Goal: Task Accomplishment & Management: Manage account settings

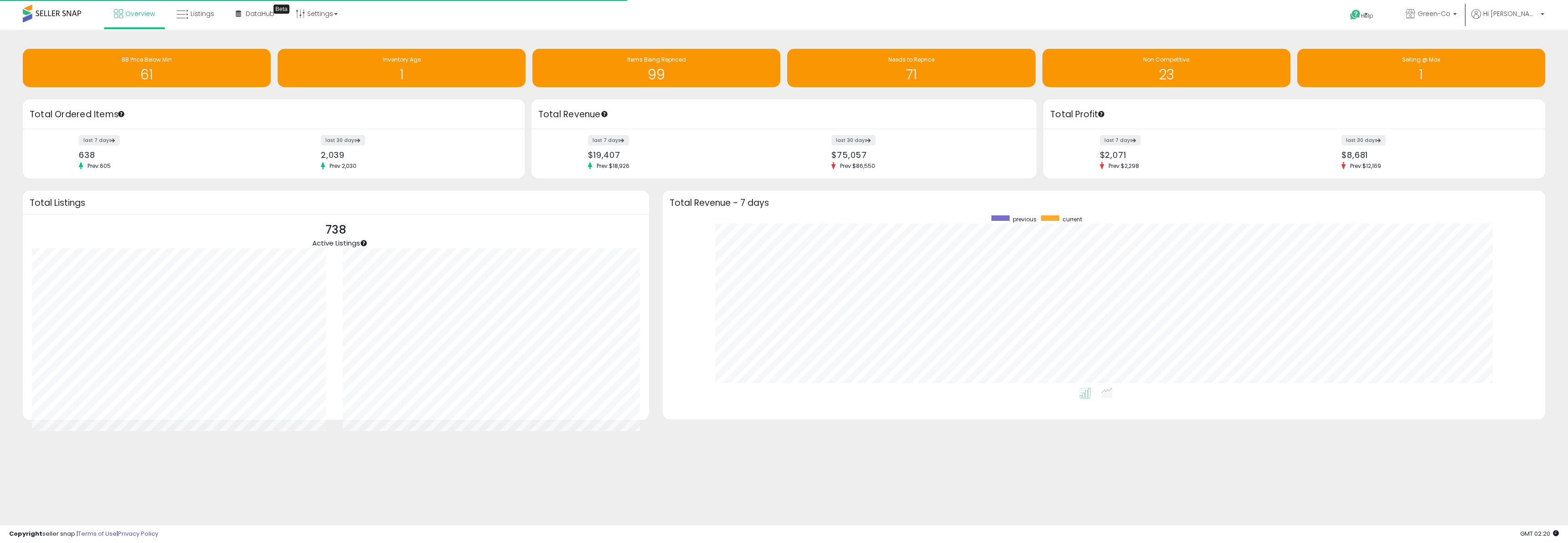
scroll to position [173, 864]
click at [199, 15] on span "Listings" at bounding box center [202, 14] width 24 height 9
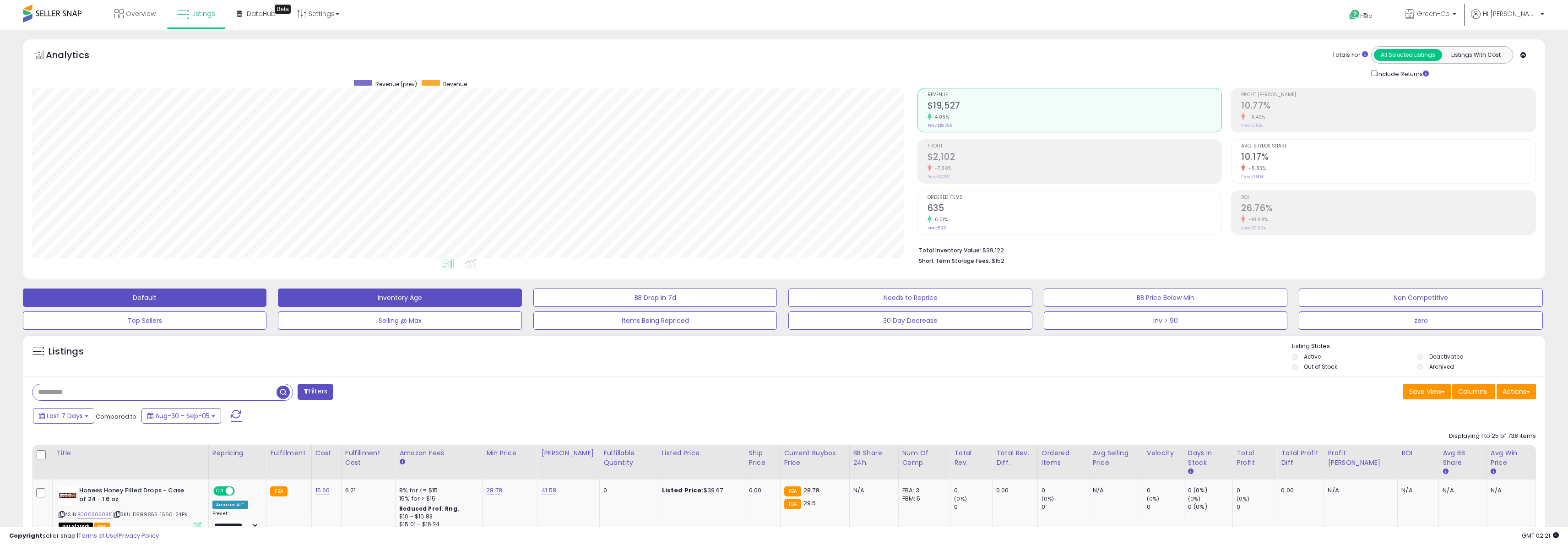
click at [414, 291] on button "Inventory Age" at bounding box center [399, 297] width 243 height 18
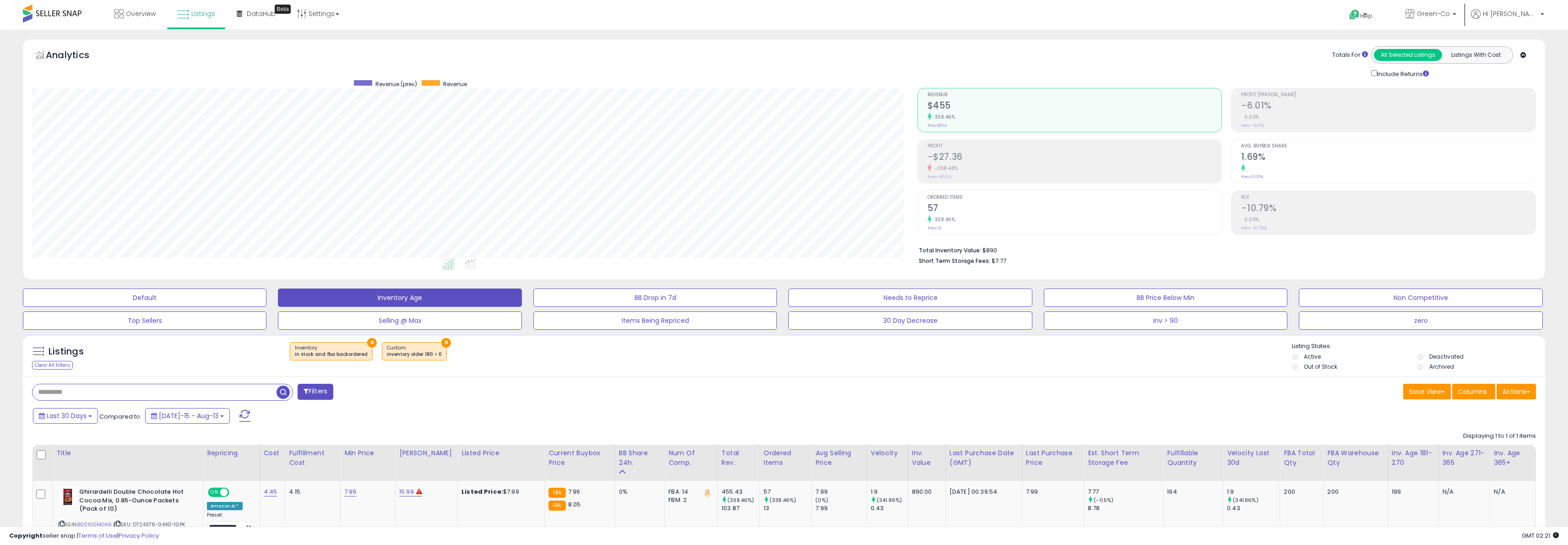
scroll to position [71, 0]
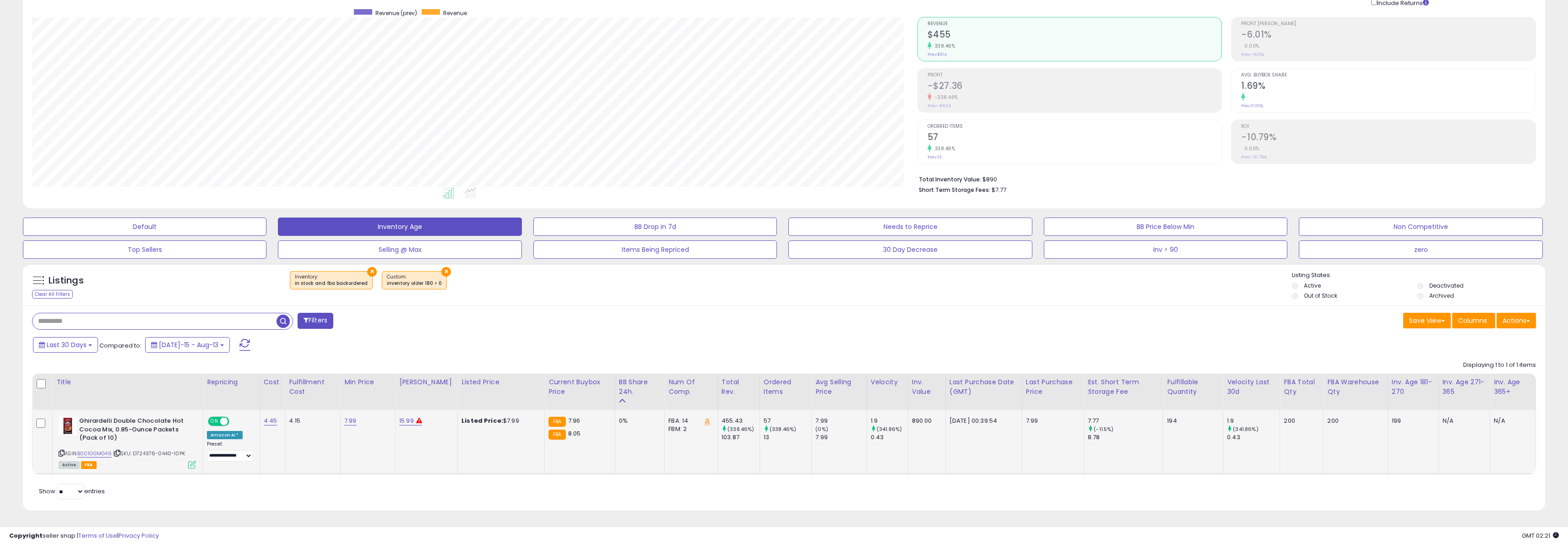
click at [568, 432] on span "8.05" at bounding box center [575, 433] width 13 height 9
click at [568, 417] on span "7.96" at bounding box center [574, 421] width 12 height 9
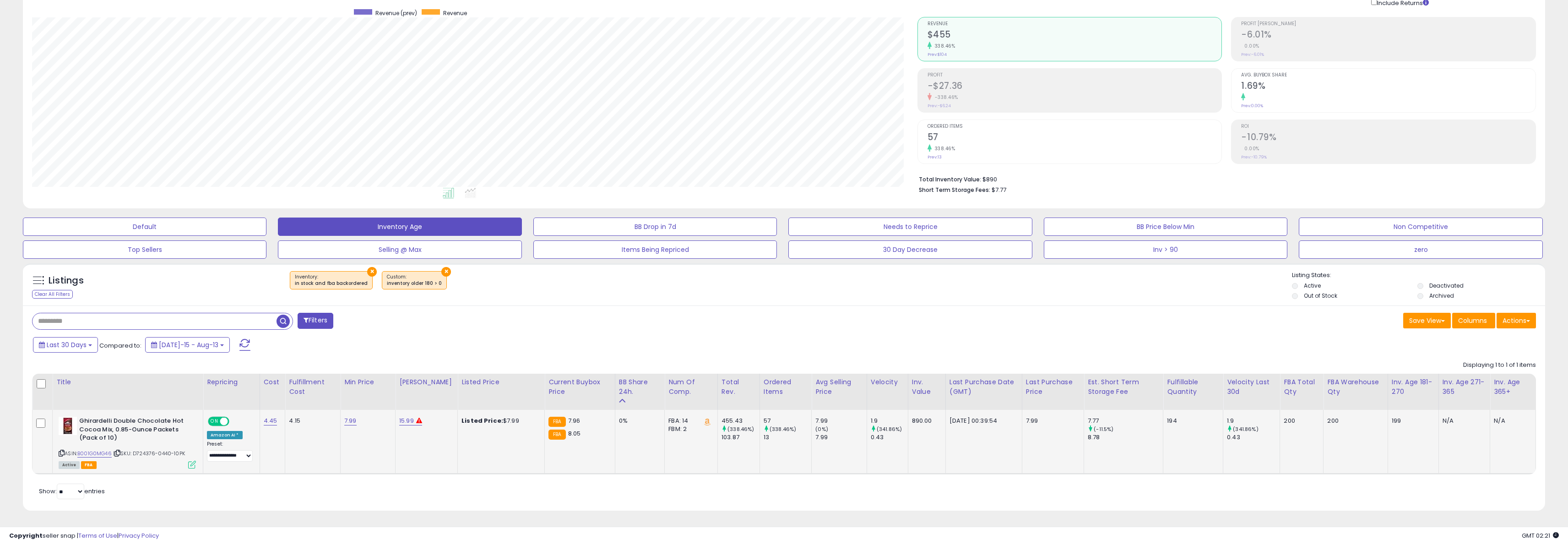
click at [568, 422] on span "7.96" at bounding box center [574, 421] width 12 height 9
click at [569, 428] on div "FBA 7.96 FBA 8.05" at bounding box center [578, 427] width 59 height 21
click at [654, 308] on div "Filters Save View Save As New View" at bounding box center [783, 408] width 1522 height 205
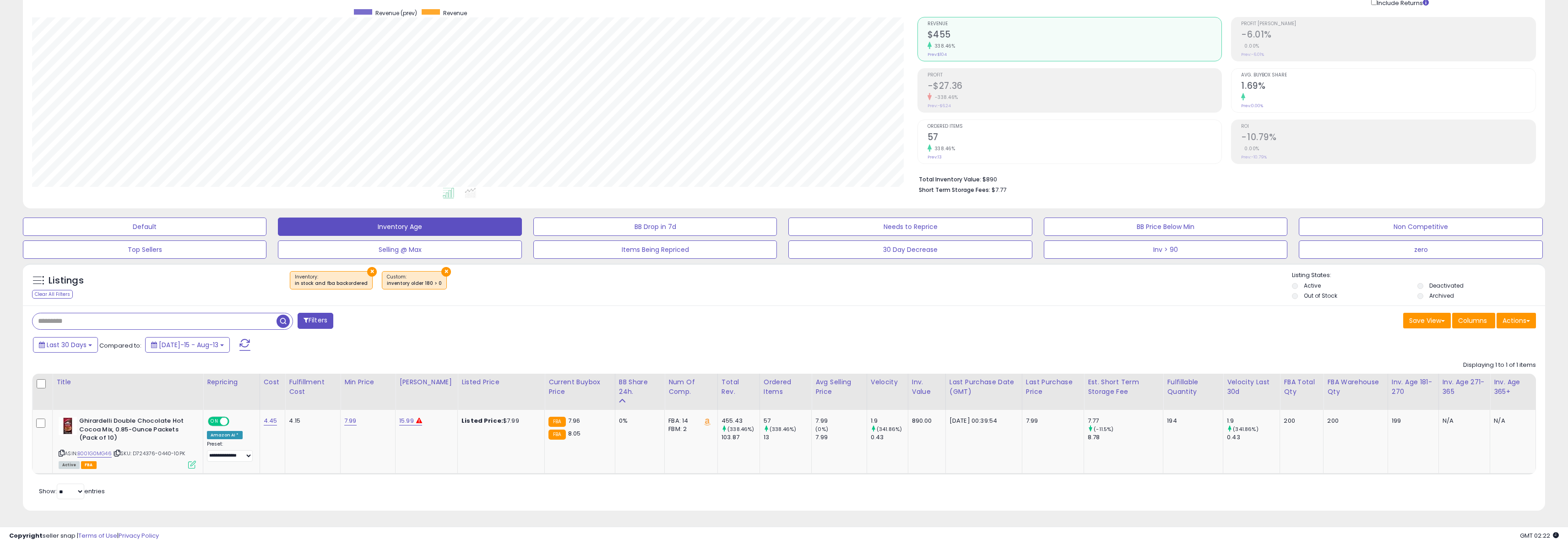
scroll to position [0, 0]
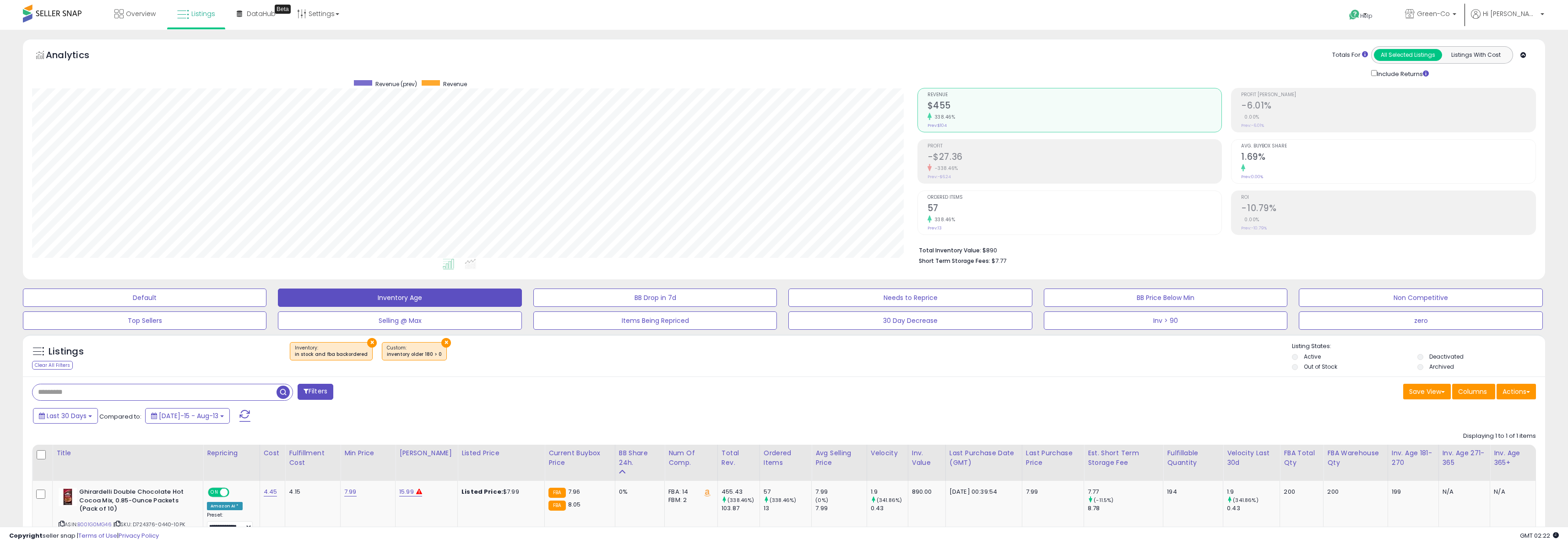
click at [419, 355] on div "inventory older 180 > 0" at bounding box center [414, 354] width 55 height 7
click at [533, 373] on div "Listings Clear All Filters × Inventory × Active" at bounding box center [783, 355] width 1522 height 42
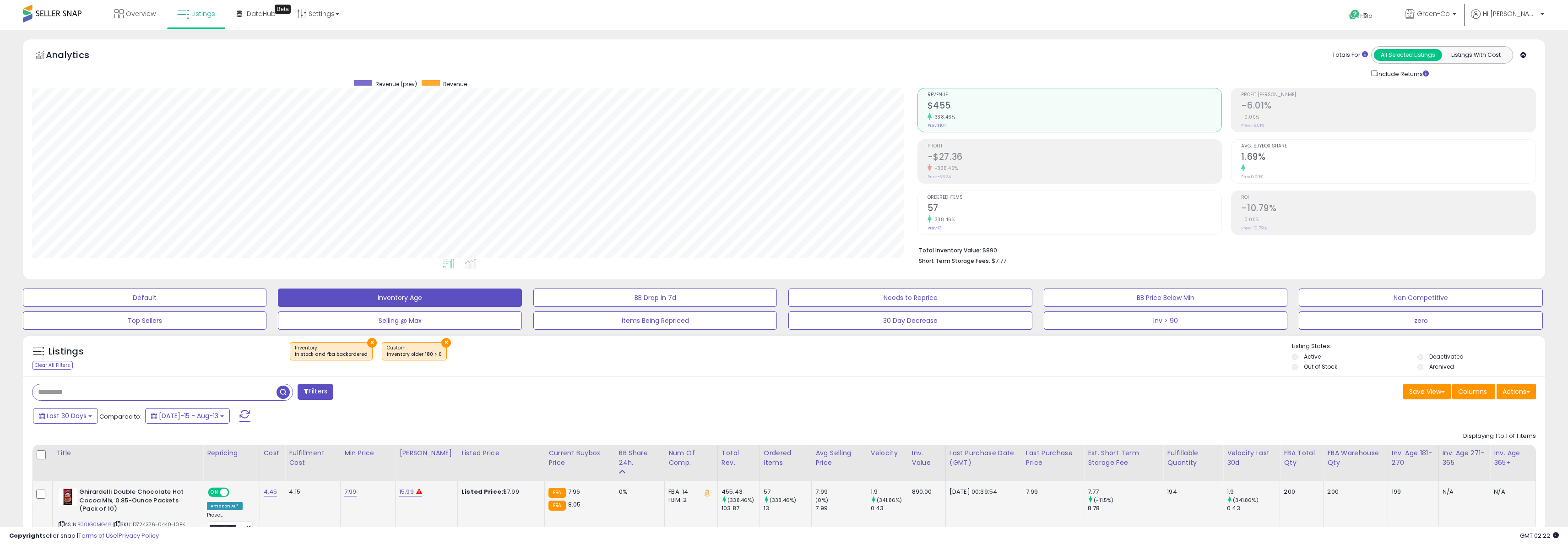
scroll to position [71, 0]
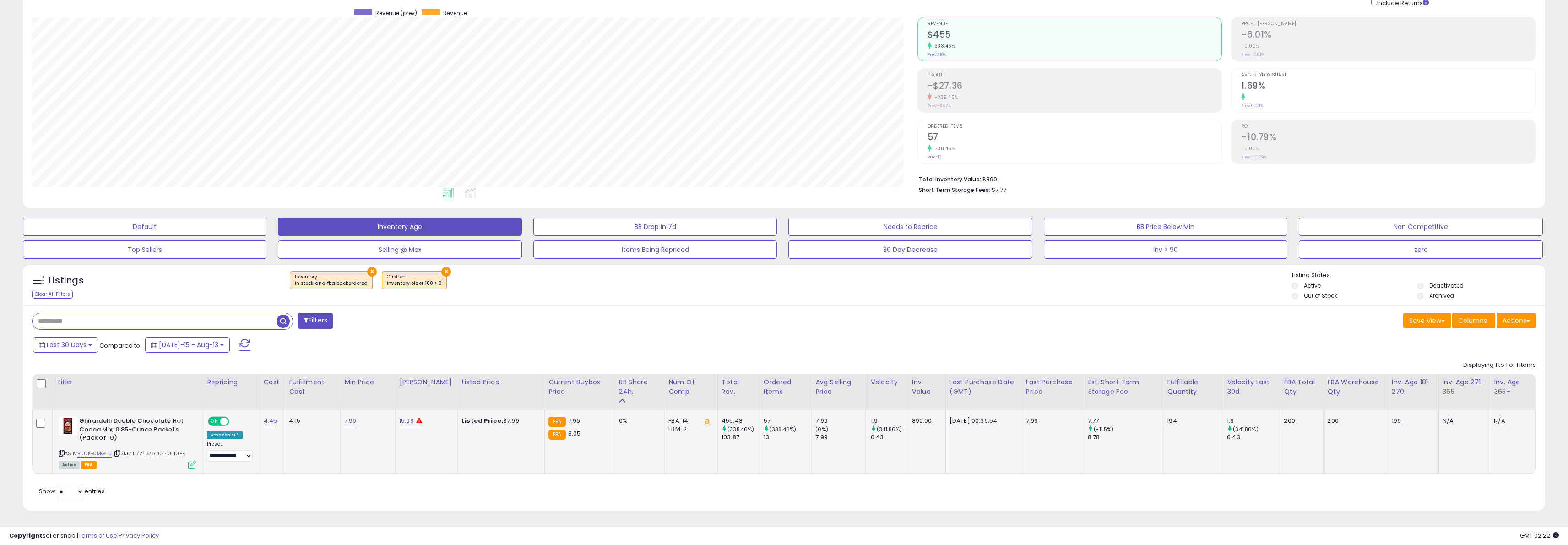
click at [121, 427] on b "Ghirardelli Double Chocolate Hot Cocoa Mix, 0.85-Ounce Packets (Pack of 10)" at bounding box center [134, 430] width 111 height 28
click at [135, 430] on b "Ghirardelli Double Chocolate Hot Cocoa Mix, 0.85-Ounce Packets (Pack of 10)" at bounding box center [134, 430] width 111 height 28
click at [134, 430] on b "Ghirardelli Double Chocolate Hot Cocoa Mix, 0.85-Ounce Packets (Pack of 10)" at bounding box center [134, 430] width 111 height 28
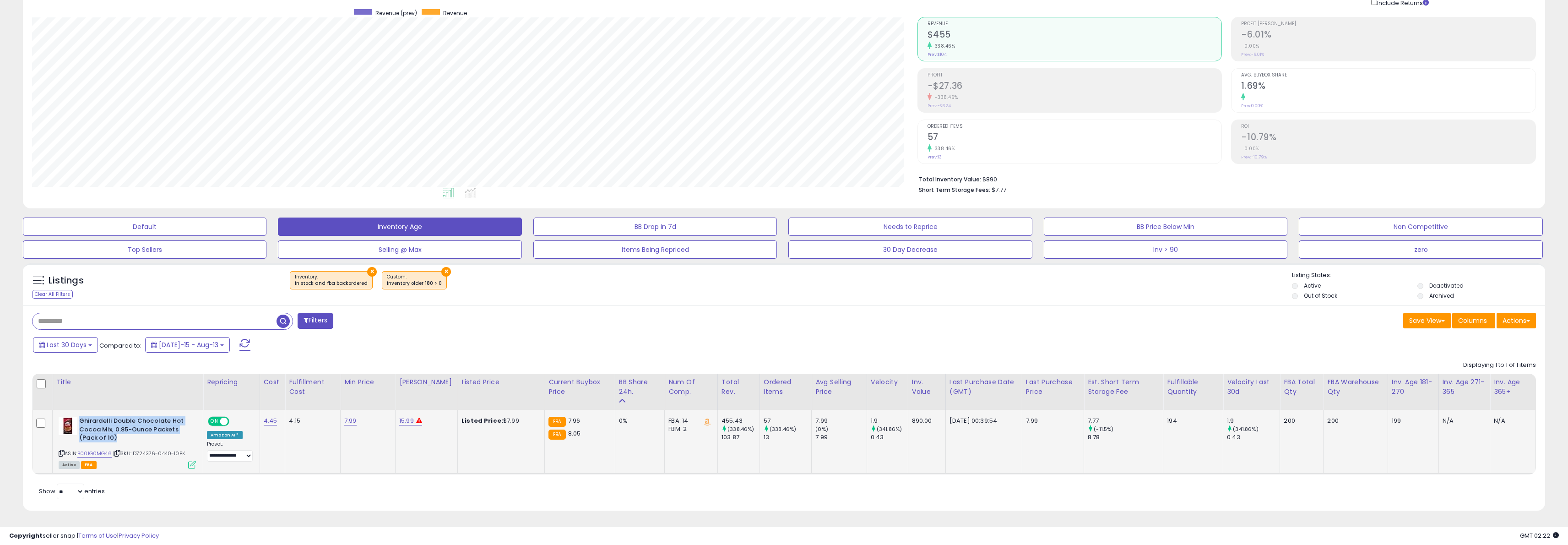
click at [134, 430] on b "Ghirardelli Double Chocolate Hot Cocoa Mix, 0.85-Ounce Packets (Pack of 10)" at bounding box center [134, 430] width 111 height 28
click at [137, 429] on b "Ghirardelli Double Chocolate Hot Cocoa Mix, 0.85-Ounce Packets (Pack of 10)" at bounding box center [134, 430] width 111 height 28
click at [137, 430] on b "Ghirardelli Double Chocolate Hot Cocoa Mix, 0.85-Ounce Packets (Pack of 10)" at bounding box center [134, 430] width 111 height 28
click at [166, 430] on b "Ghirardelli Double Chocolate Hot Cocoa Mix, 0.85-Ounce Packets (Pack of 10)" at bounding box center [134, 430] width 111 height 28
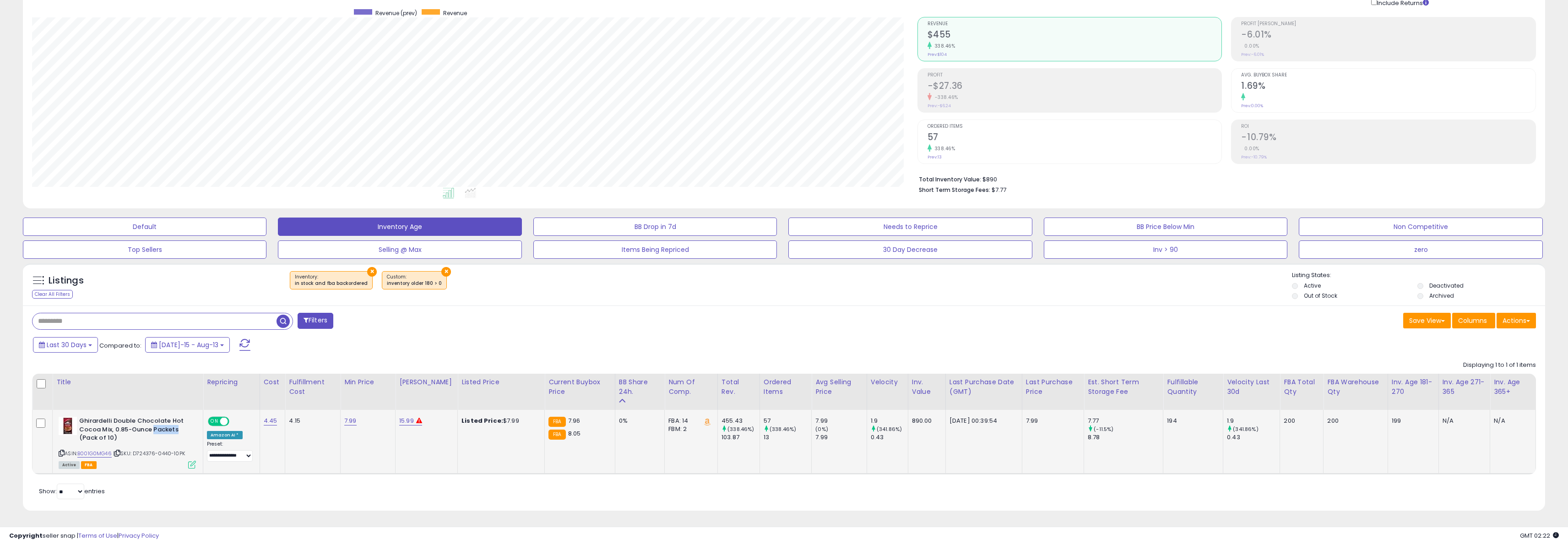
click at [166, 430] on b "Ghirardelli Double Chocolate Hot Cocoa Mix, 0.85-Ounce Packets (Pack of 10)" at bounding box center [134, 430] width 111 height 28
click at [487, 317] on div "Filters" at bounding box center [404, 321] width 759 height 18
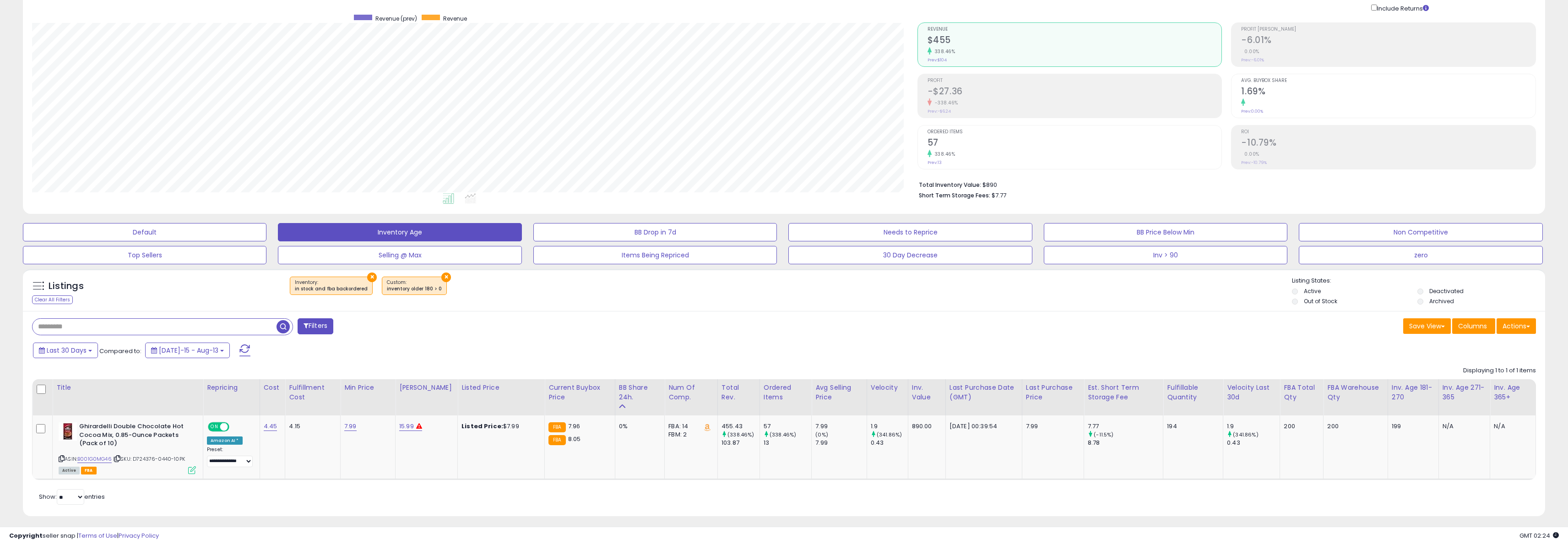
click at [400, 290] on div "inventory older 180 > 0" at bounding box center [414, 289] width 55 height 7
click at [431, 291] on div "inventory older 180 > 0" at bounding box center [414, 289] width 55 height 7
click at [429, 291] on div "inventory older 180 > 0" at bounding box center [414, 289] width 55 height 7
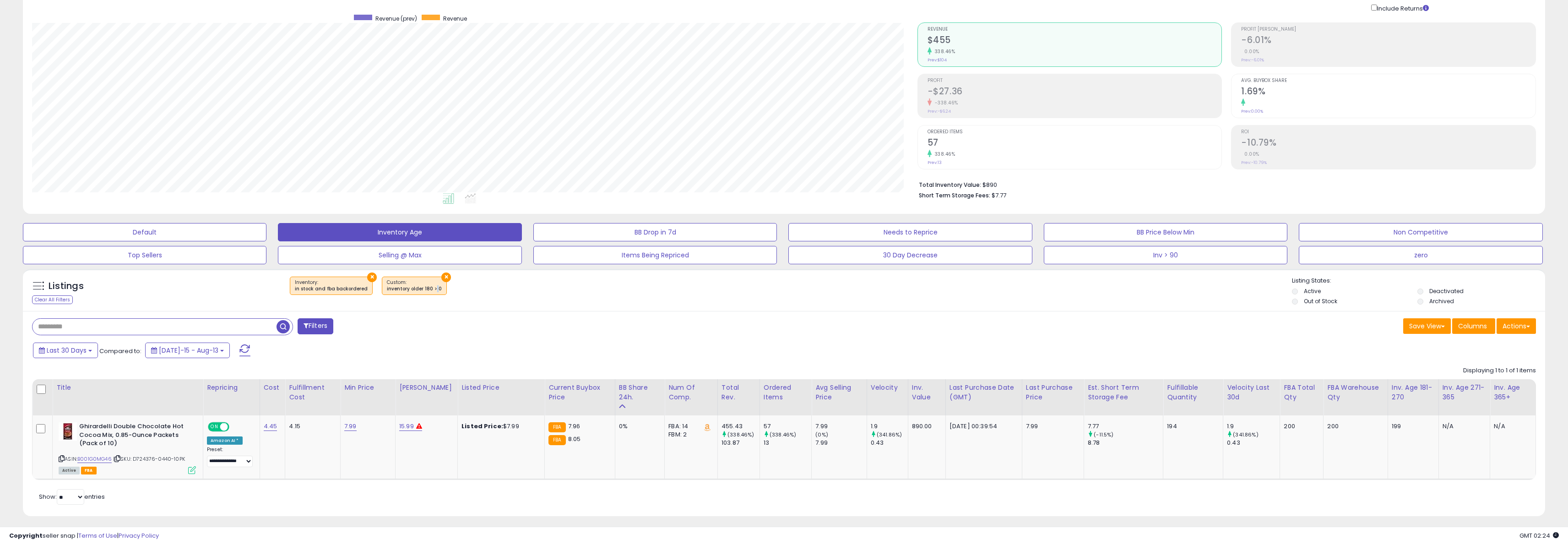
click at [429, 291] on div "inventory older 180 > 0" at bounding box center [414, 289] width 55 height 7
drag, startPoint x: 432, startPoint y: 350, endPoint x: 453, endPoint y: 376, distance: 33.4
click at [433, 350] on div "Last 30 Days Compared to: Jul-15 - Aug-13" at bounding box center [595, 351] width 1128 height 20
click at [1167, 426] on div "194" at bounding box center [1191, 426] width 49 height 8
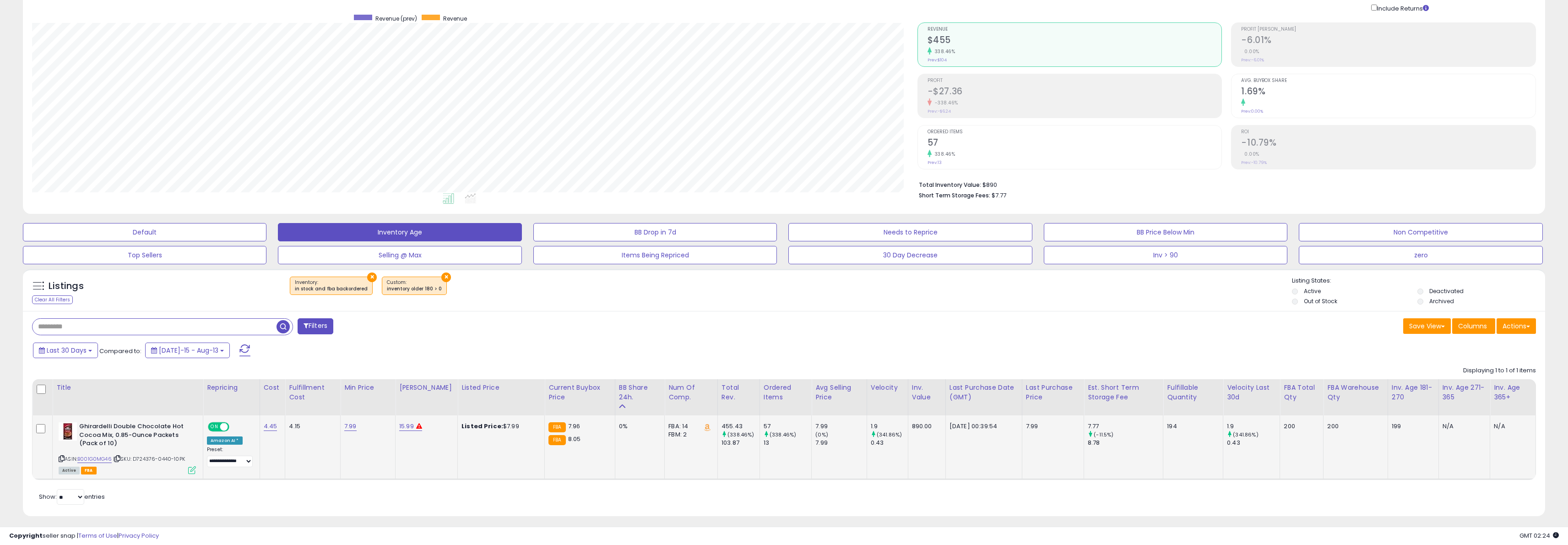
click at [1176, 428] on div "194" at bounding box center [1191, 426] width 49 height 8
click at [88, 464] on div "ASIN: B001G0MG46 | SKU: D724376-0440-10PK Active FBA" at bounding box center [127, 448] width 137 height 51
click at [93, 459] on link "B001G0MG46" at bounding box center [94, 459] width 34 height 8
click at [96, 460] on link "B001G0MG46" at bounding box center [94, 459] width 34 height 8
click at [964, 429] on div "2025-09-13 00:39:54" at bounding box center [983, 426] width 66 height 8
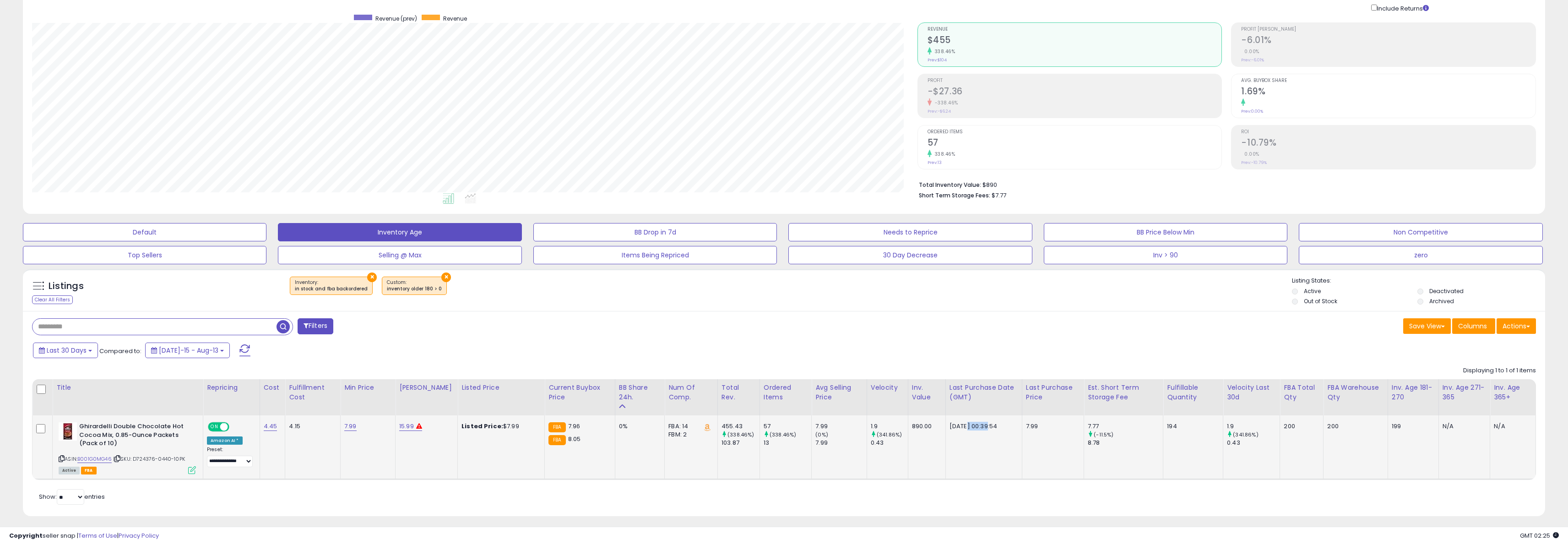
drag, startPoint x: 962, startPoint y: 427, endPoint x: 983, endPoint y: 424, distance: 21.2
click at [983, 424] on div "2025-09-13 00:39:54" at bounding box center [983, 426] width 66 height 8
click at [351, 430] on link "7.99" at bounding box center [350, 426] width 12 height 9
click at [402, 401] on icon "button" at bounding box center [399, 403] width 6 height 6
click at [528, 346] on div "Last 30 Days Compared to: Jul-15 - Aug-13" at bounding box center [595, 351] width 1128 height 20
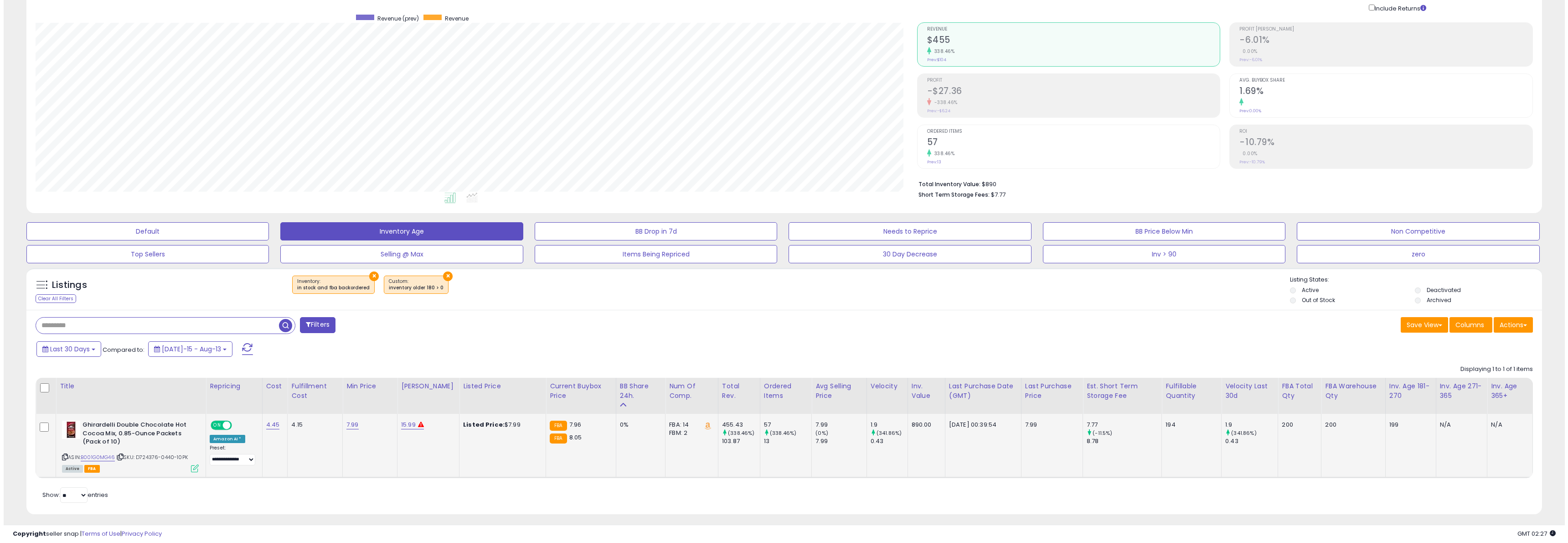
scroll to position [71, 0]
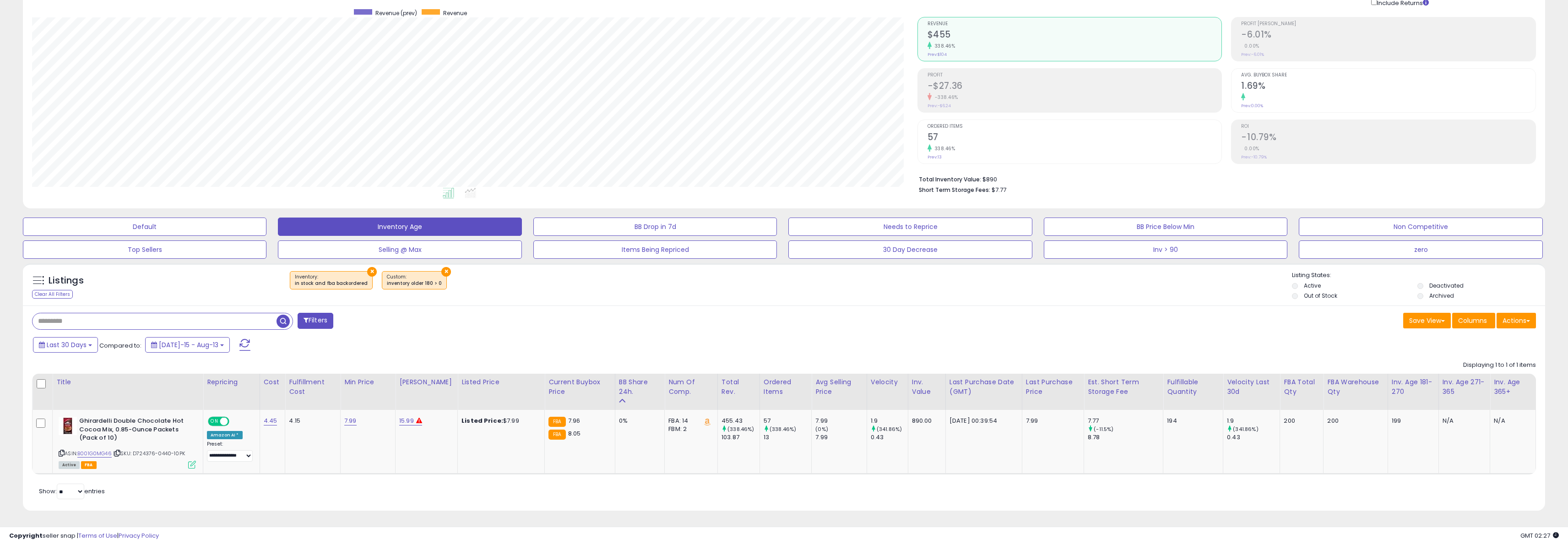
click at [320, 324] on button "Filters" at bounding box center [315, 321] width 36 height 16
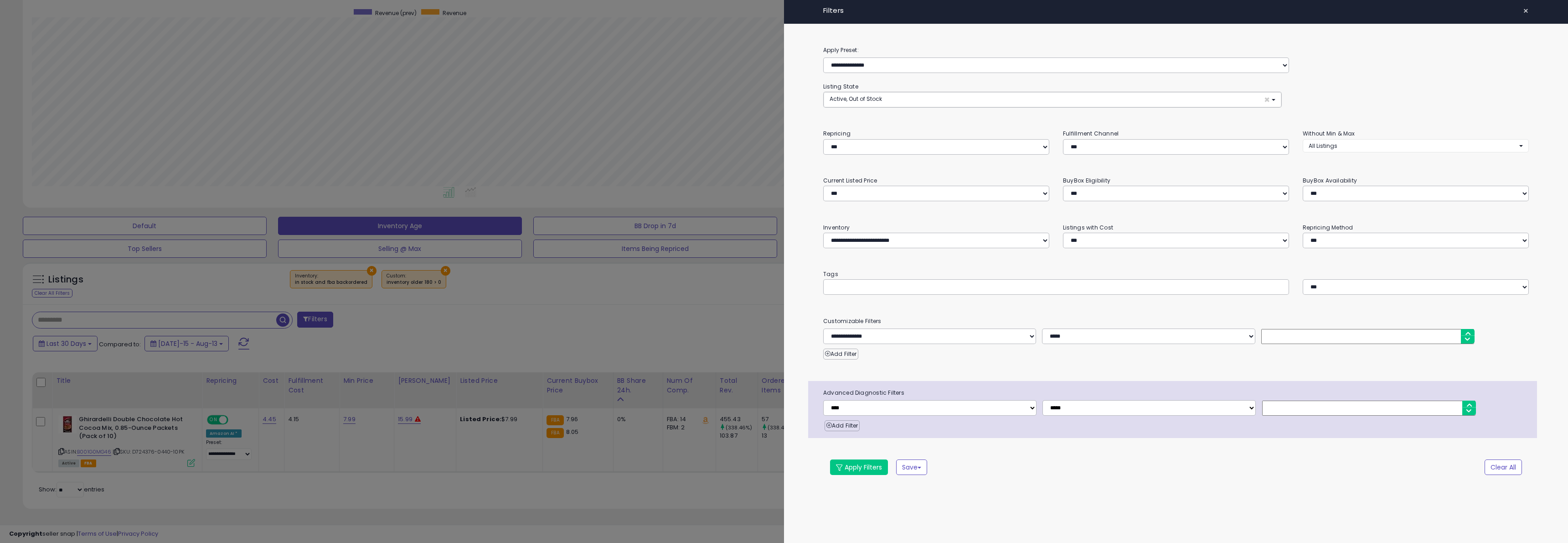
click at [1520, 8] on button "×" at bounding box center [1525, 11] width 13 height 13
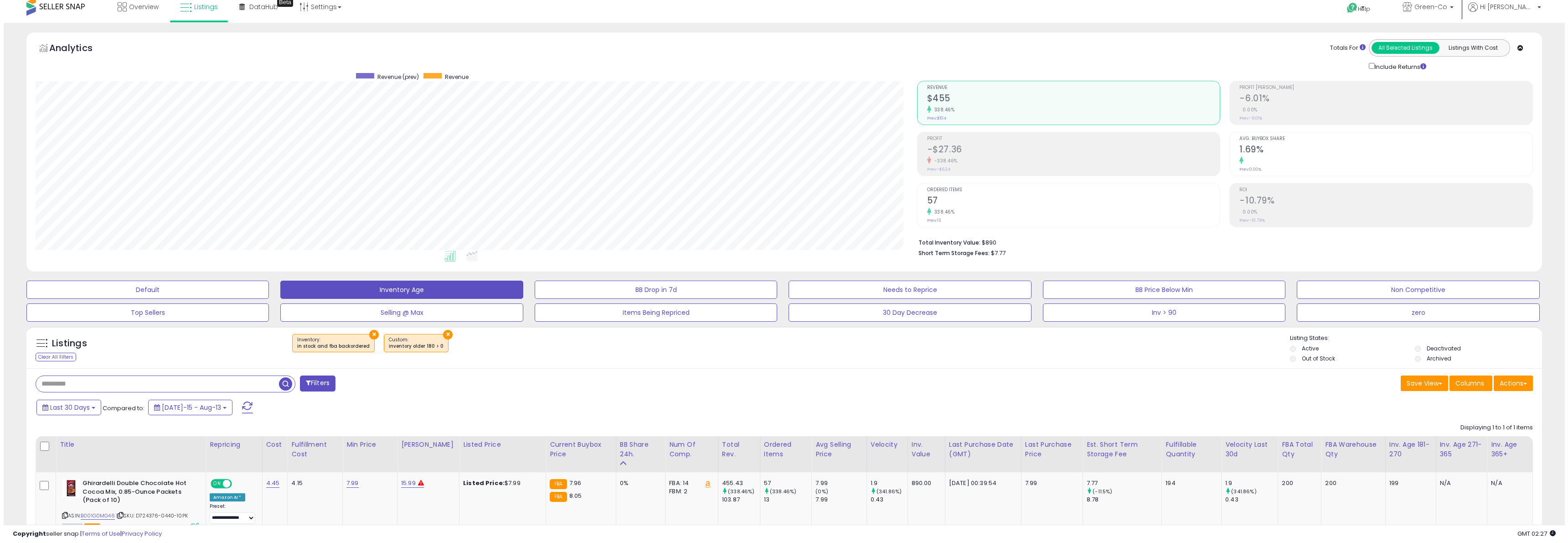
scroll to position [187, 881]
click at [439, 334] on button "×" at bounding box center [444, 334] width 9 height 9
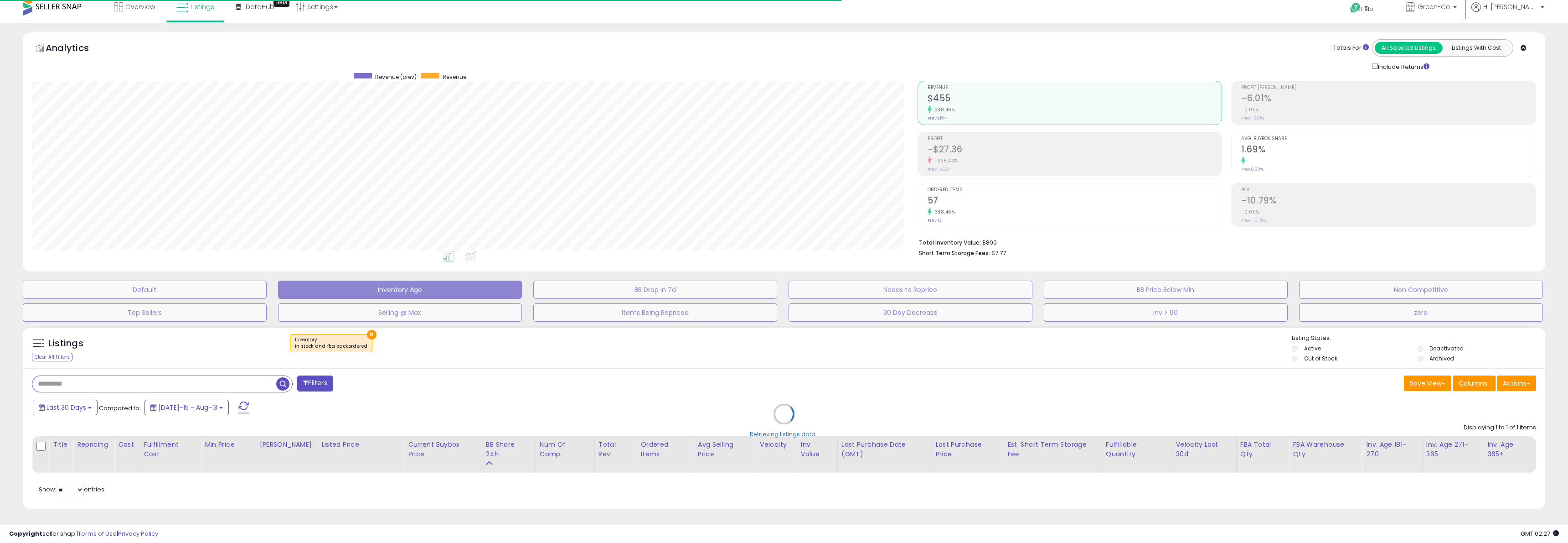
click at [365, 334] on div "Retrieving listings data.." at bounding box center [784, 421] width 1536 height 199
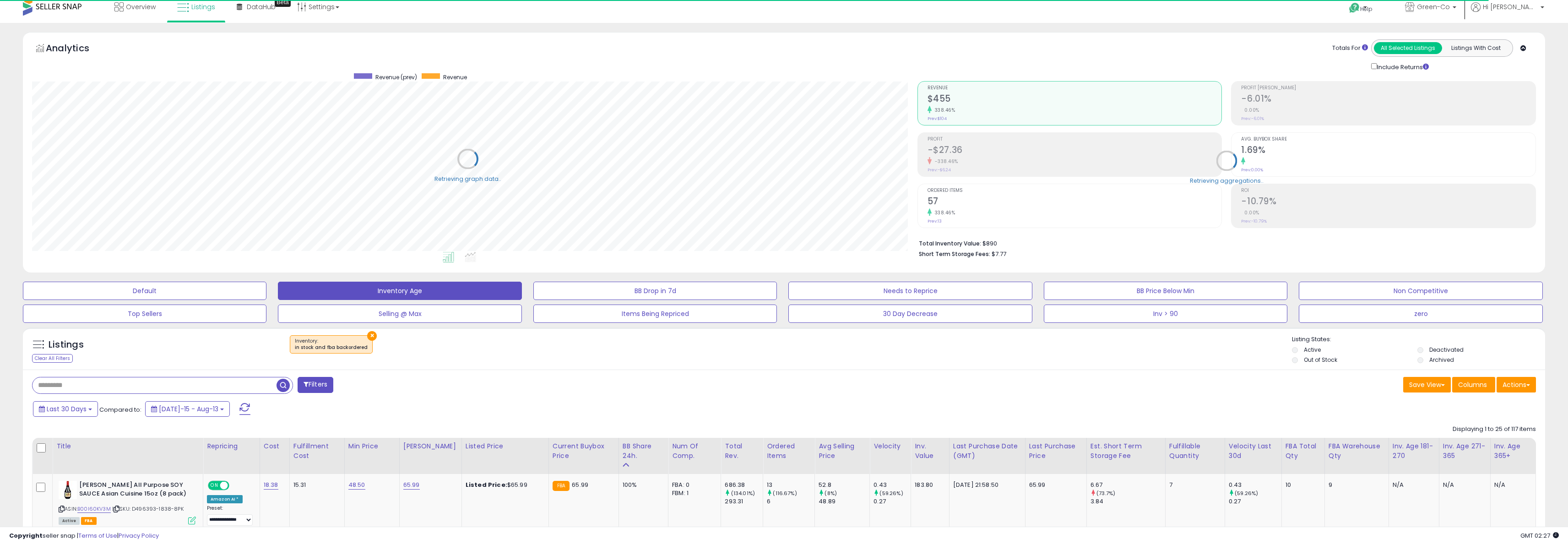
scroll to position [188, 886]
click at [368, 335] on button "×" at bounding box center [372, 335] width 9 height 9
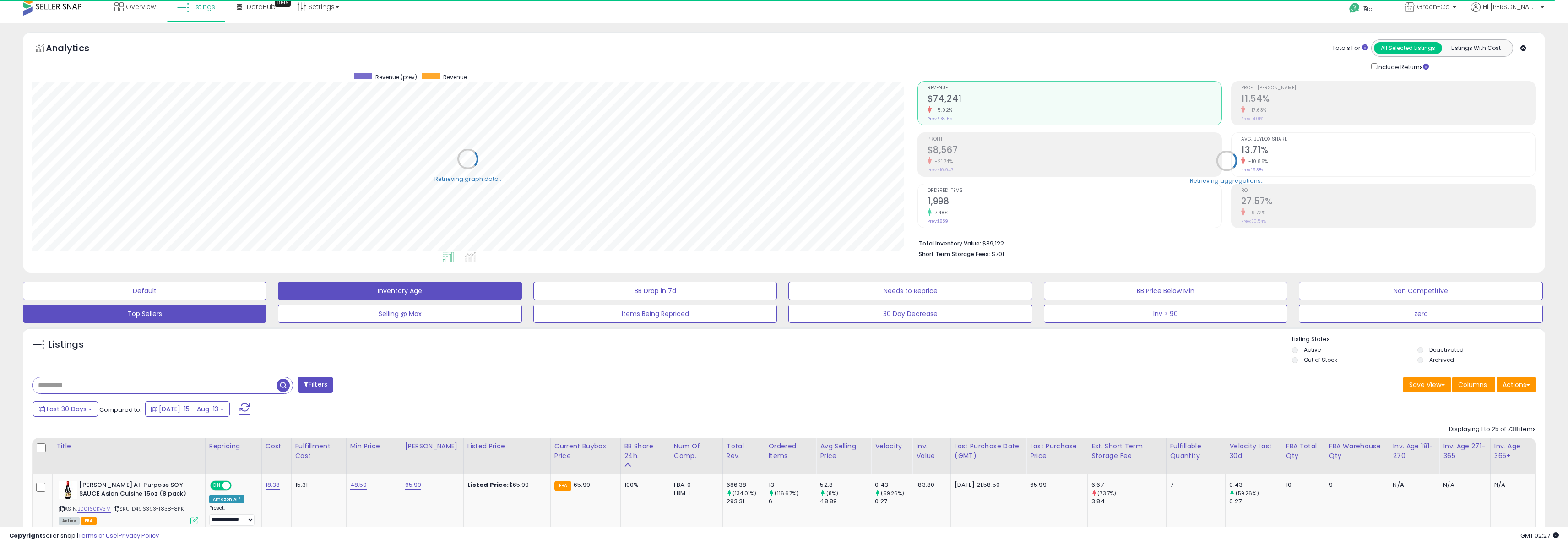
click at [156, 313] on button "Top Sellers" at bounding box center [144, 313] width 243 height 18
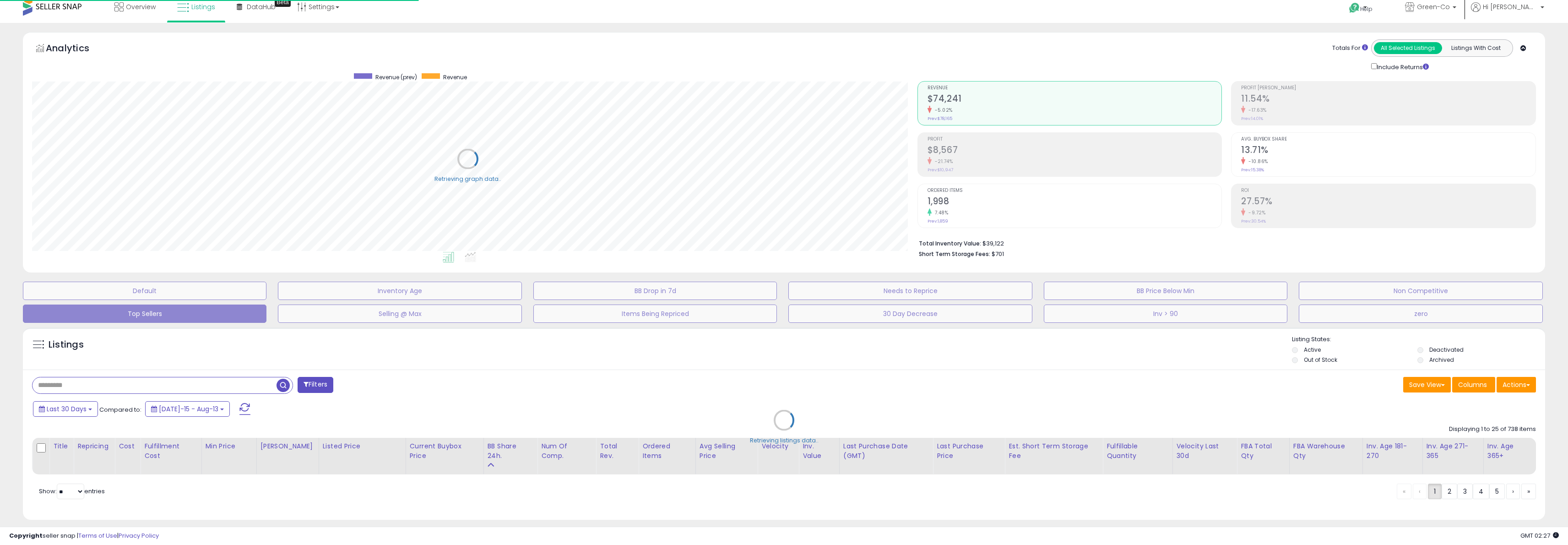
scroll to position [188, 889]
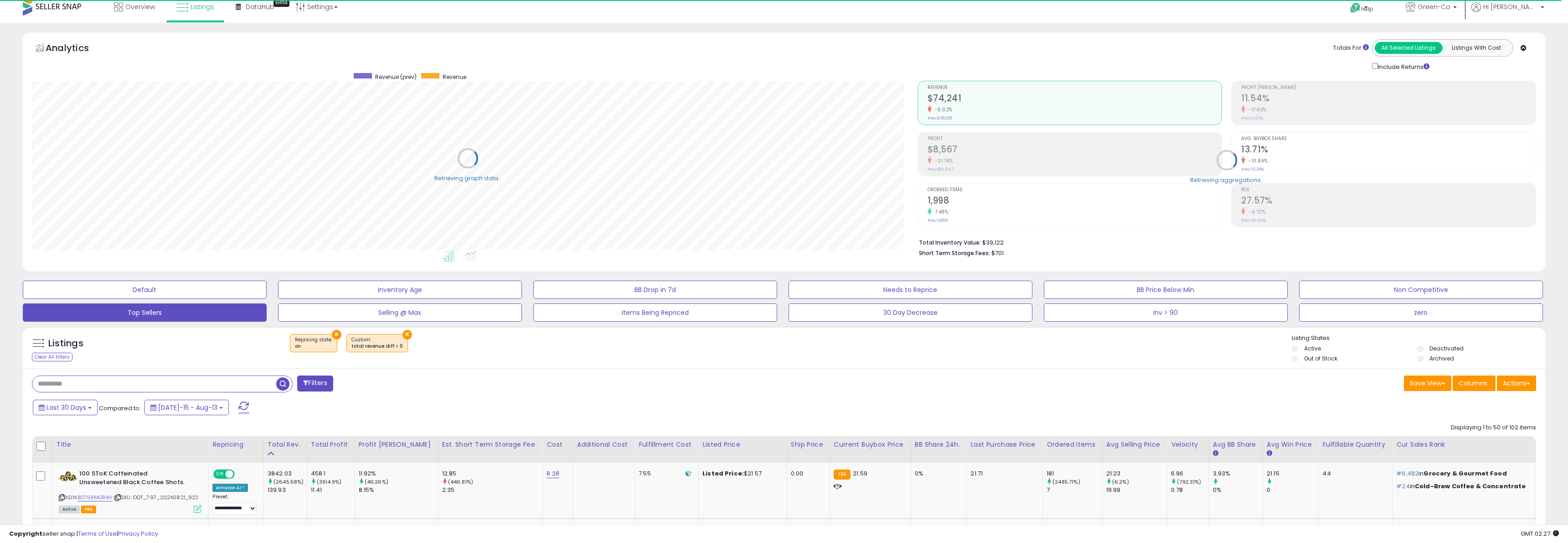
select select "**"
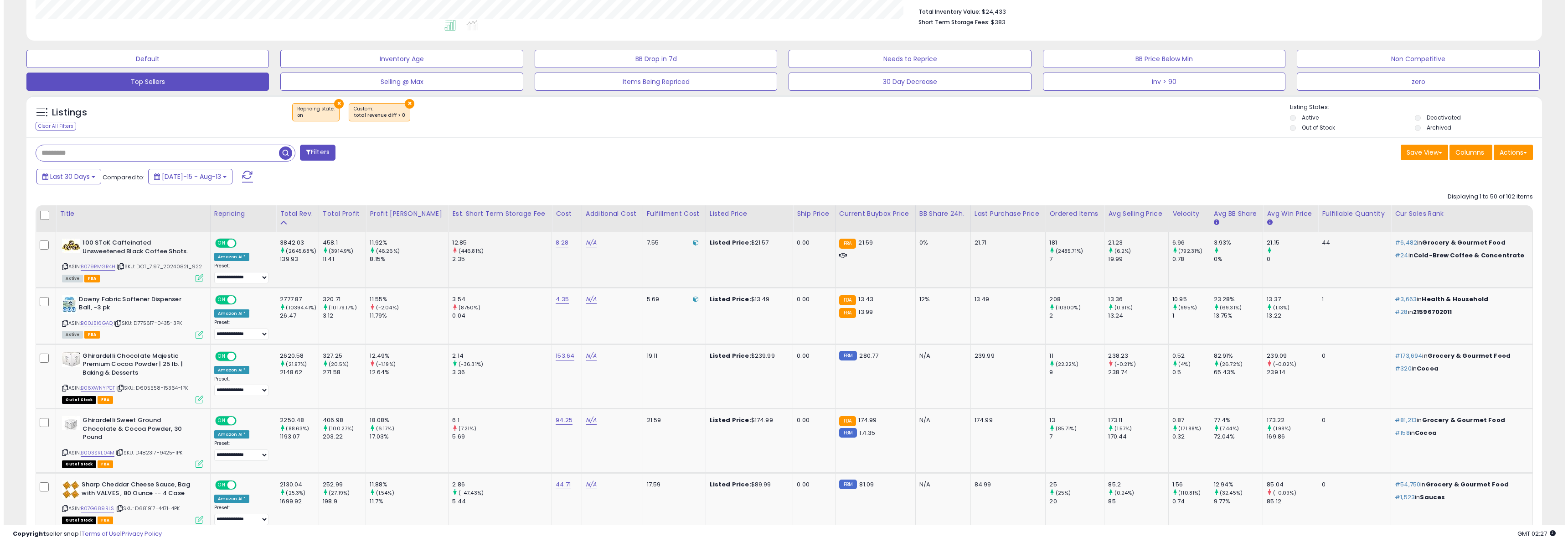
scroll to position [244, 0]
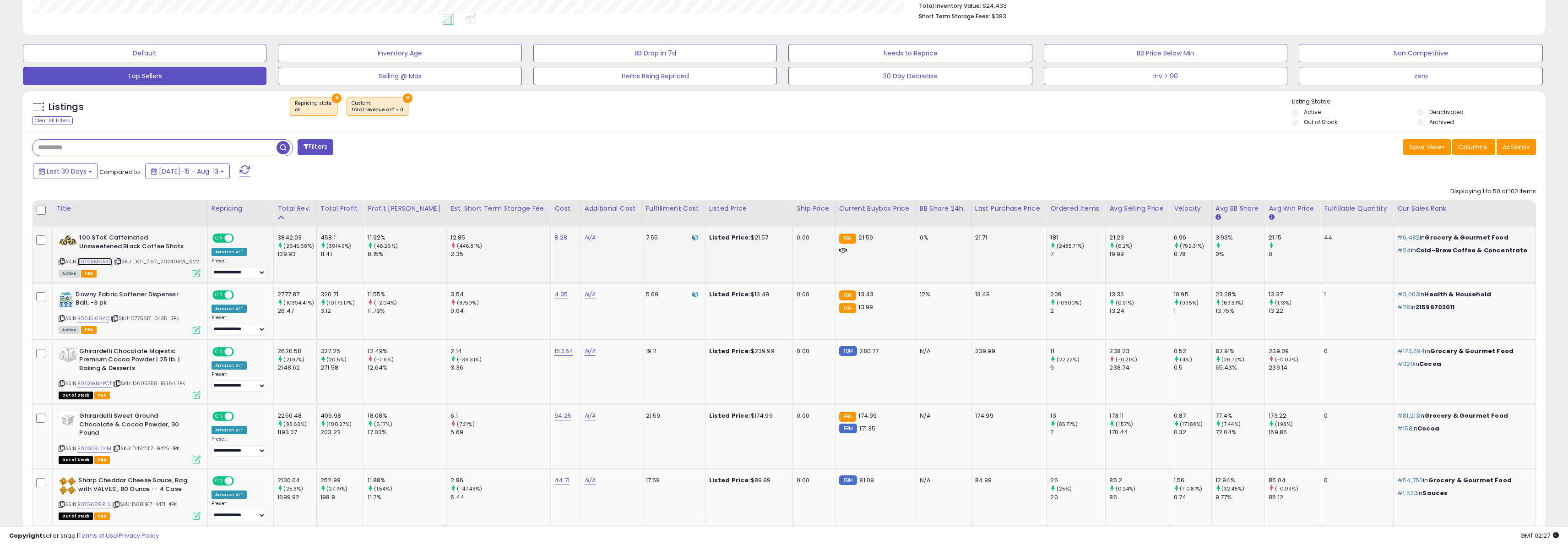
click at [104, 260] on link "B079RMGR4H" at bounding box center [95, 262] width 35 height 8
click at [62, 261] on icon at bounding box center [61, 262] width 6 height 5
click at [1480, 148] on span "Columns" at bounding box center [1472, 147] width 28 height 9
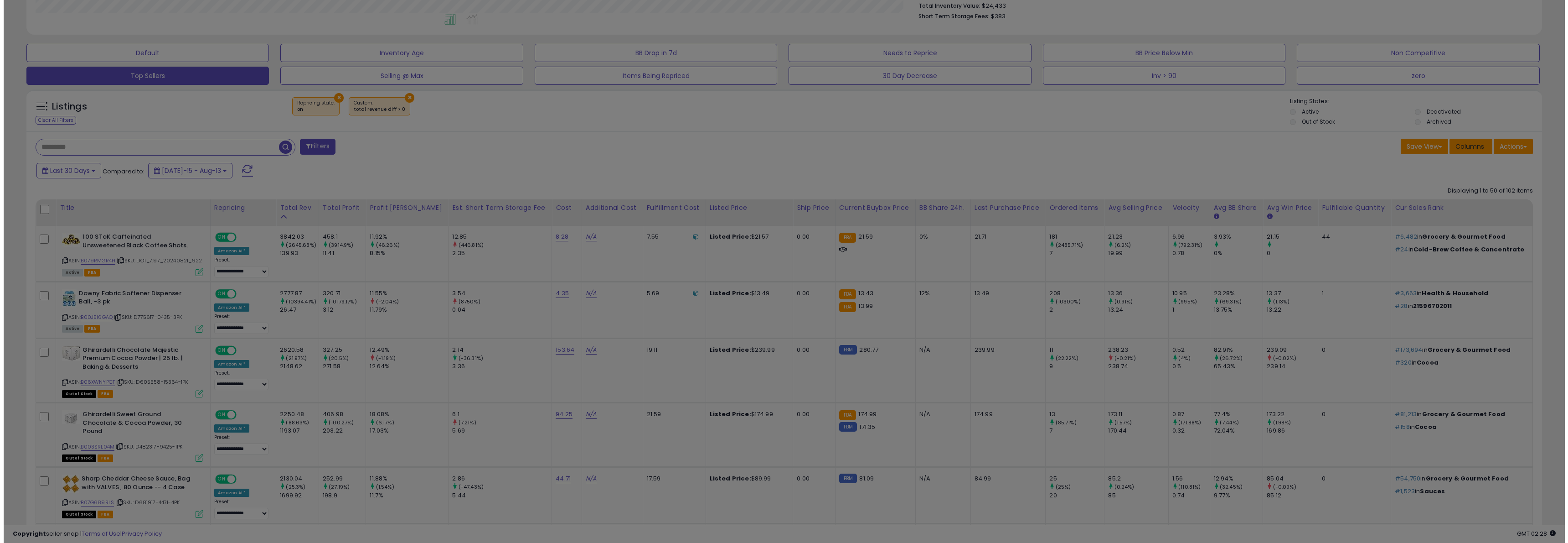
scroll to position [187, 885]
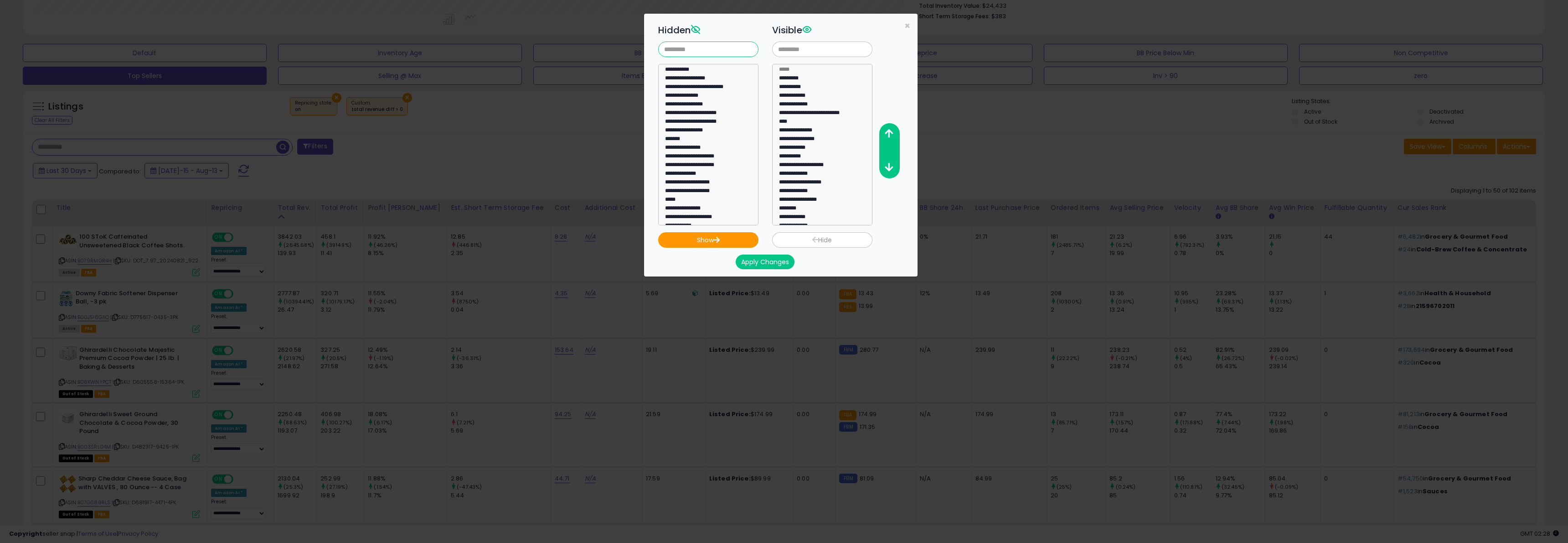
click at [715, 52] on input "text" at bounding box center [708, 49] width 100 height 15
type input "***"
select select "**********"
click at [701, 70] on option "**********" at bounding box center [705, 71] width 81 height 9
click at [713, 239] on button "Show" at bounding box center [708, 239] width 100 height 15
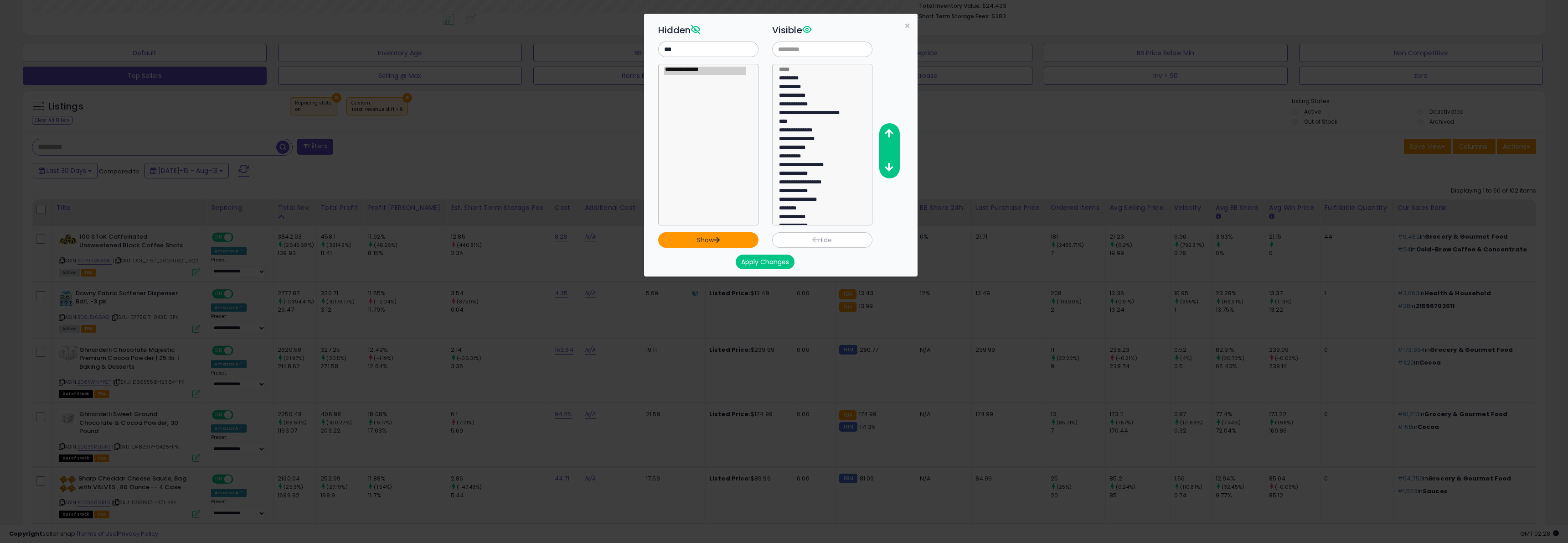
select select
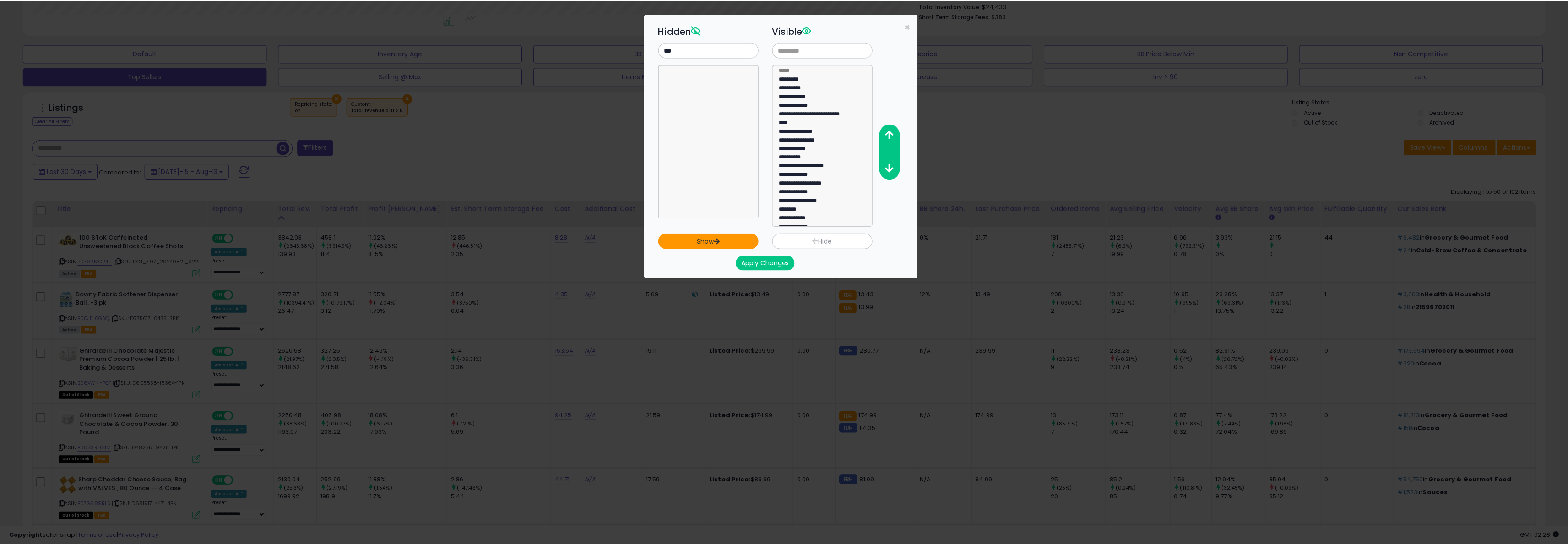
scroll to position [32, 0]
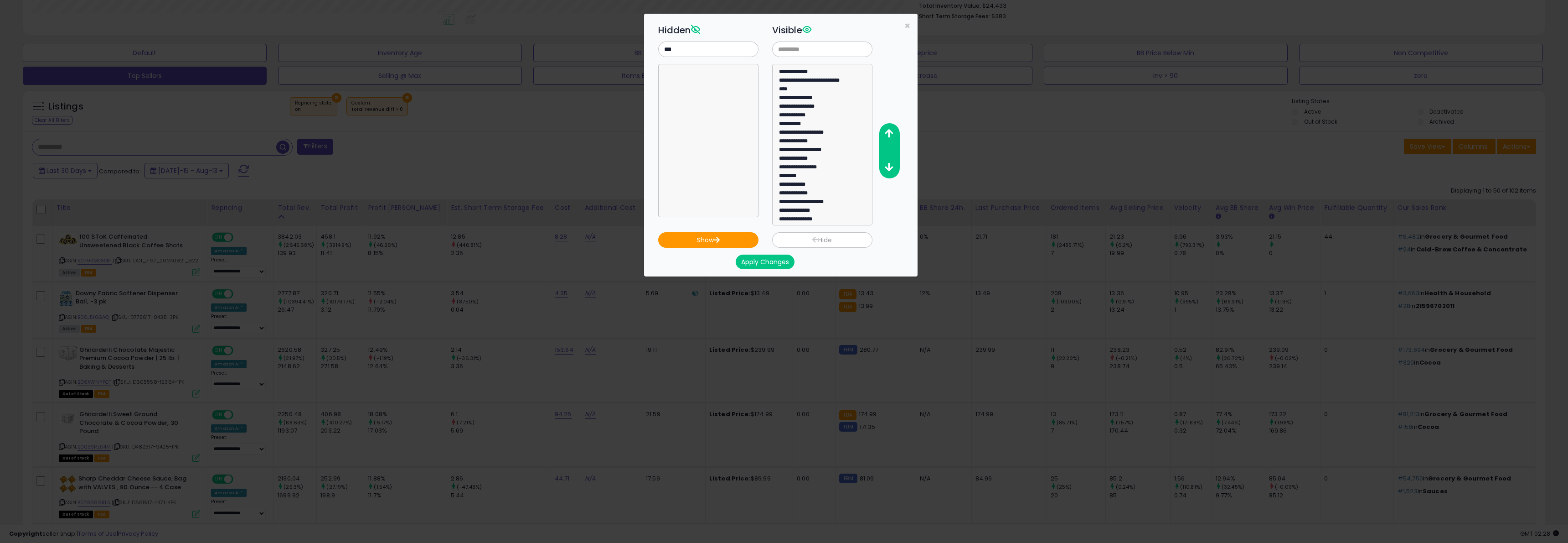
click at [774, 263] on button "Apply Changes" at bounding box center [764, 262] width 59 height 15
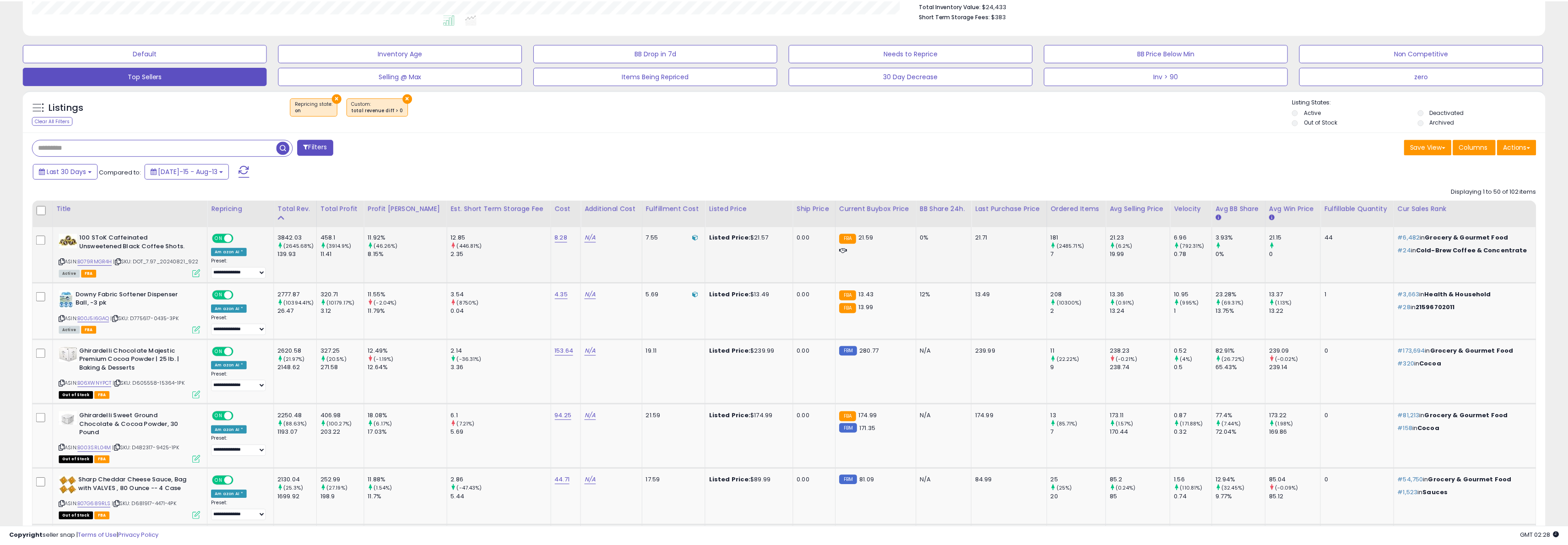
scroll to position [457590, 456954]
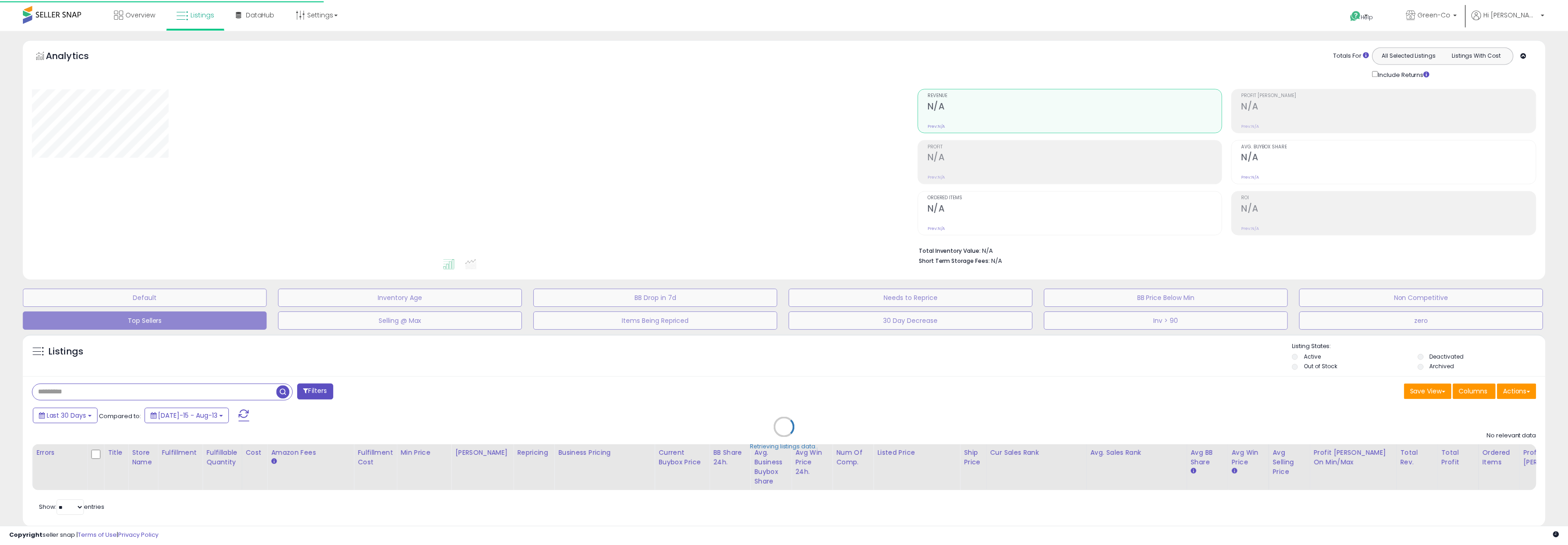
scroll to position [23, 0]
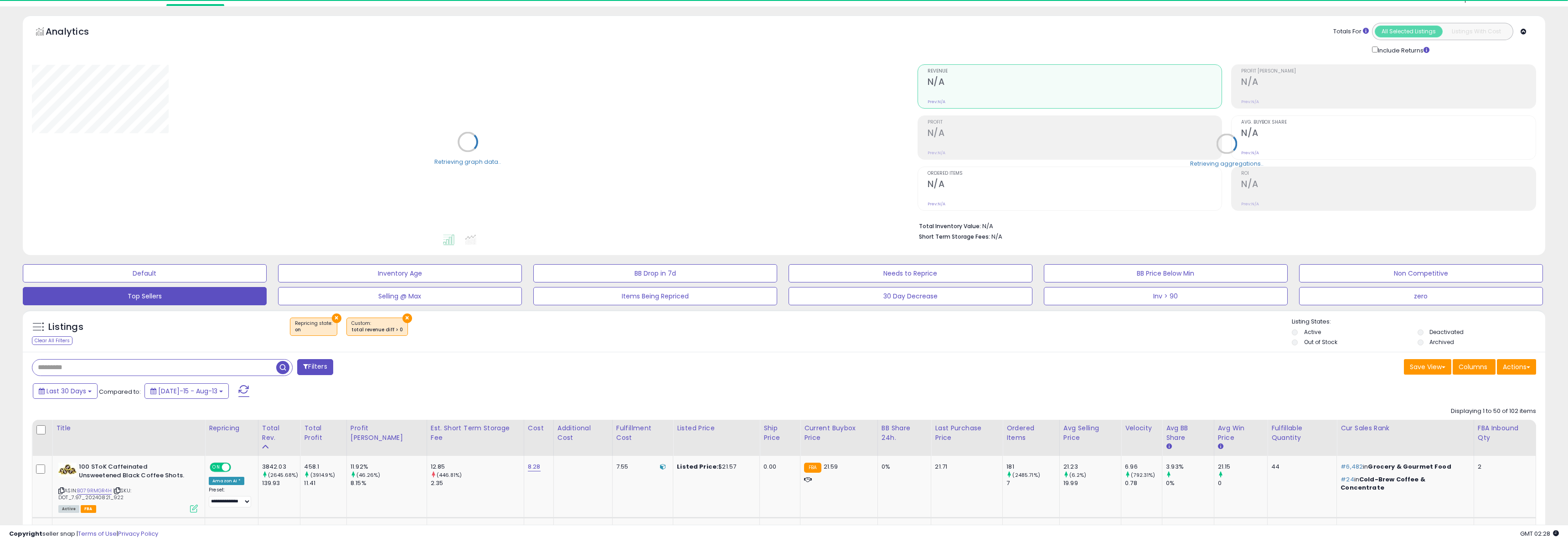
select select "**"
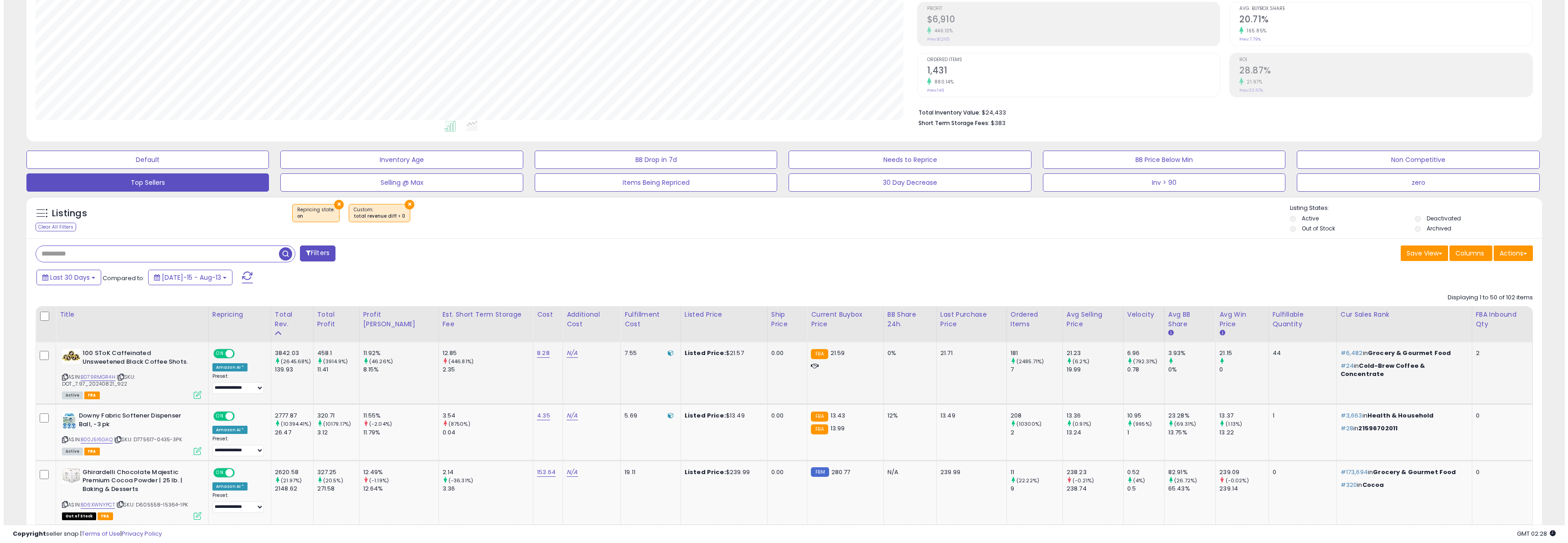
scroll to position [143, 0]
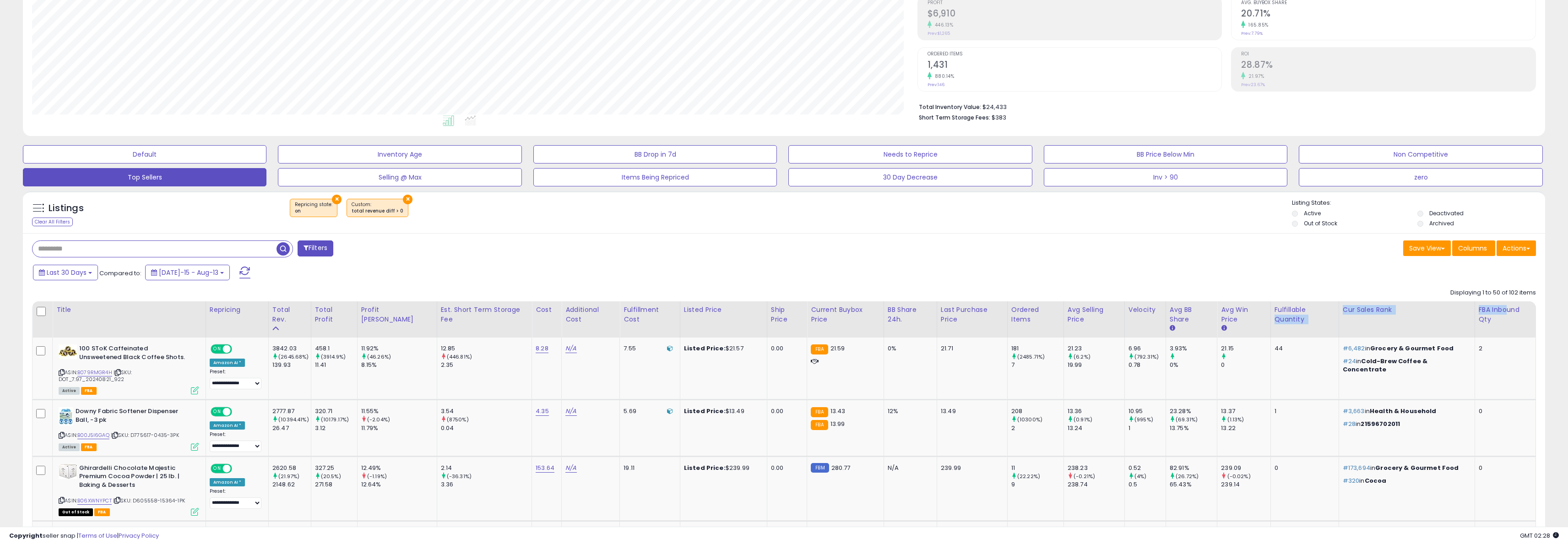
drag, startPoint x: 1505, startPoint y: 310, endPoint x: 1374, endPoint y: 308, distance: 131.0
click at [1337, 310] on tr "Title Repricing Total Rev. Total Profit Cost" at bounding box center [784, 319] width 1504 height 37
drag, startPoint x: 1506, startPoint y: 328, endPoint x: 1406, endPoint y: 321, distance: 100.2
click at [1317, 327] on tr "Title Repricing Total Rev. Total Profit Cost" at bounding box center [784, 319] width 1504 height 37
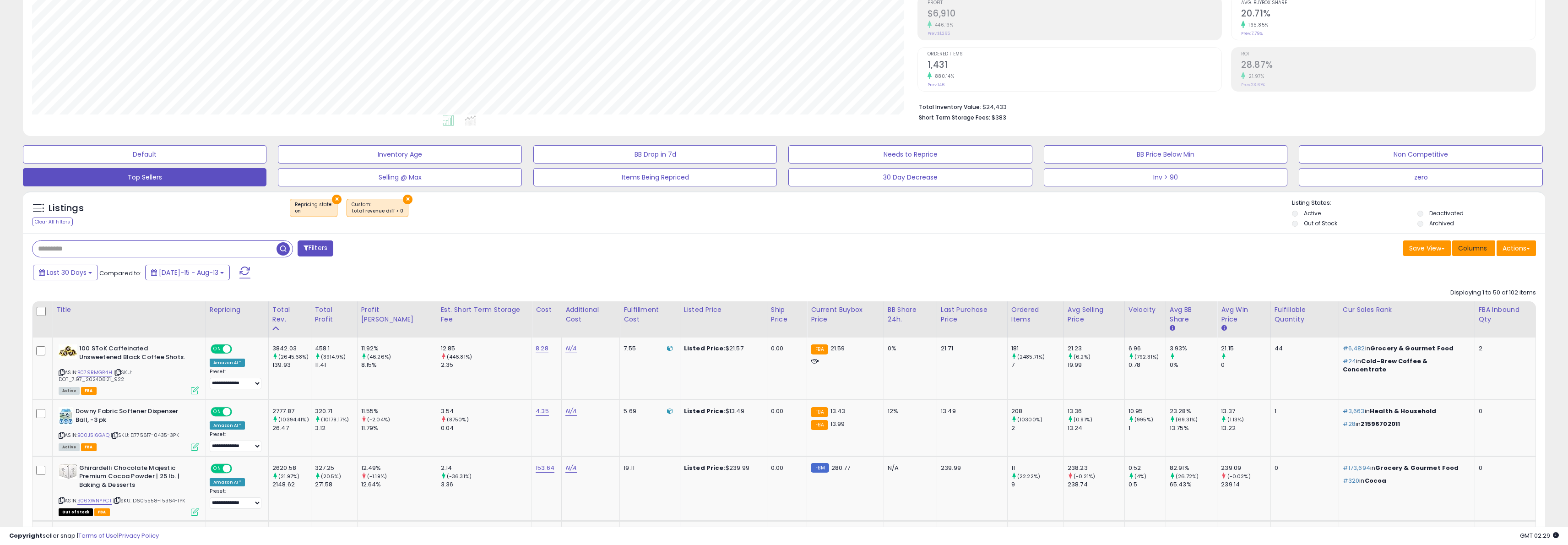
click at [1472, 247] on span "Columns" at bounding box center [1472, 248] width 28 height 9
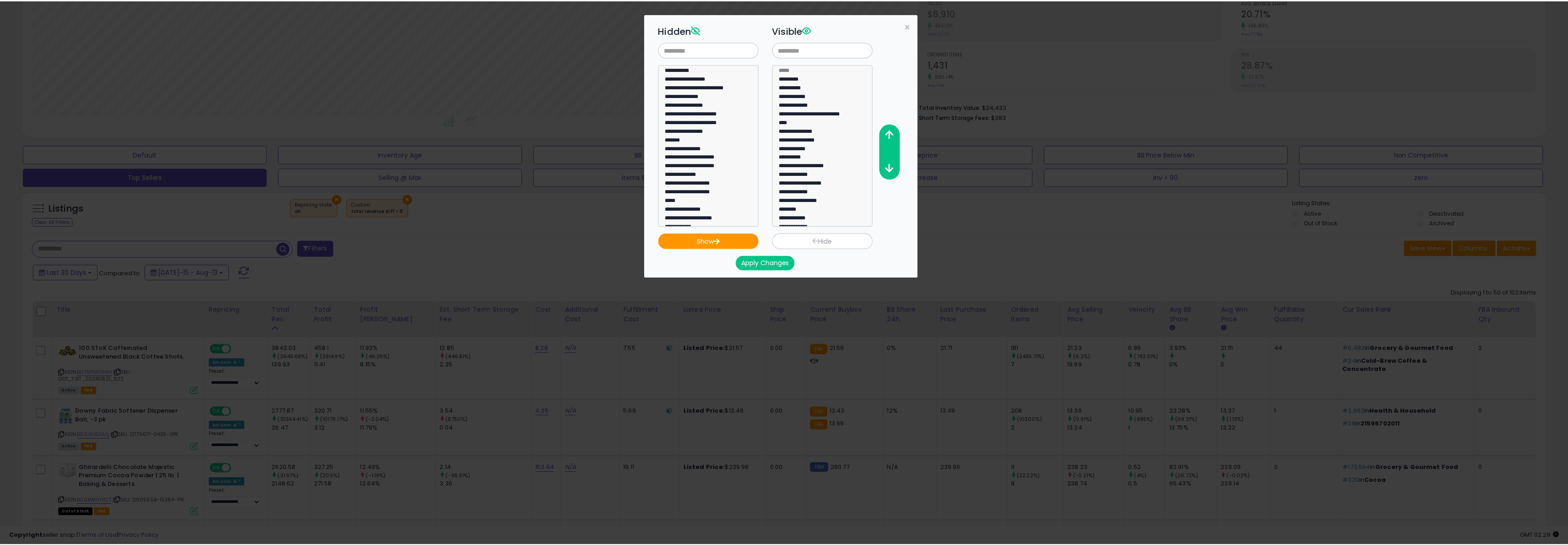
scroll to position [35, 0]
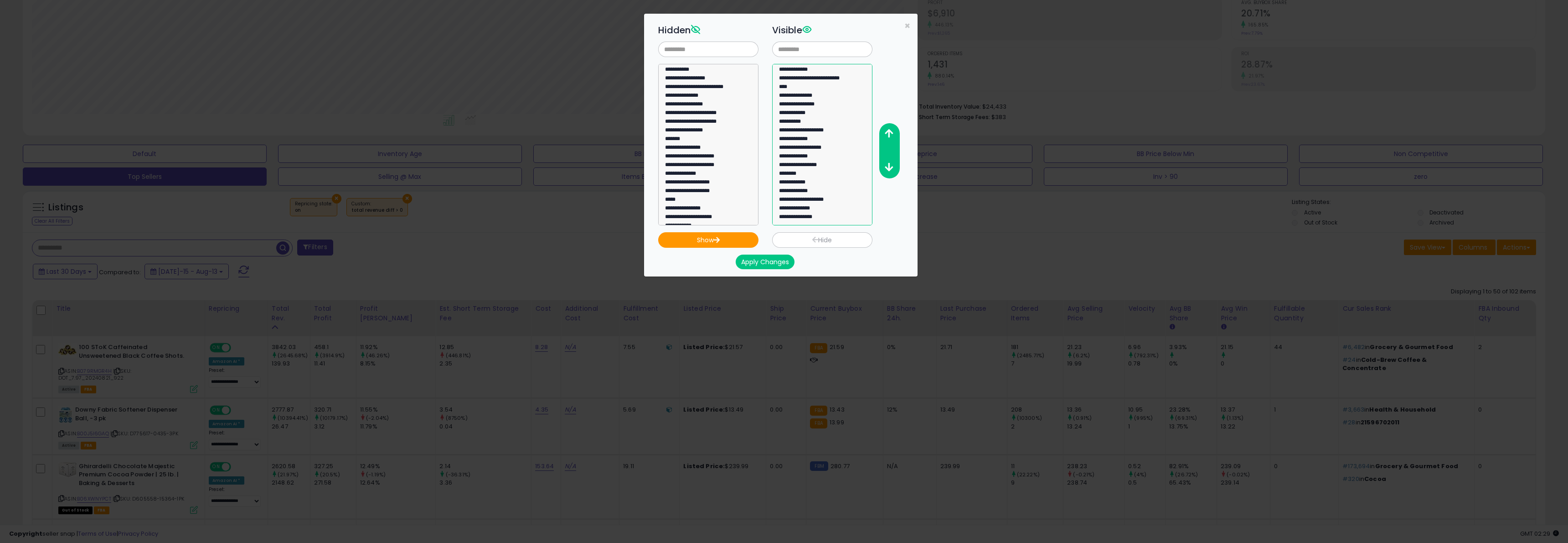
select select "**********"
click at [807, 219] on option "**********" at bounding box center [819, 218] width 81 height 9
click at [811, 215] on option "**********" at bounding box center [819, 218] width 81 height 9
click at [890, 129] on icon "button" at bounding box center [888, 133] width 8 height 9
click at [760, 258] on button "Apply Changes" at bounding box center [764, 262] width 59 height 15
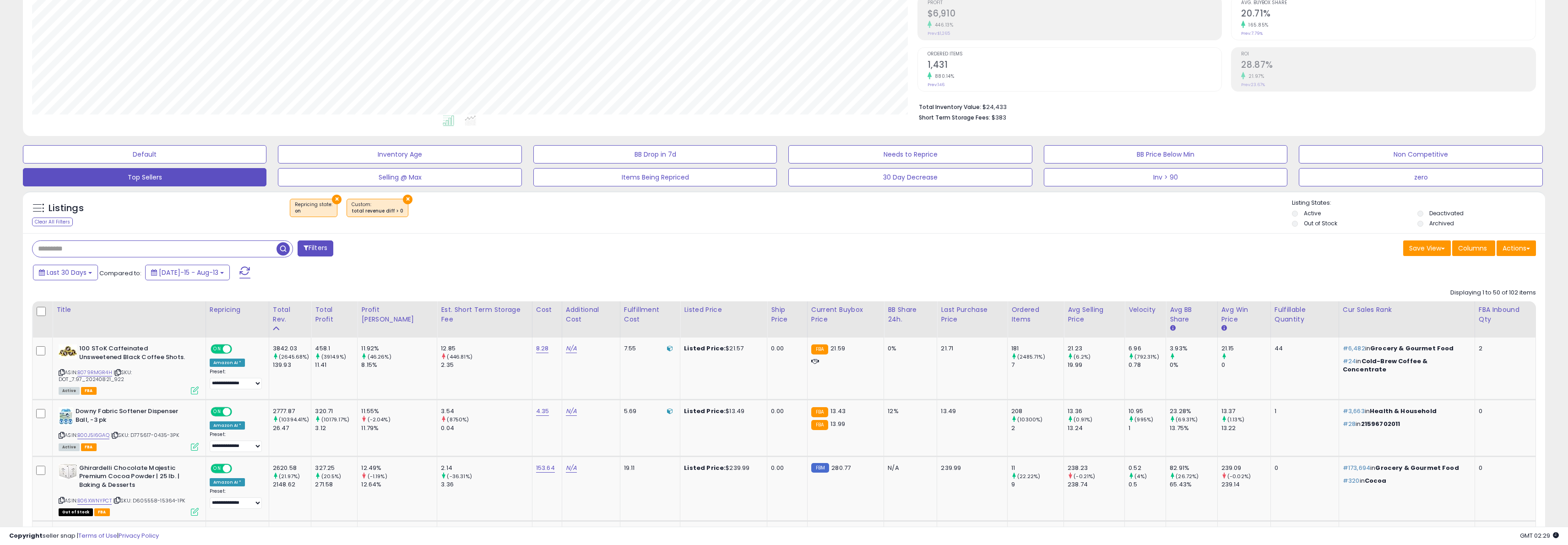
scroll to position [457590, 456954]
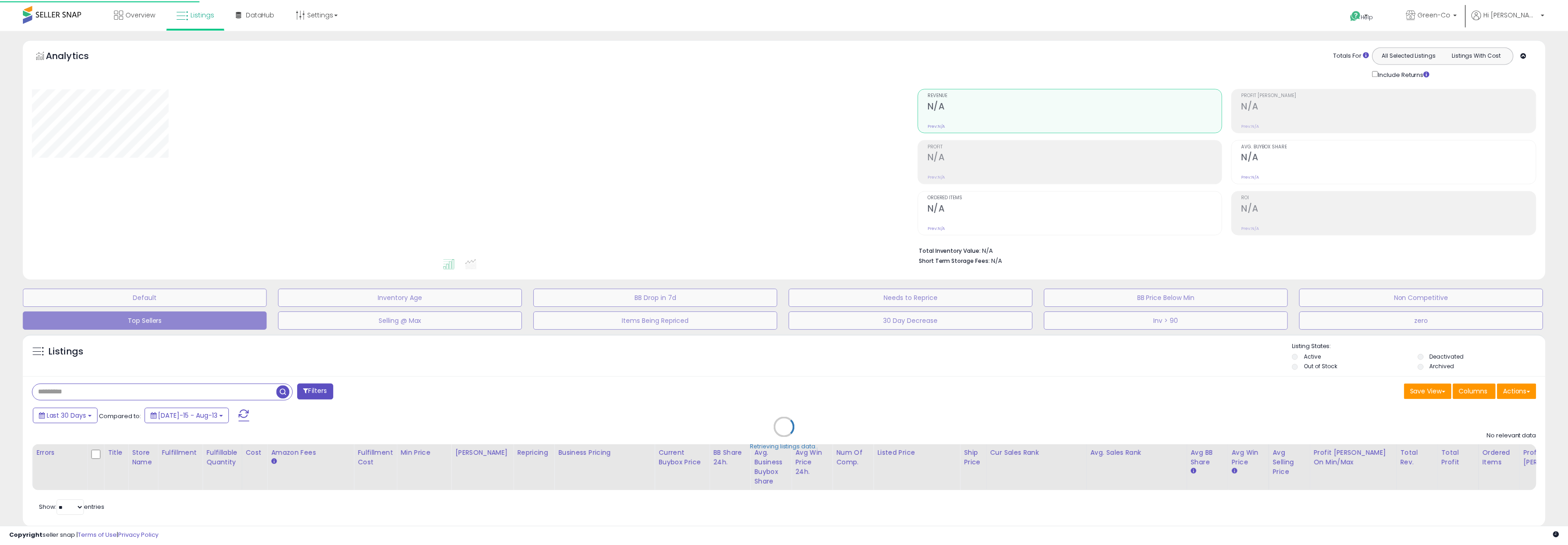
scroll to position [23, 0]
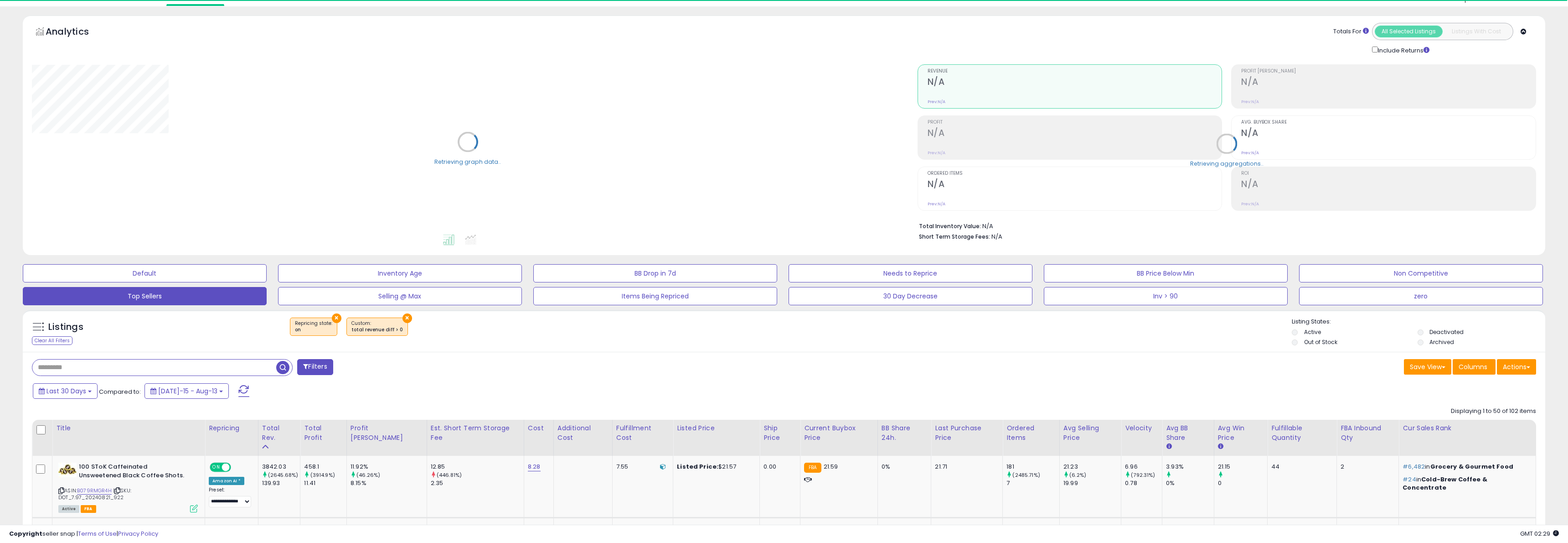
select select "**"
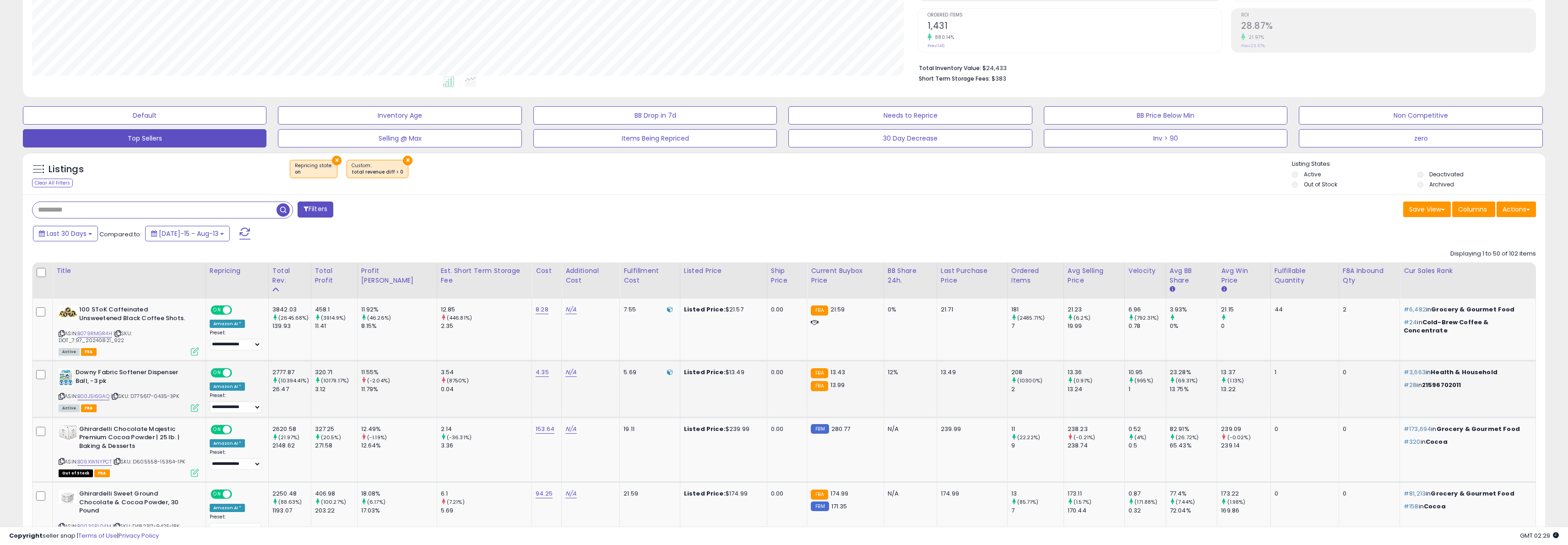
scroll to position [188, 0]
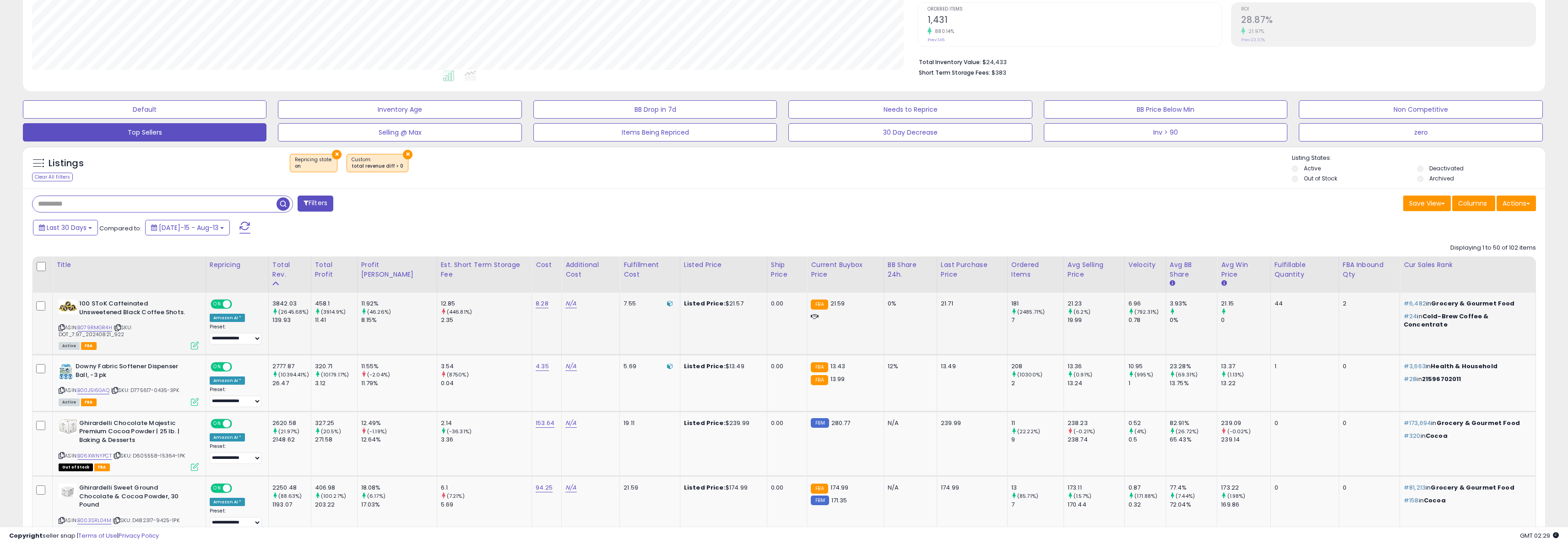
click at [1344, 302] on div "2" at bounding box center [1368, 303] width 50 height 8
click at [1370, 303] on div "2" at bounding box center [1368, 303] width 50 height 8
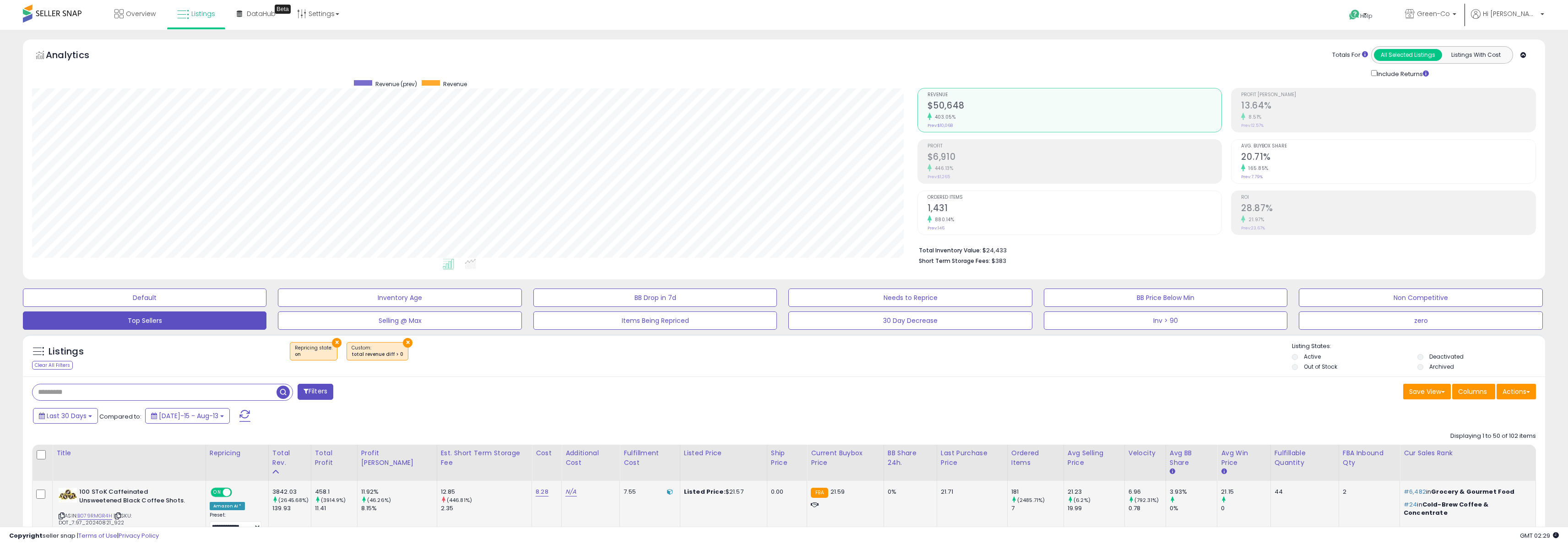
scroll to position [6, 0]
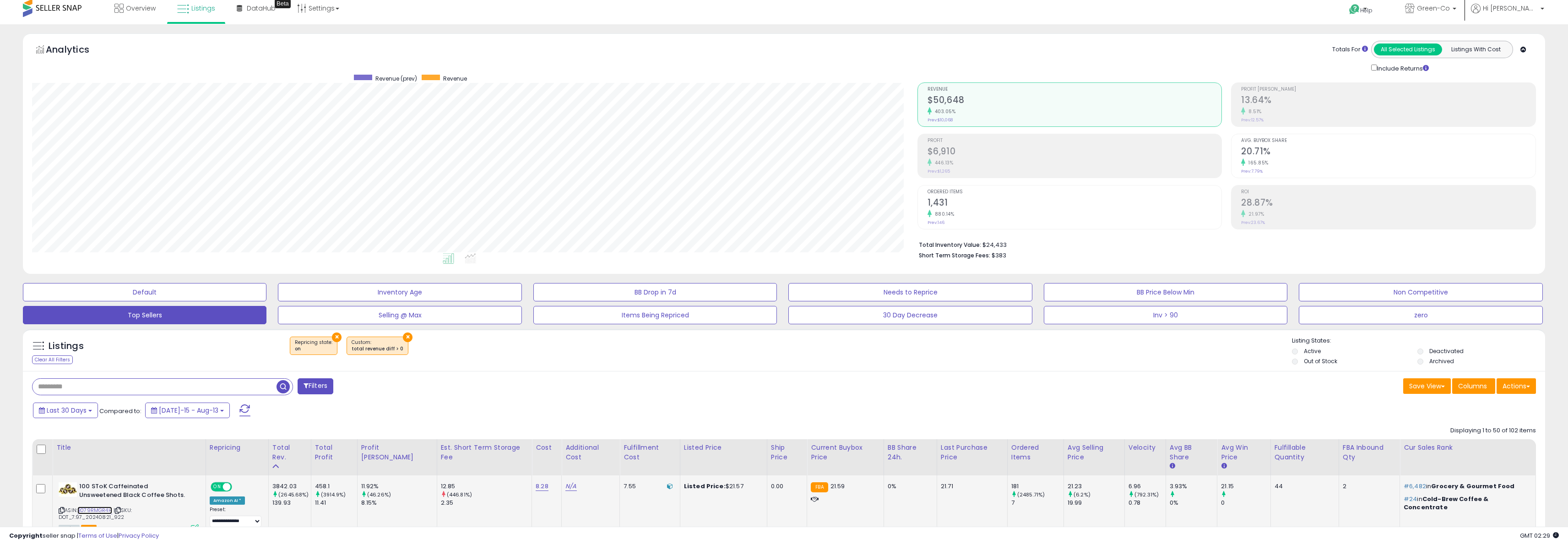
click at [101, 508] on link "B079RMGR4H" at bounding box center [95, 510] width 35 height 8
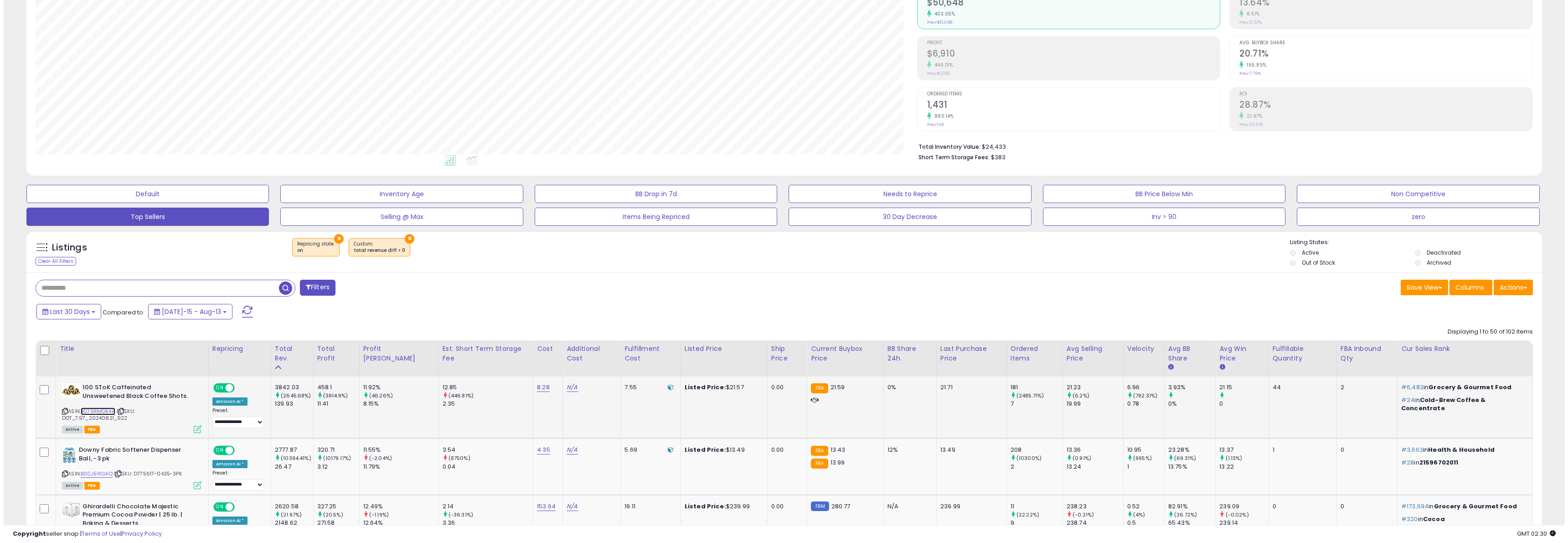
scroll to position [97, 0]
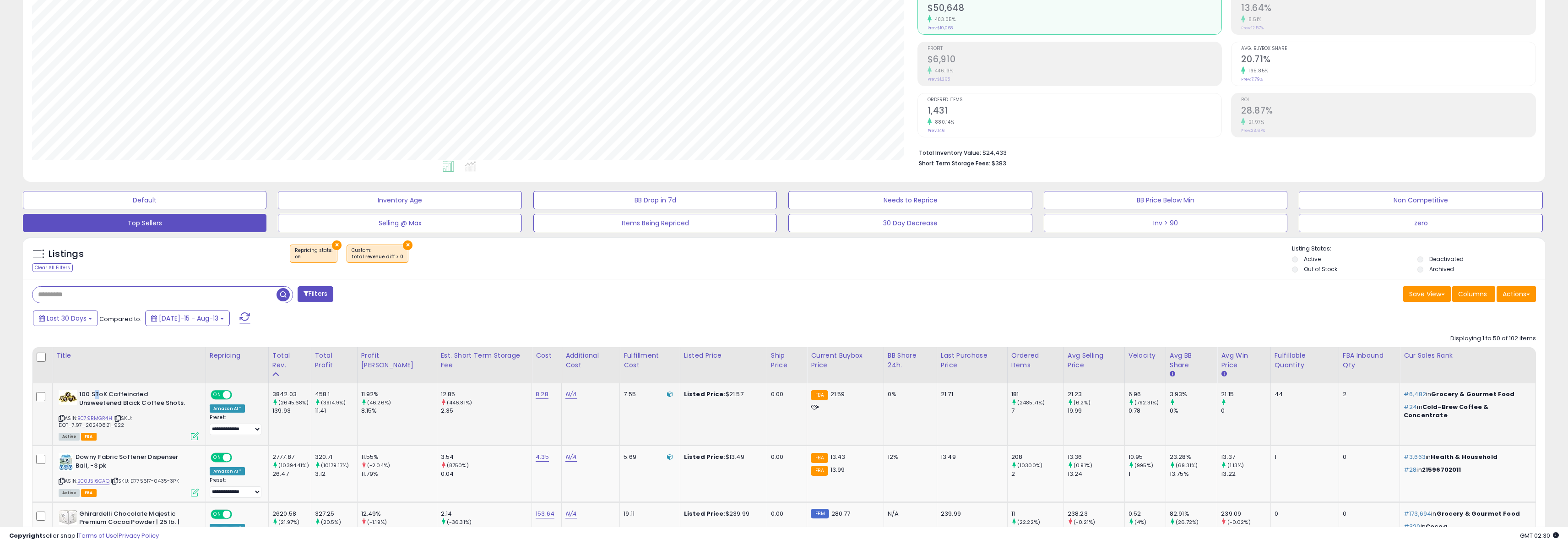
click at [96, 397] on b "100 SToK Caffeinated Unsweetened Black Coffee Shots." at bounding box center [134, 400] width 111 height 19
click at [180, 397] on b "100 SToK Caffeinated Unsweetened Black Coffee Shots." at bounding box center [134, 400] width 111 height 19
click at [73, 435] on span "Active" at bounding box center [69, 436] width 21 height 8
click at [67, 400] on img at bounding box center [67, 397] width 18 height 15
click at [161, 398] on b "100 SToK Caffeinated Unsweetened Black Coffee Shots." at bounding box center [134, 400] width 111 height 19
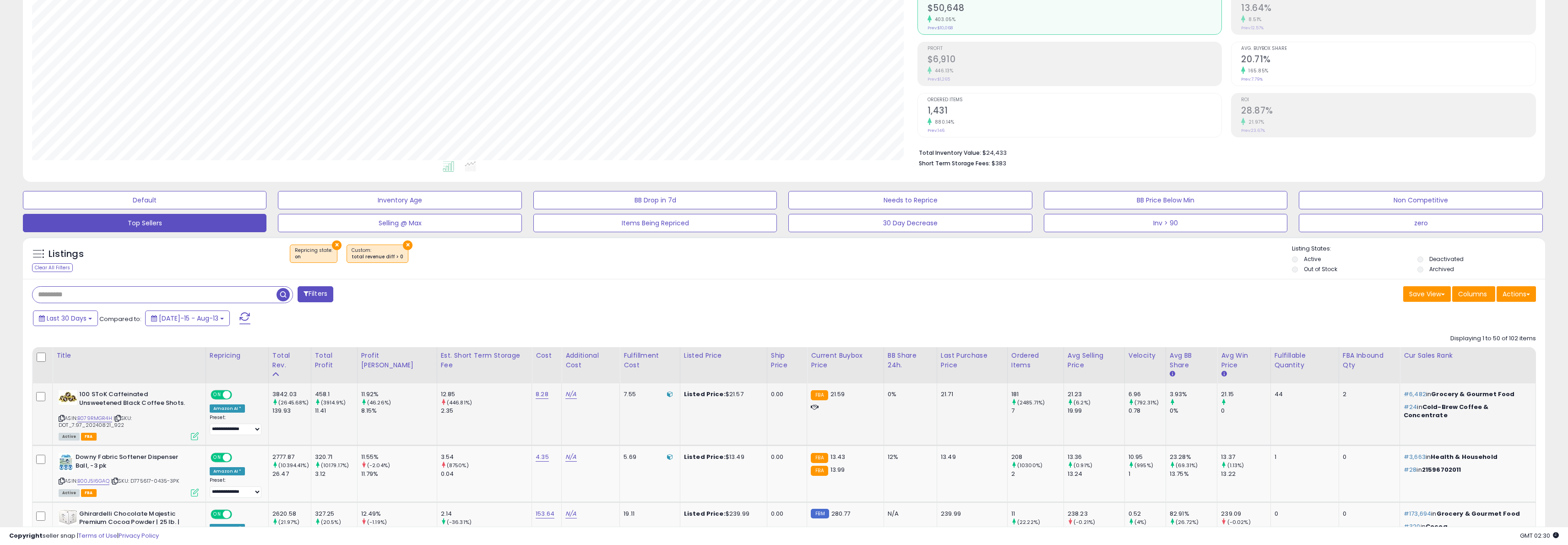
click at [132, 419] on span "| SKU: DOT_7.97_20240821_922" at bounding box center [95, 421] width 73 height 14
click at [196, 437] on icon at bounding box center [194, 436] width 8 height 8
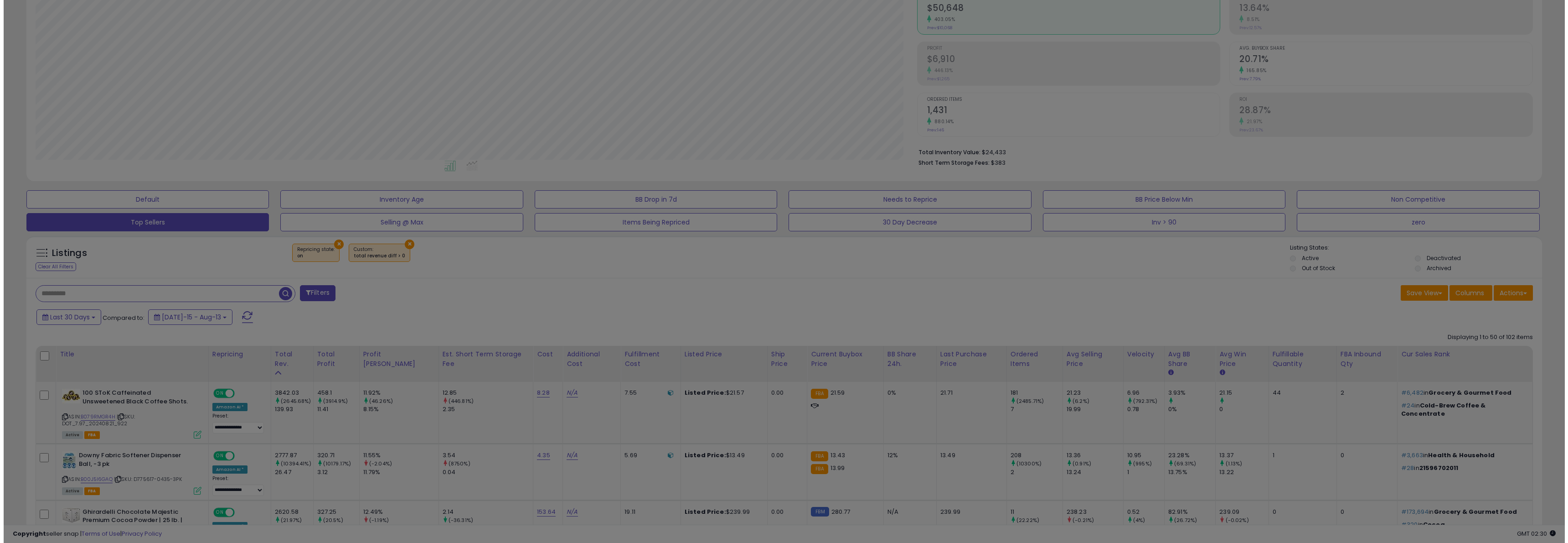
scroll to position [187, 885]
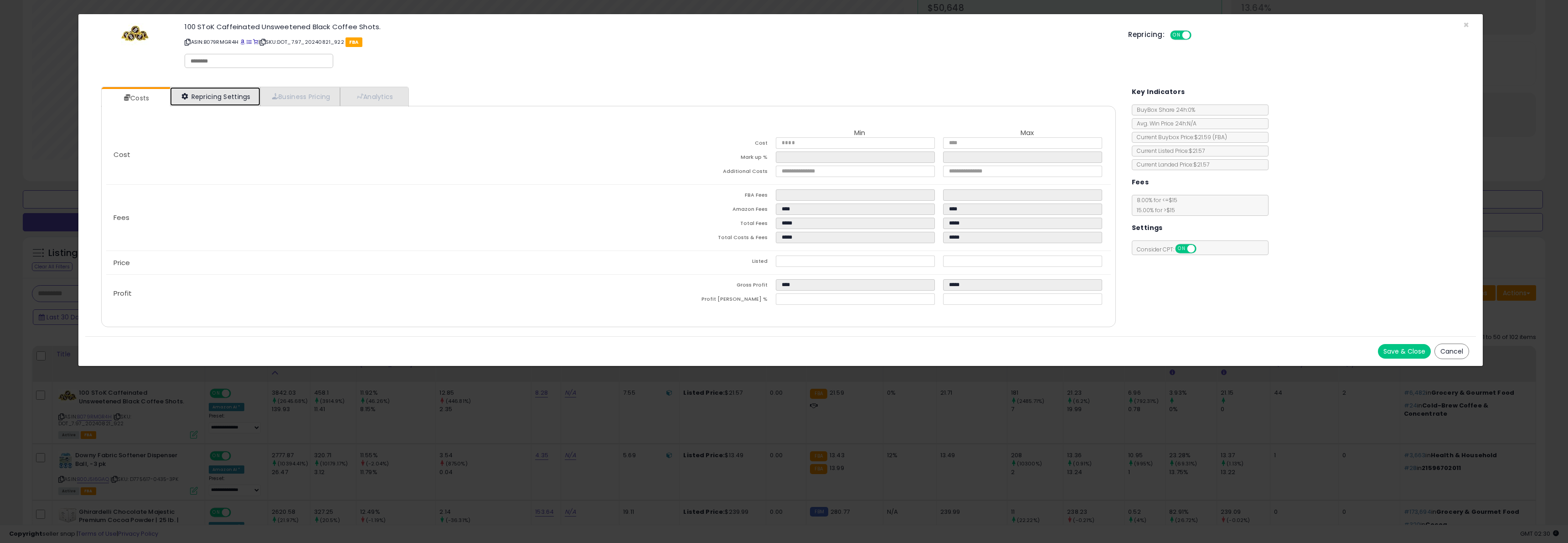
click at [236, 100] on link "Repricing Settings" at bounding box center [215, 97] width 90 height 19
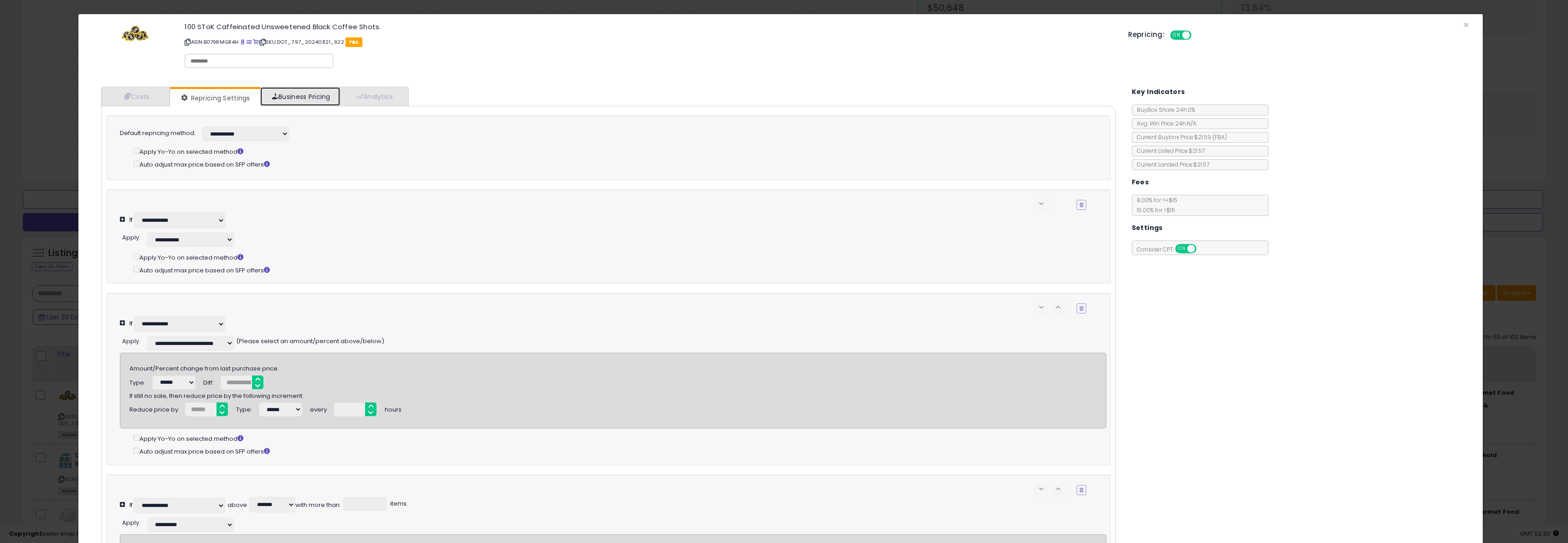
click at [296, 96] on link "Business Pricing" at bounding box center [300, 97] width 80 height 19
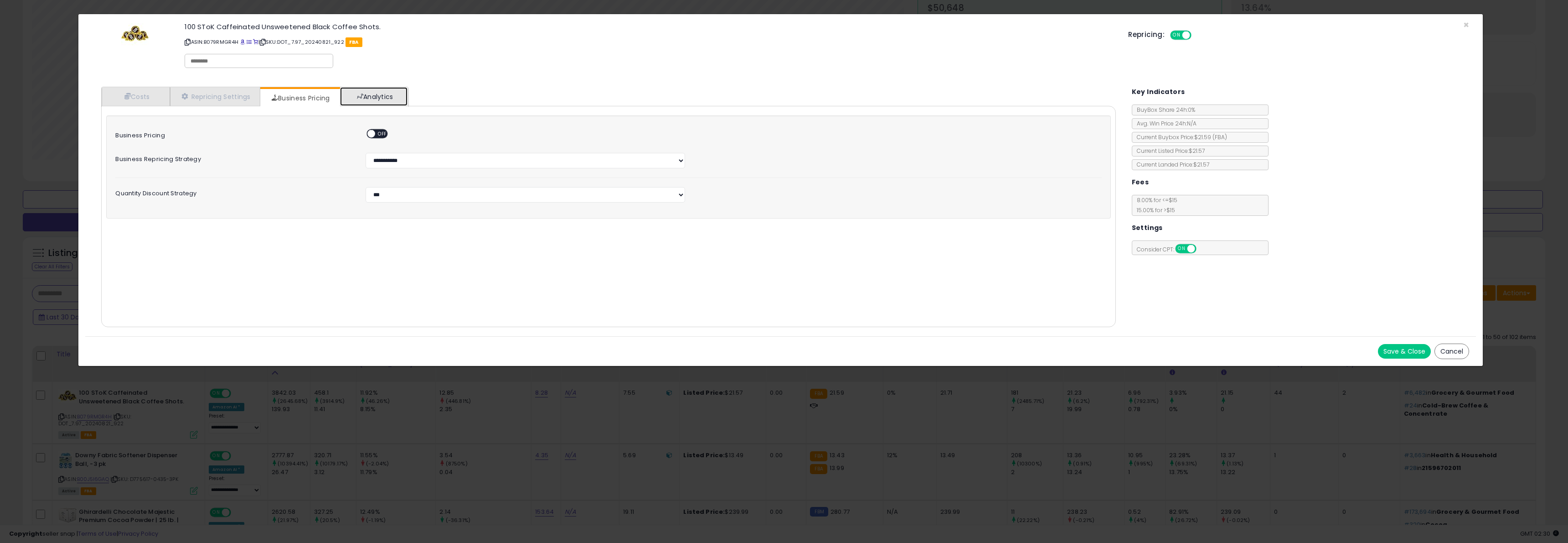
click at [391, 96] on link "Analytics" at bounding box center [373, 97] width 68 height 19
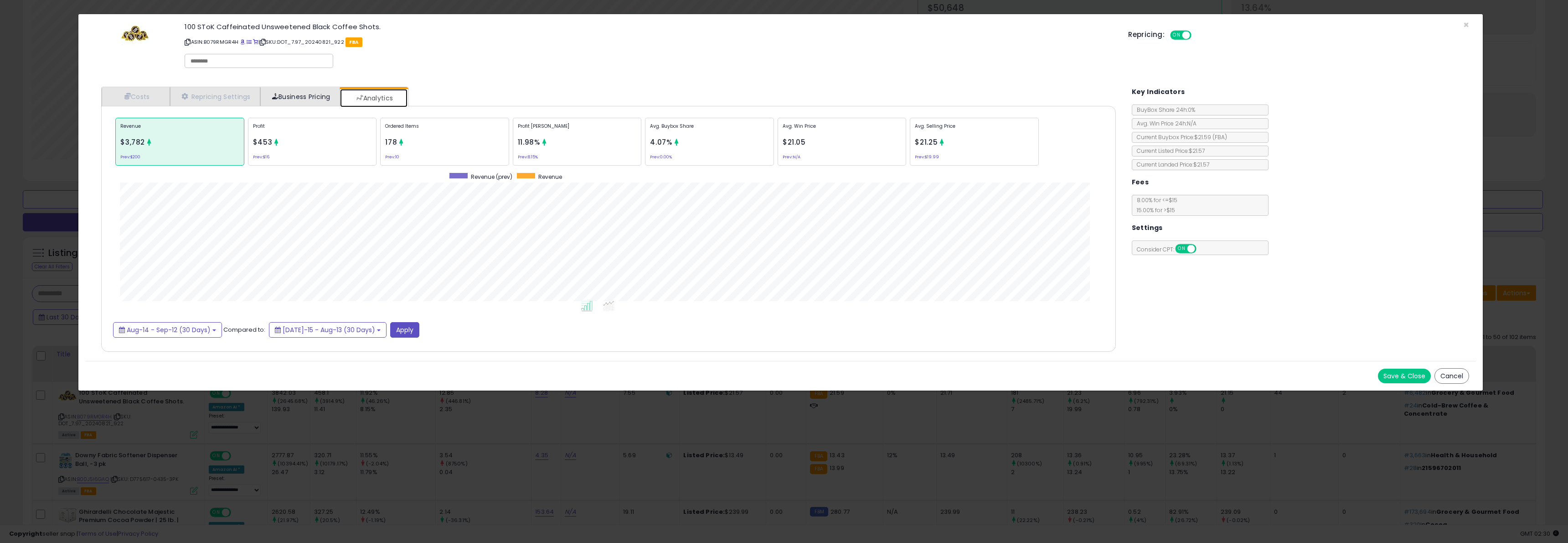
scroll to position [280, 1033]
click at [135, 89] on link "Costs" at bounding box center [136, 97] width 68 height 19
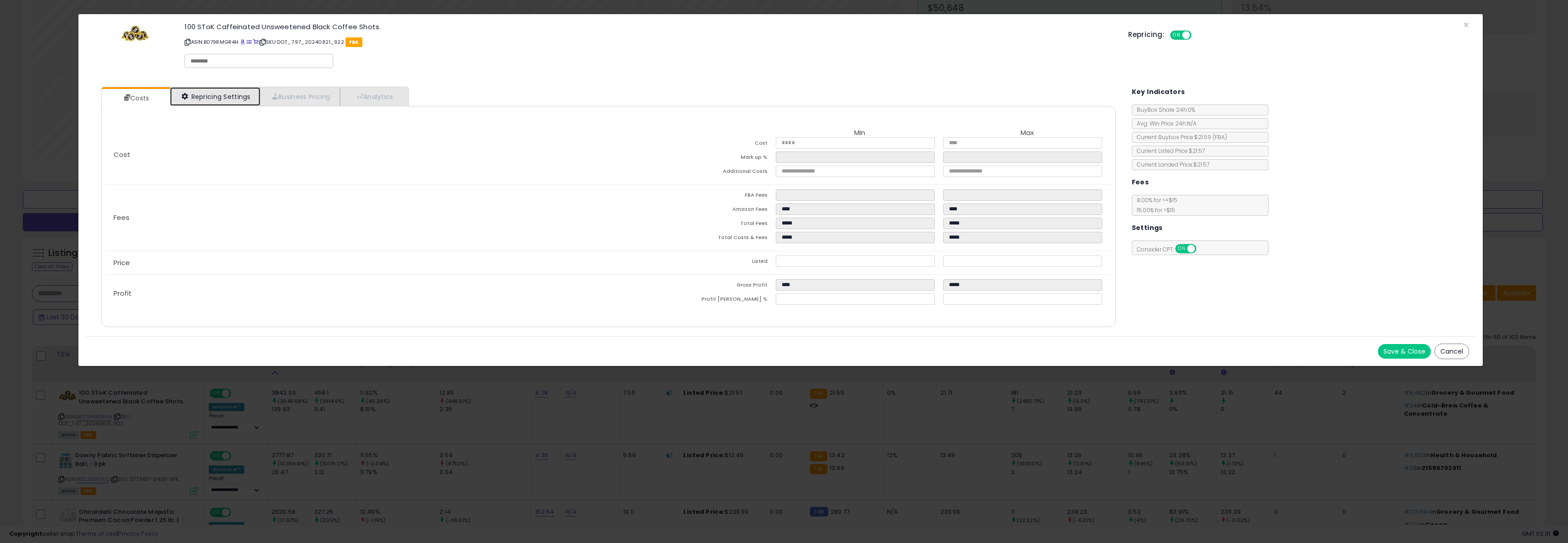
click at [195, 103] on link "Repricing Settings" at bounding box center [215, 97] width 90 height 19
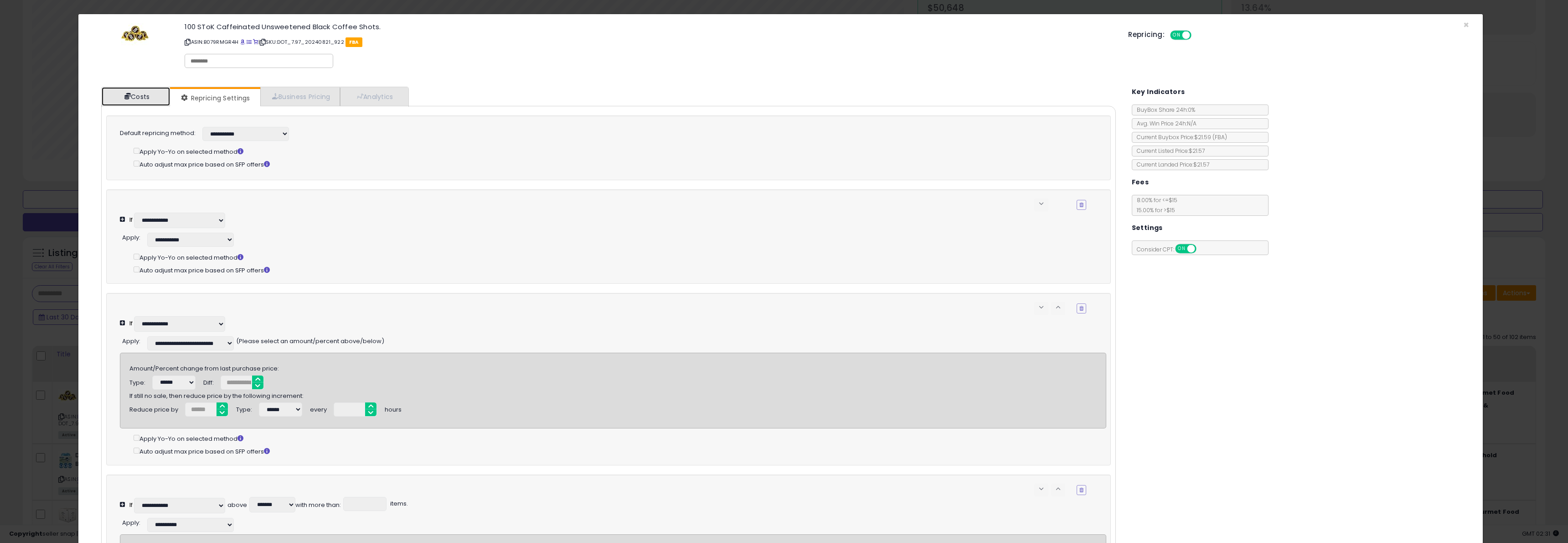
click at [156, 99] on link "Costs" at bounding box center [136, 97] width 68 height 19
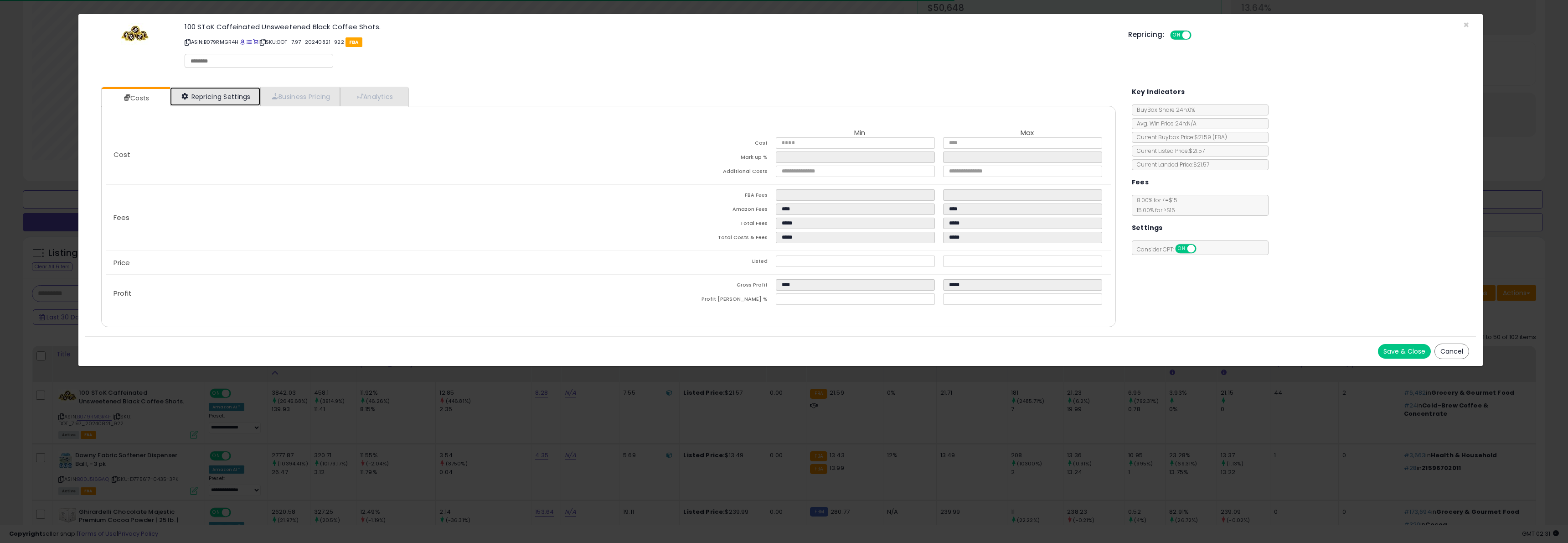
click at [235, 102] on link "Repricing Settings" at bounding box center [215, 97] width 90 height 19
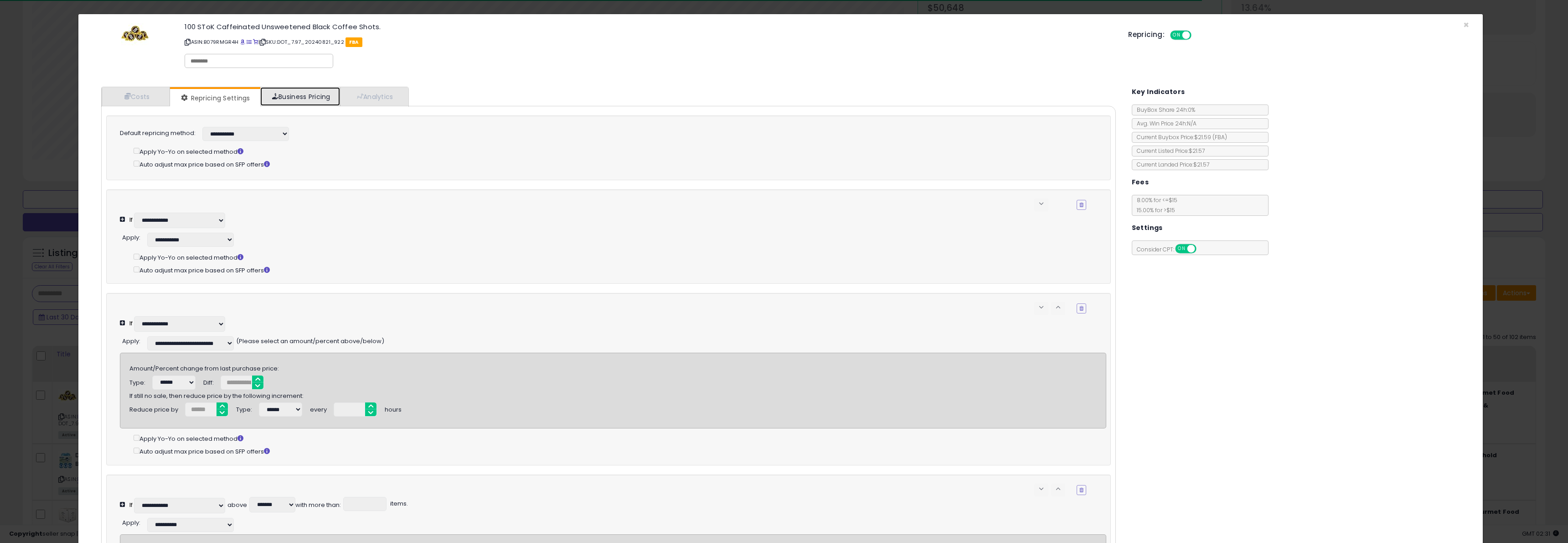
click at [306, 98] on link "Business Pricing" at bounding box center [300, 97] width 80 height 19
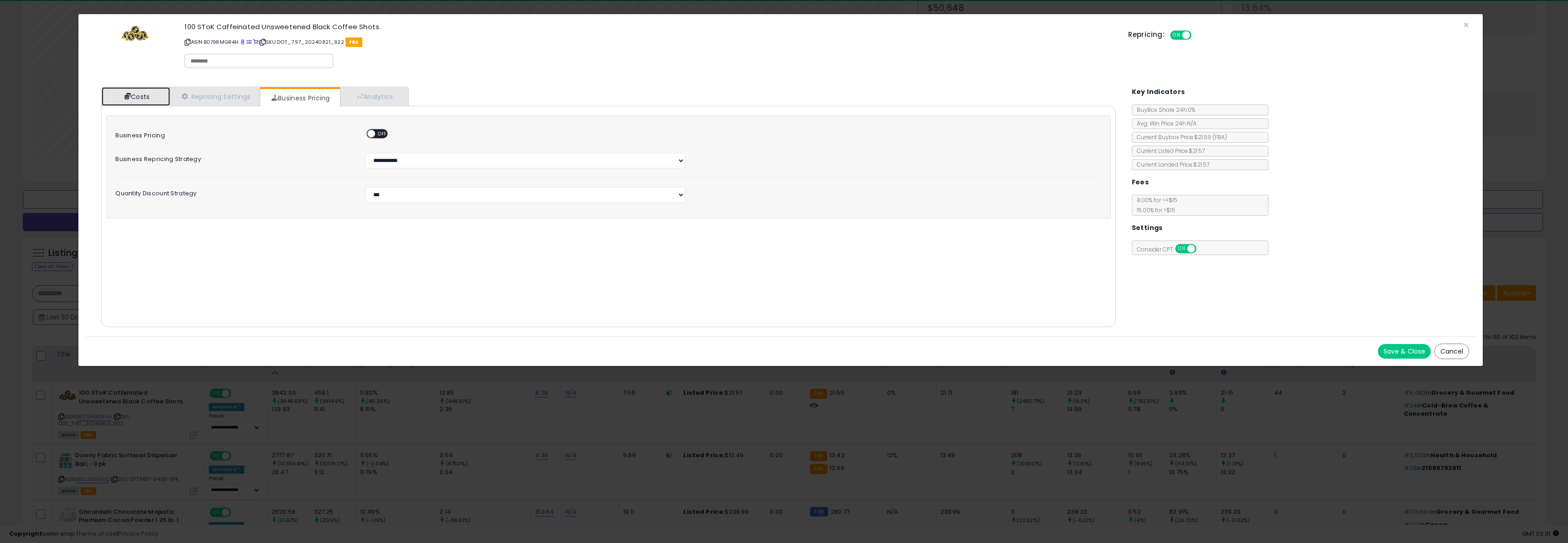
click at [147, 92] on link "Costs" at bounding box center [136, 97] width 68 height 19
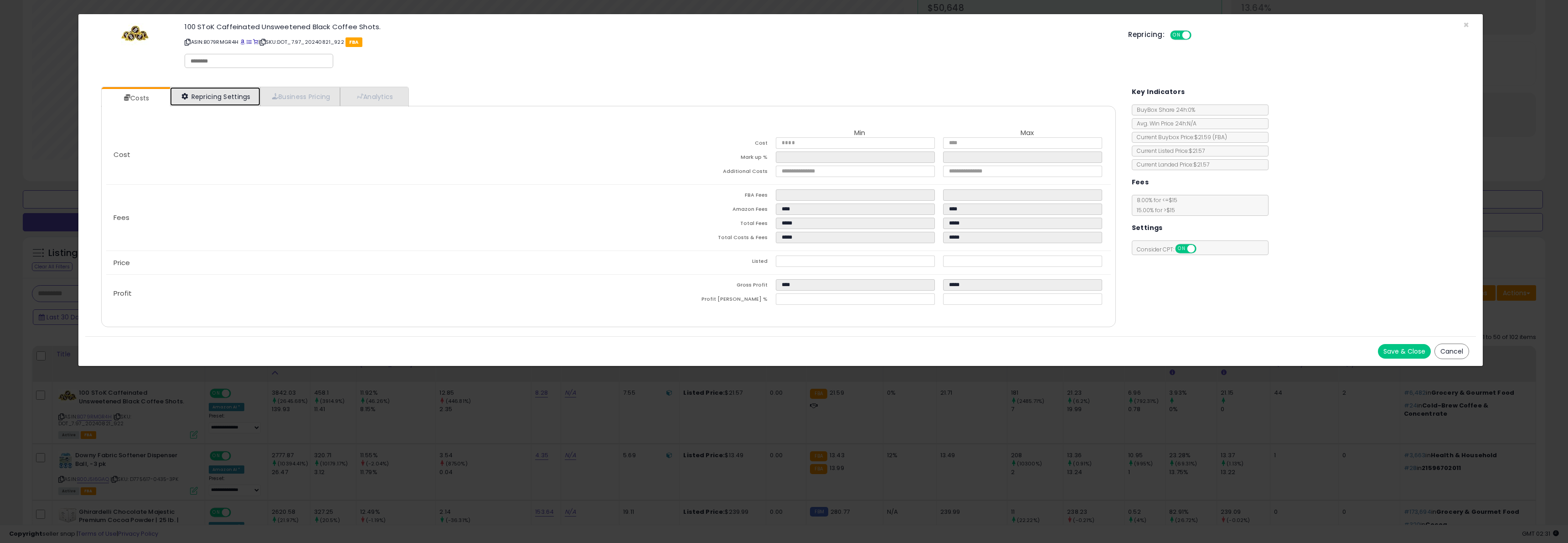
click at [239, 97] on link "Repricing Settings" at bounding box center [215, 97] width 90 height 19
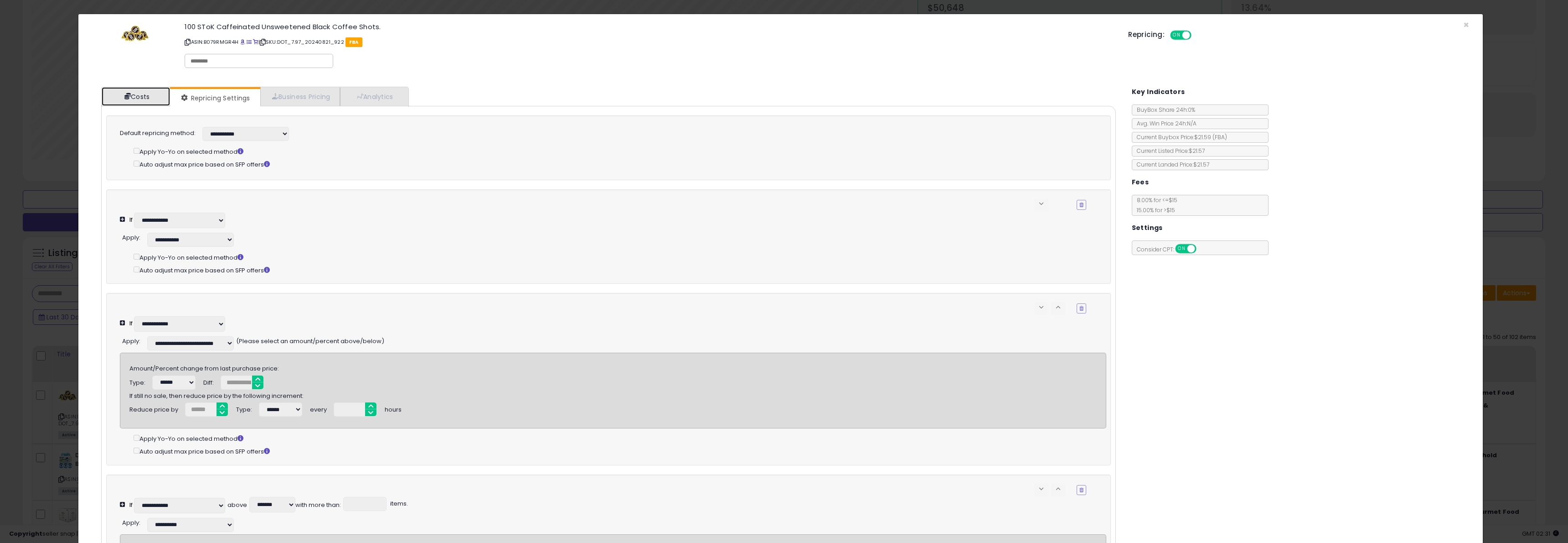
click at [114, 102] on link "Costs" at bounding box center [136, 97] width 68 height 19
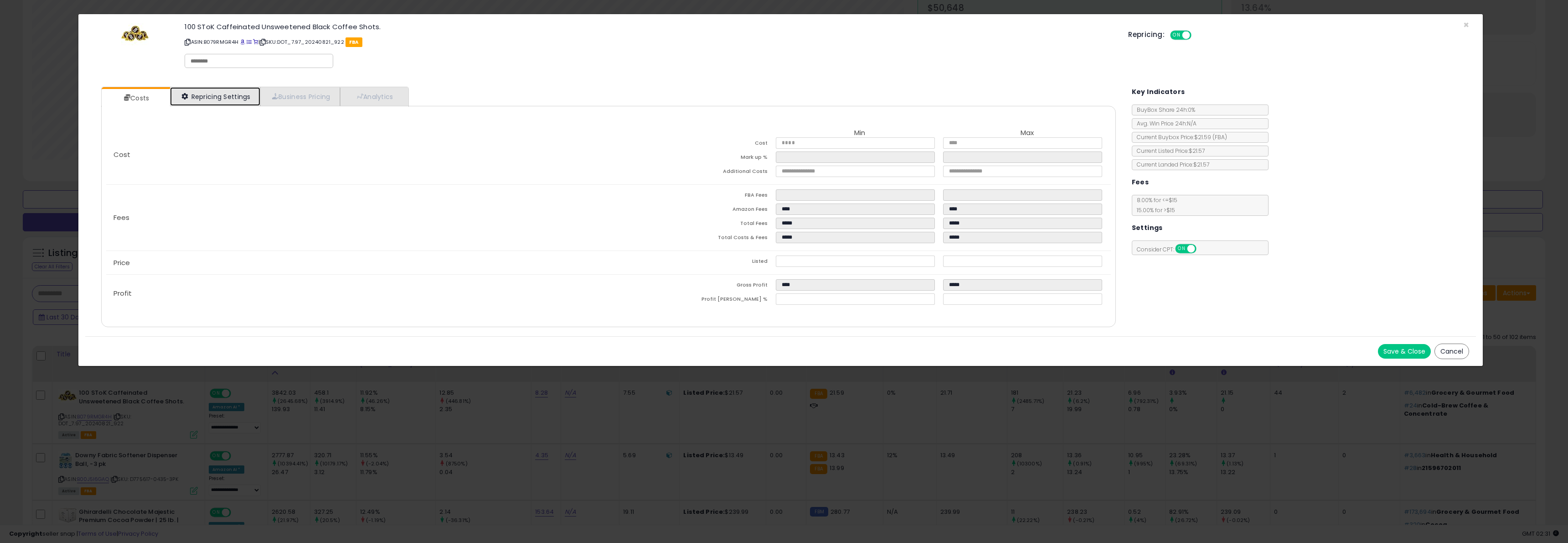
click at [205, 99] on link "Repricing Settings" at bounding box center [215, 97] width 90 height 19
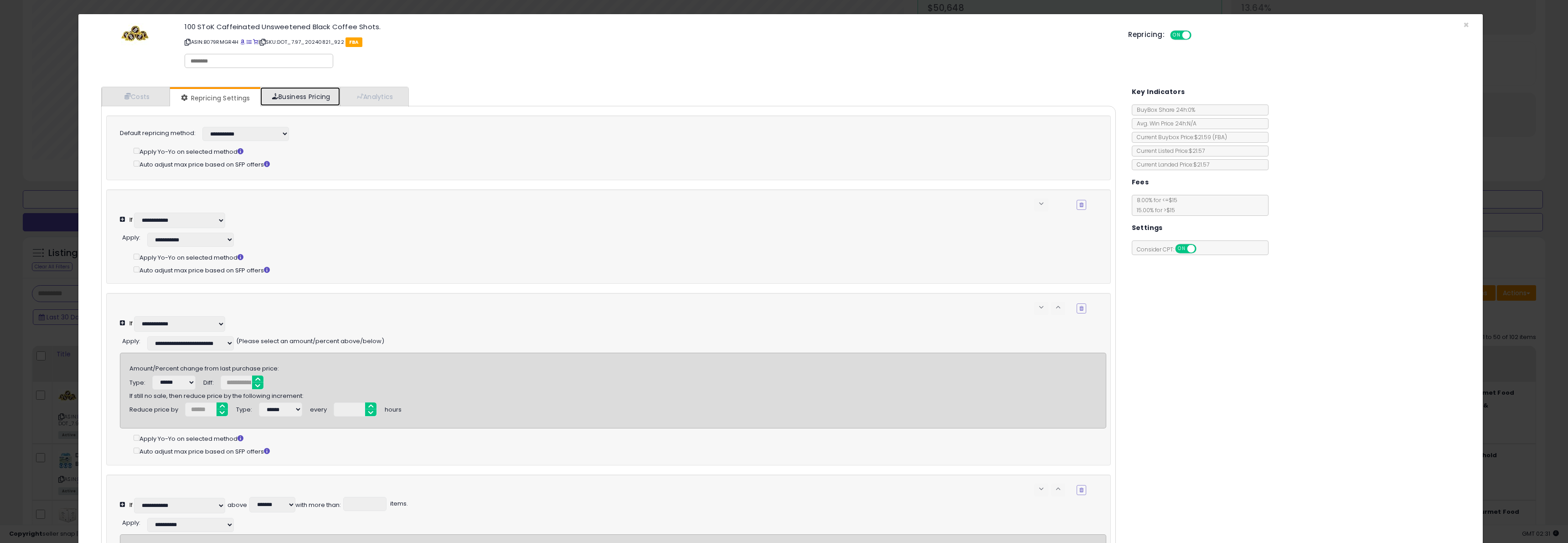
click at [316, 98] on link "Business Pricing" at bounding box center [300, 97] width 80 height 19
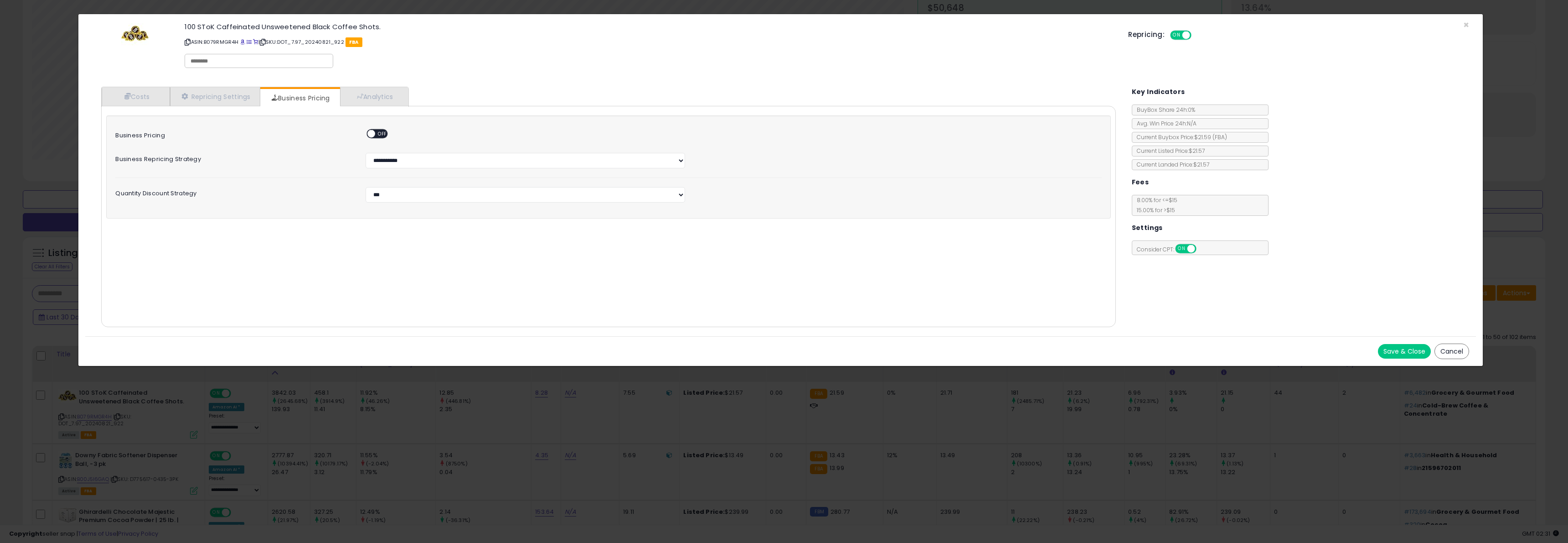
click at [368, 108] on div "Cost Min Max Cost **** **** Mark up % ***** ****** Additional Costs Fees" at bounding box center [608, 216] width 1014 height 221
click at [383, 96] on link "Analytics" at bounding box center [373, 97] width 68 height 19
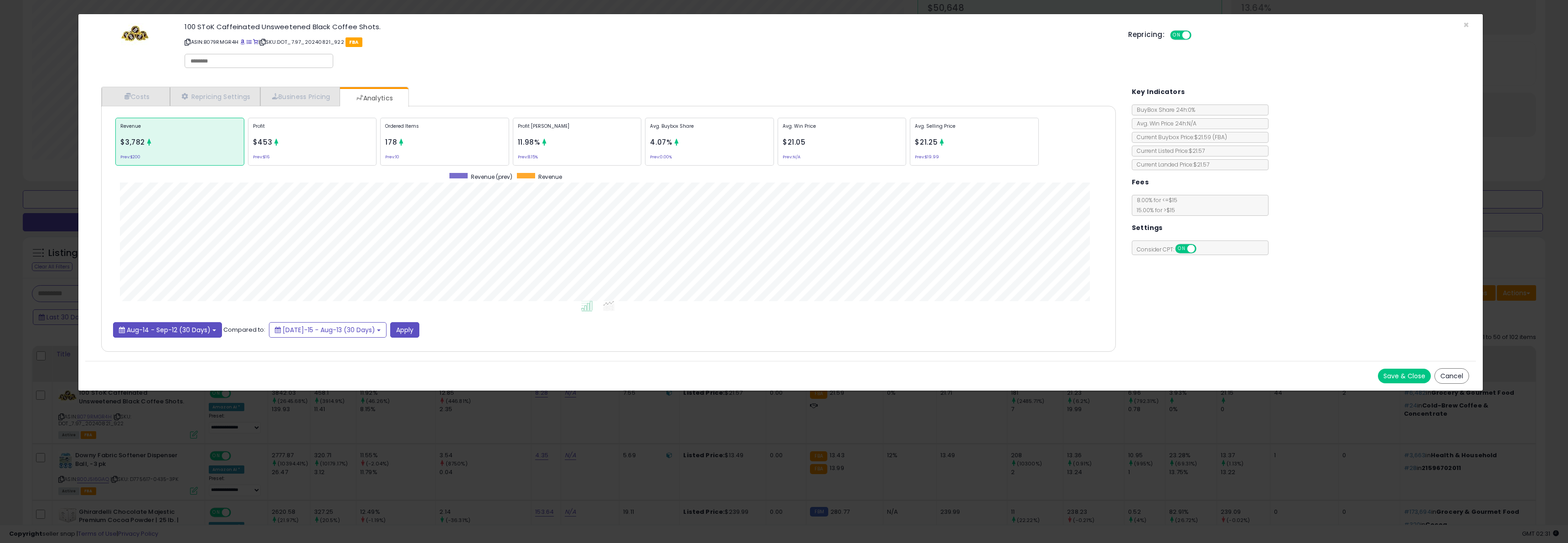
click at [181, 330] on span "Aug-14 - Sep-12 (30 Days)" at bounding box center [168, 330] width 84 height 9
click at [164, 261] on li "Custom Range" at bounding box center [153, 258] width 73 height 12
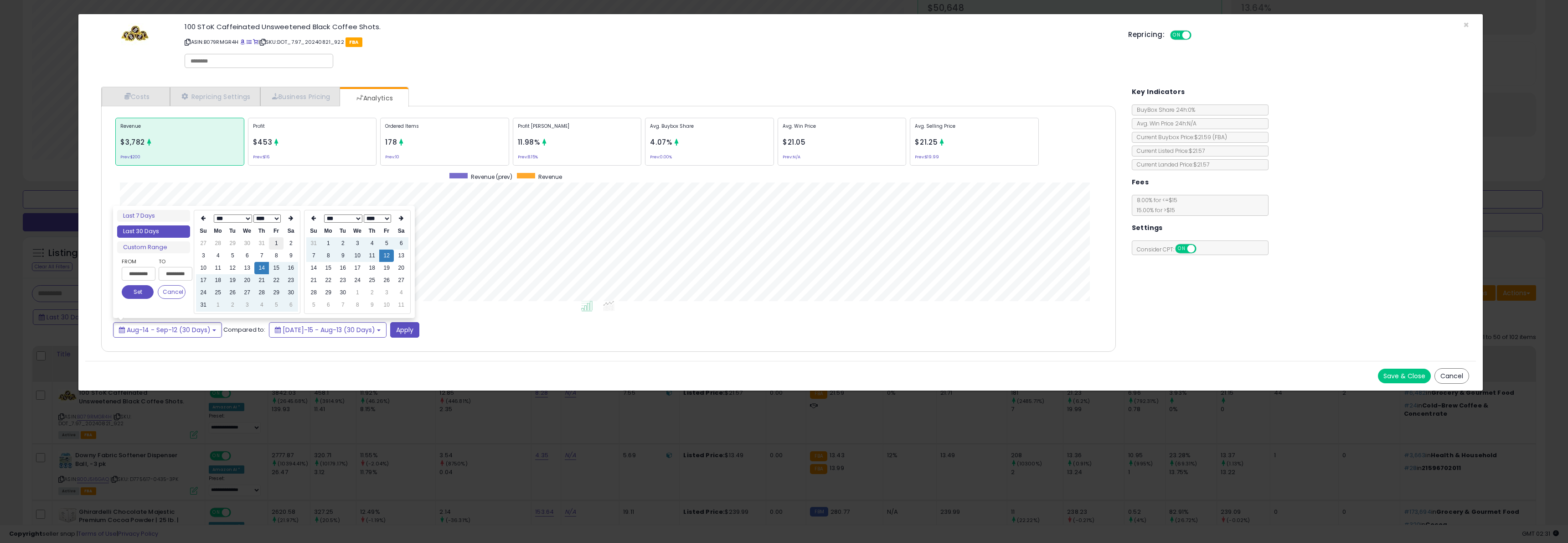
click at [272, 242] on td "1" at bounding box center [276, 243] width 15 height 12
click at [205, 309] on td "31" at bounding box center [203, 304] width 15 height 12
type input "**********"
click at [274, 245] on td "1" at bounding box center [276, 243] width 15 height 12
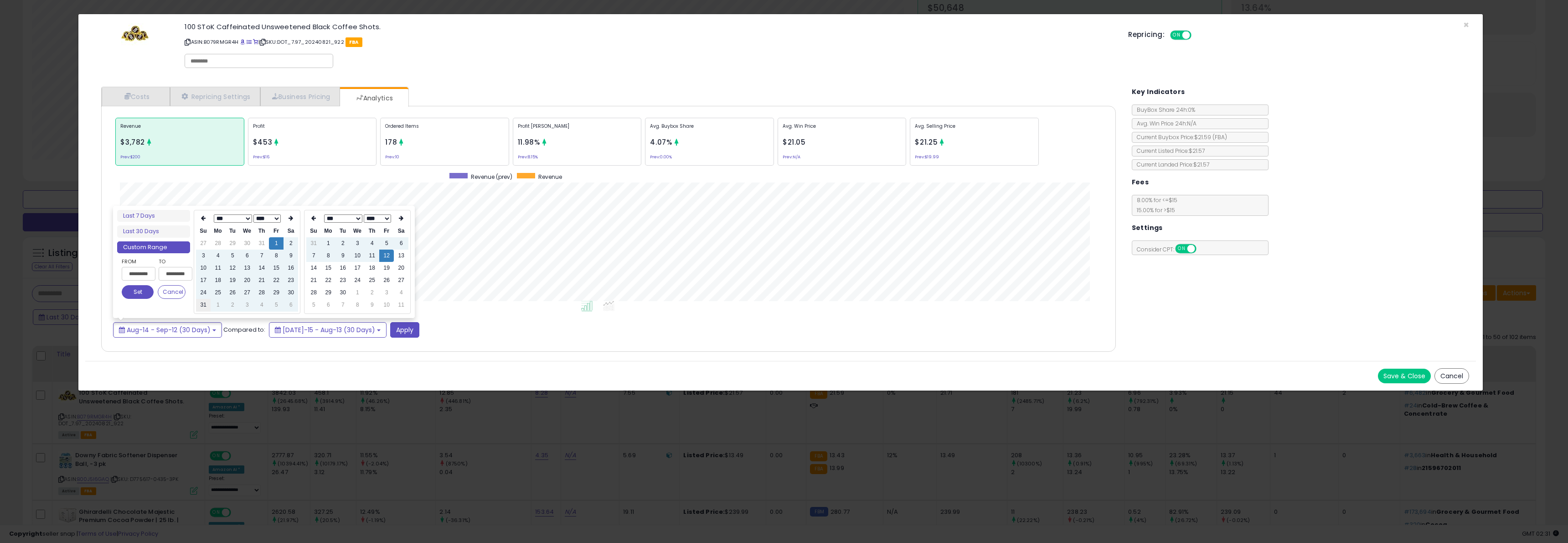
click at [205, 306] on td "31" at bounding box center [203, 304] width 15 height 12
click at [138, 277] on input "**********" at bounding box center [138, 274] width 33 height 14
click at [130, 274] on input "**********" at bounding box center [138, 274] width 33 height 14
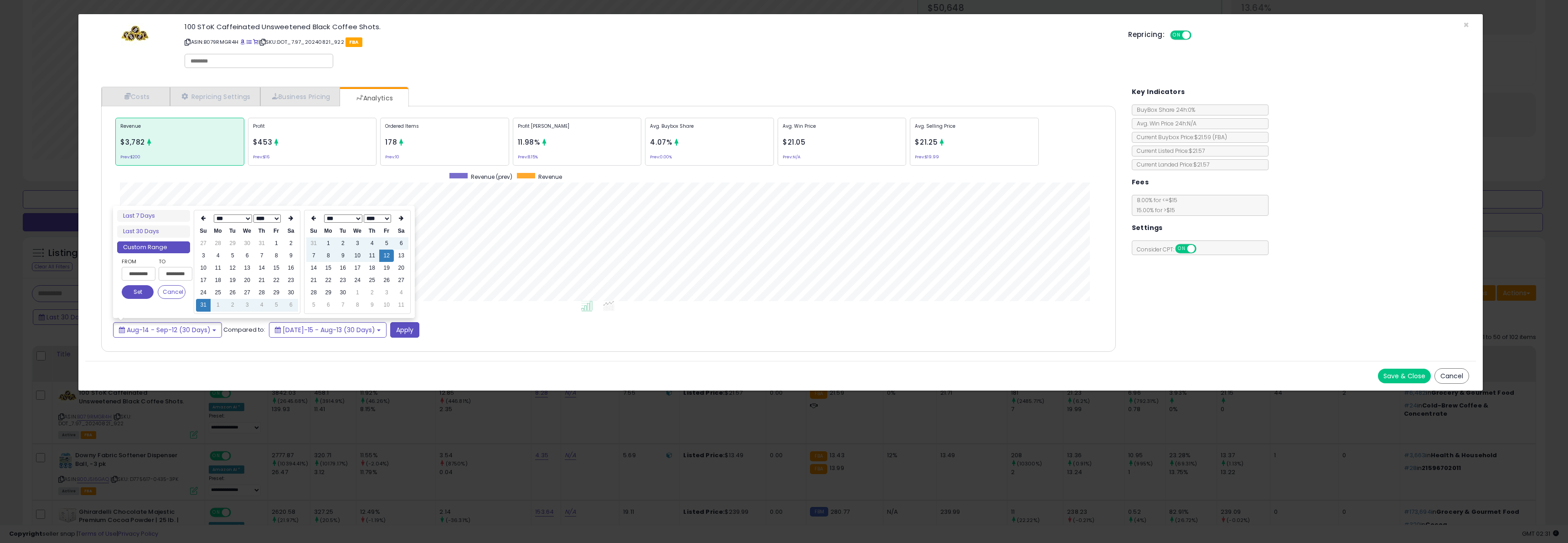
click at [151, 274] on input "**********" at bounding box center [138, 274] width 33 height 14
type input "**********"
click at [161, 218] on li "Last 7 Days" at bounding box center [153, 215] width 73 height 12
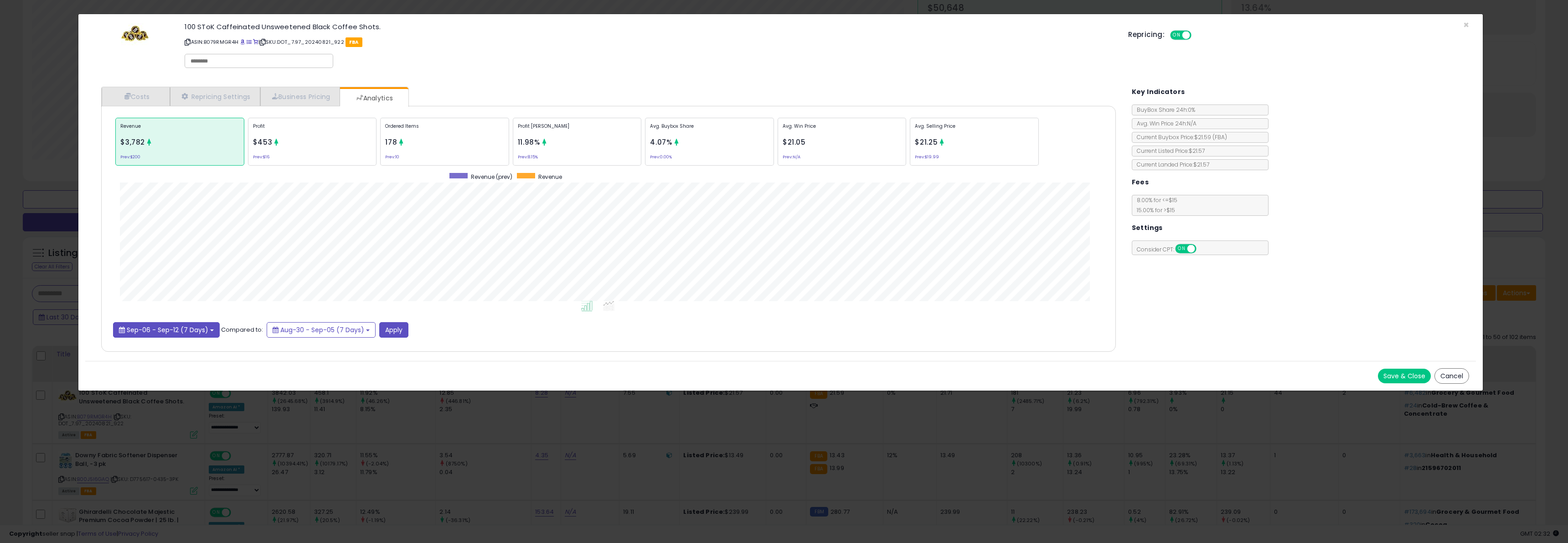
click at [213, 329] on button "Sep-06 - Sep-12 (7 Days)" at bounding box center [166, 329] width 107 height 15
click at [146, 307] on button "Set" at bounding box center [137, 304] width 32 height 14
click at [379, 326] on button "Apply" at bounding box center [393, 329] width 29 height 15
drag, startPoint x: 517, startPoint y: 143, endPoint x: 543, endPoint y: 142, distance: 26.0
click at [543, 142] on div "Profit Margin 11.19% Prev: 13.36%" at bounding box center [577, 142] width 129 height 48
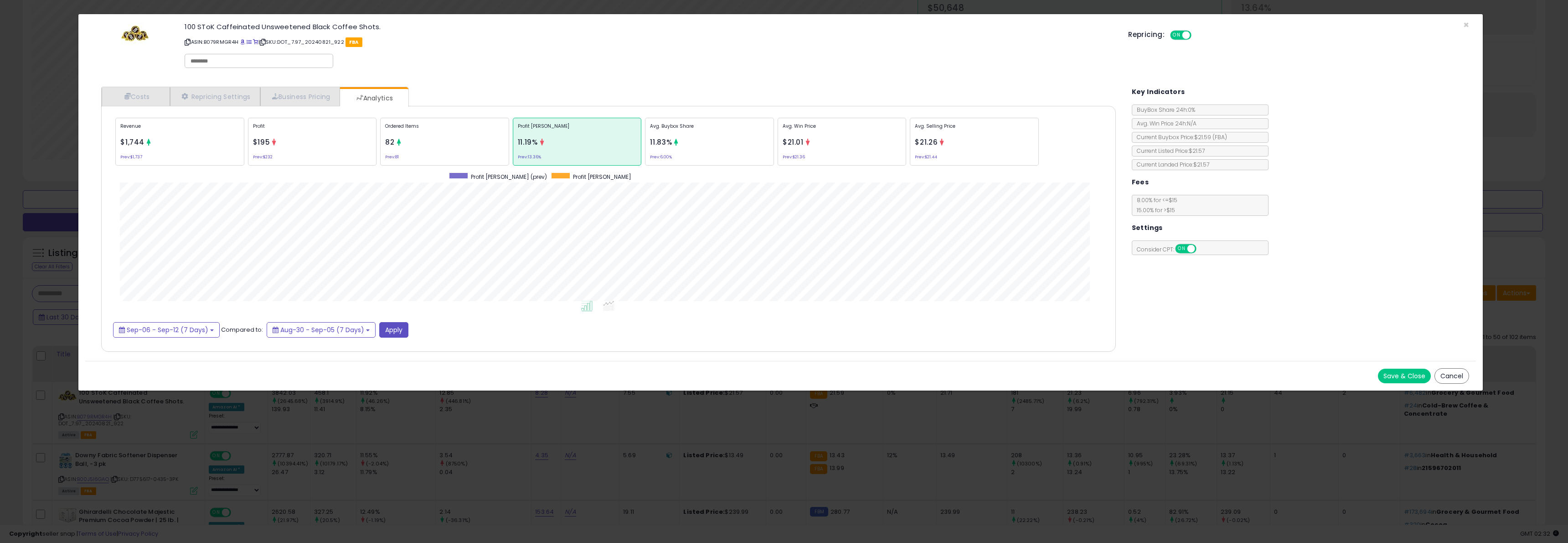
click at [543, 145] on icon at bounding box center [542, 141] width 7 height 7
click at [567, 149] on div "Profit Margin 11.19% Prev: 13.36%" at bounding box center [577, 142] width 129 height 48
click at [565, 149] on div "Profit Margin 11.19% Prev: 13.36%" at bounding box center [577, 142] width 129 height 48
click at [201, 148] on div "Revenue $1,744 Prev: $1,737" at bounding box center [180, 142] width 129 height 48
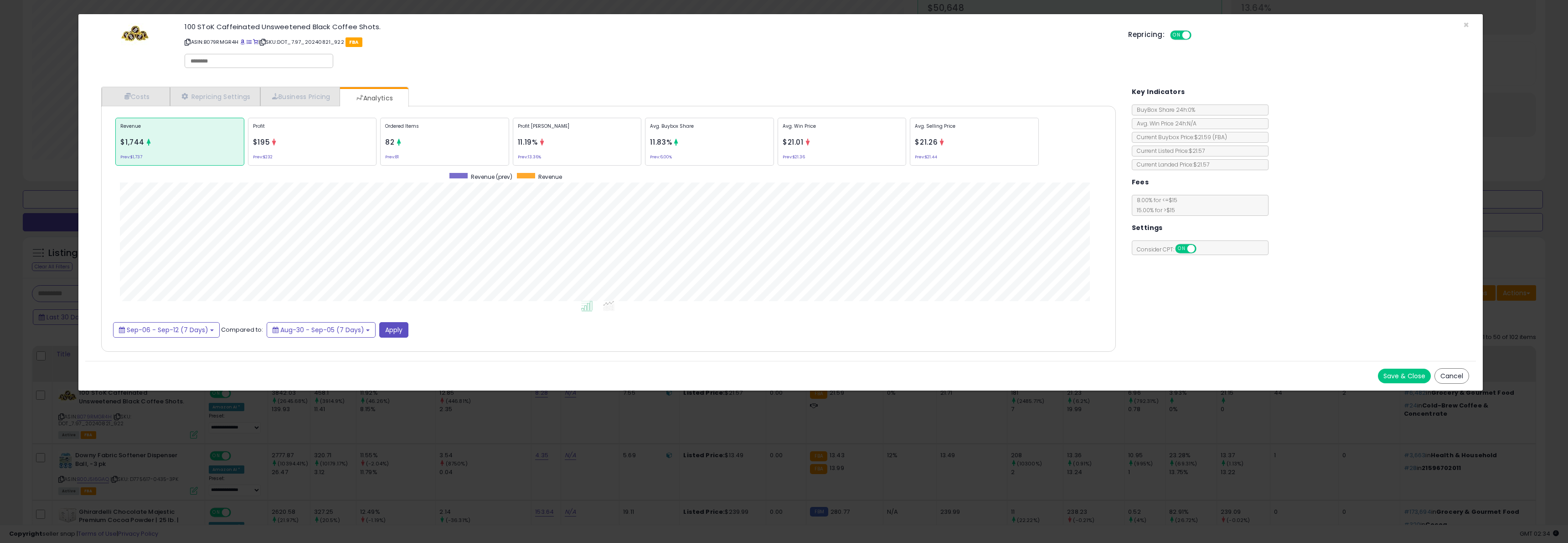
click at [1458, 373] on button "Cancel" at bounding box center [1452, 376] width 35 height 15
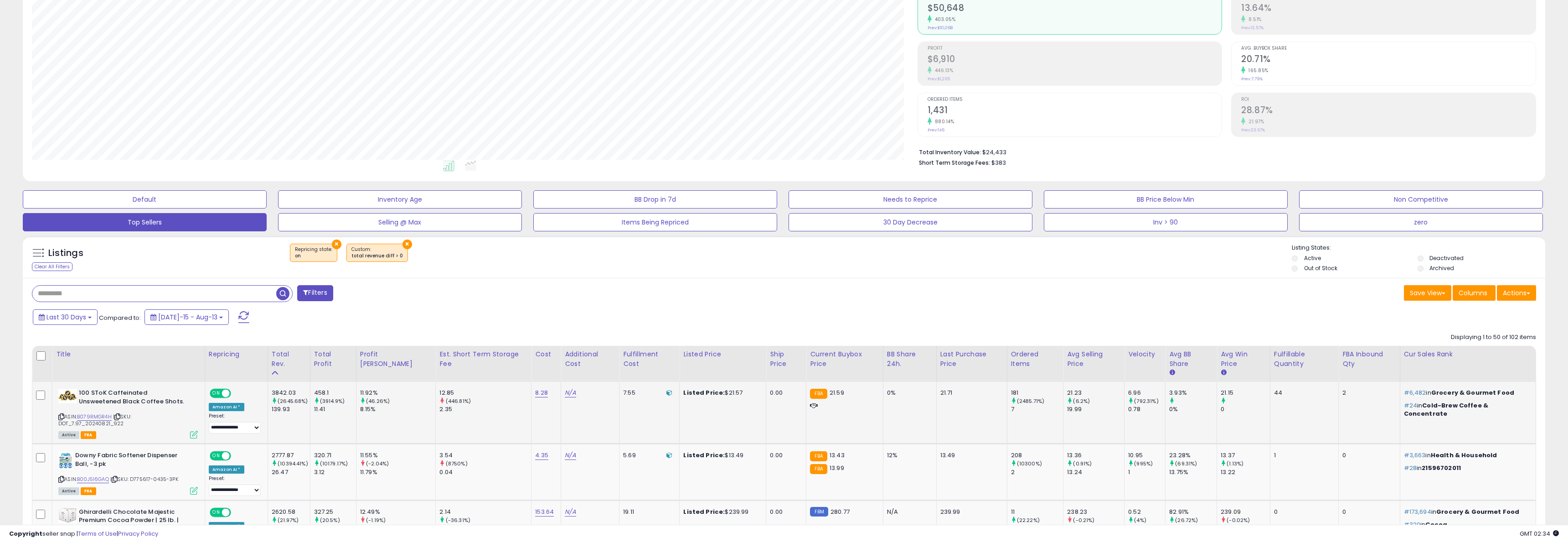
scroll to position [455911, 454835]
click at [111, 457] on b "Downy Fabric Softener Dispenser Ball, -3 pk" at bounding box center [130, 461] width 111 height 19
click at [74, 461] on div "Downy Fabric Softener Dispenser Ball, -3 pk" at bounding box center [128, 461] width 140 height 19
click at [289, 459] on div "2777.87" at bounding box center [290, 455] width 39 height 8
click at [533, 459] on link "4.35" at bounding box center [540, 455] width 13 height 9
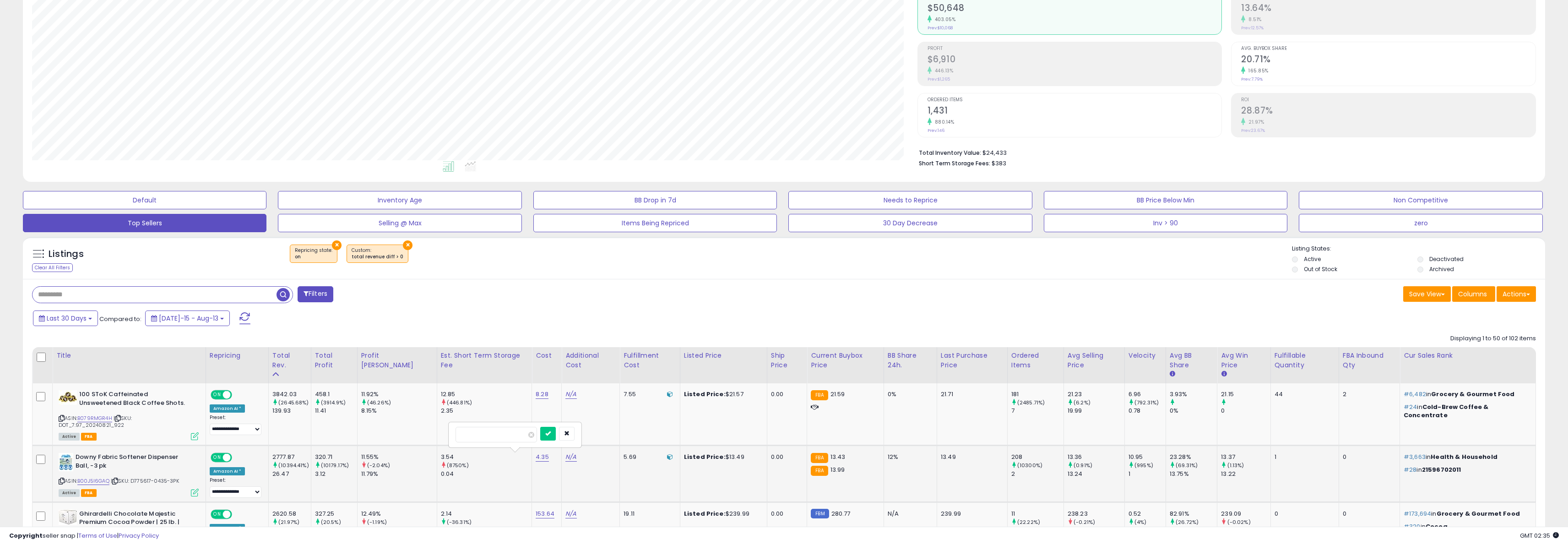
click at [581, 467] on td "N/A" at bounding box center [591, 474] width 58 height 57
click at [62, 341] on span "Edit 1 listings" at bounding box center [58, 338] width 35 height 9
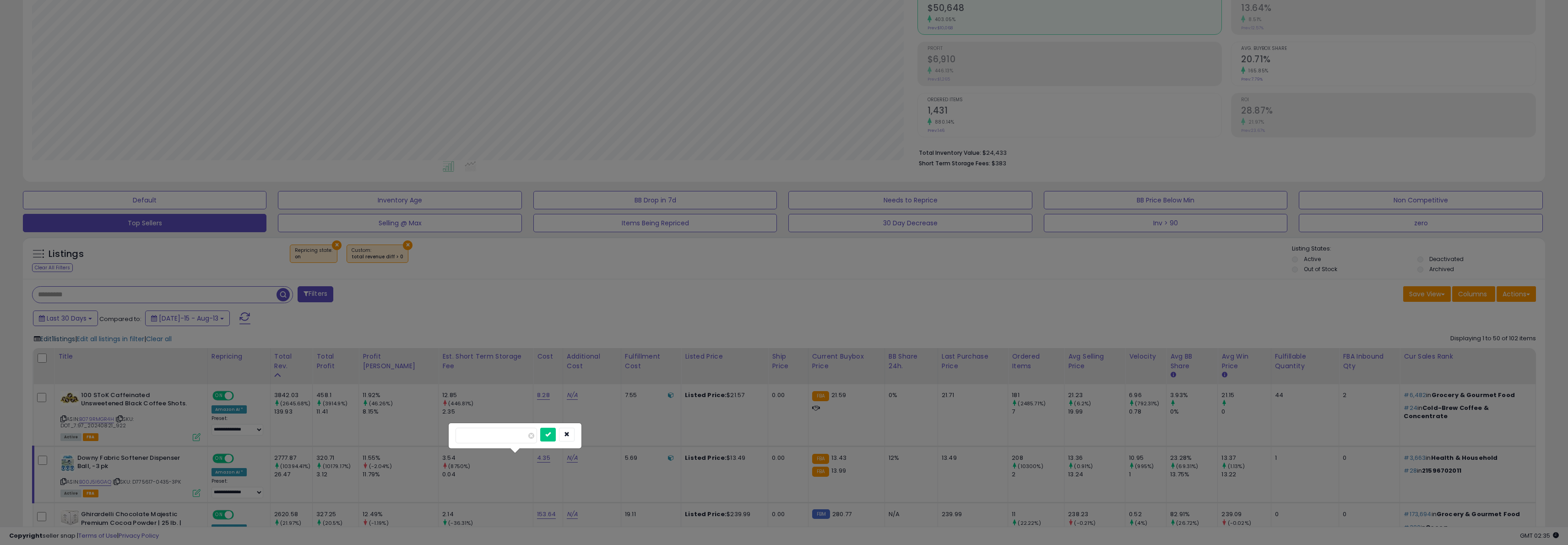
scroll to position [188, 889]
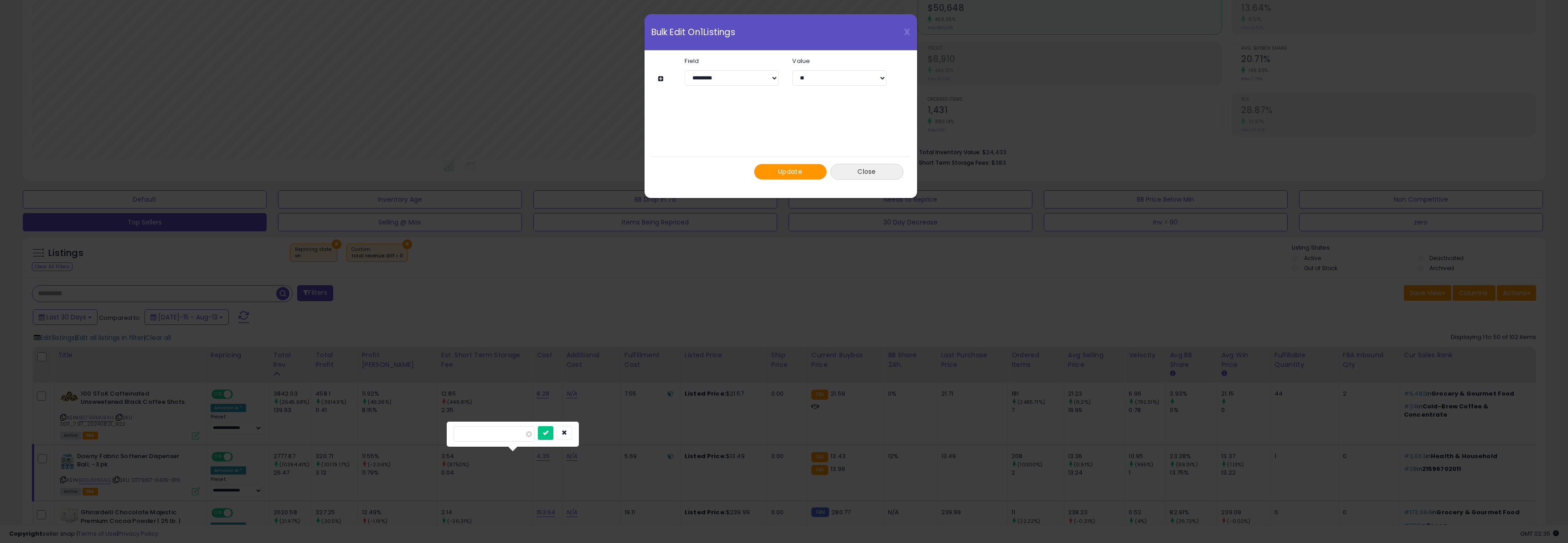
click at [876, 167] on button "Close" at bounding box center [867, 172] width 73 height 16
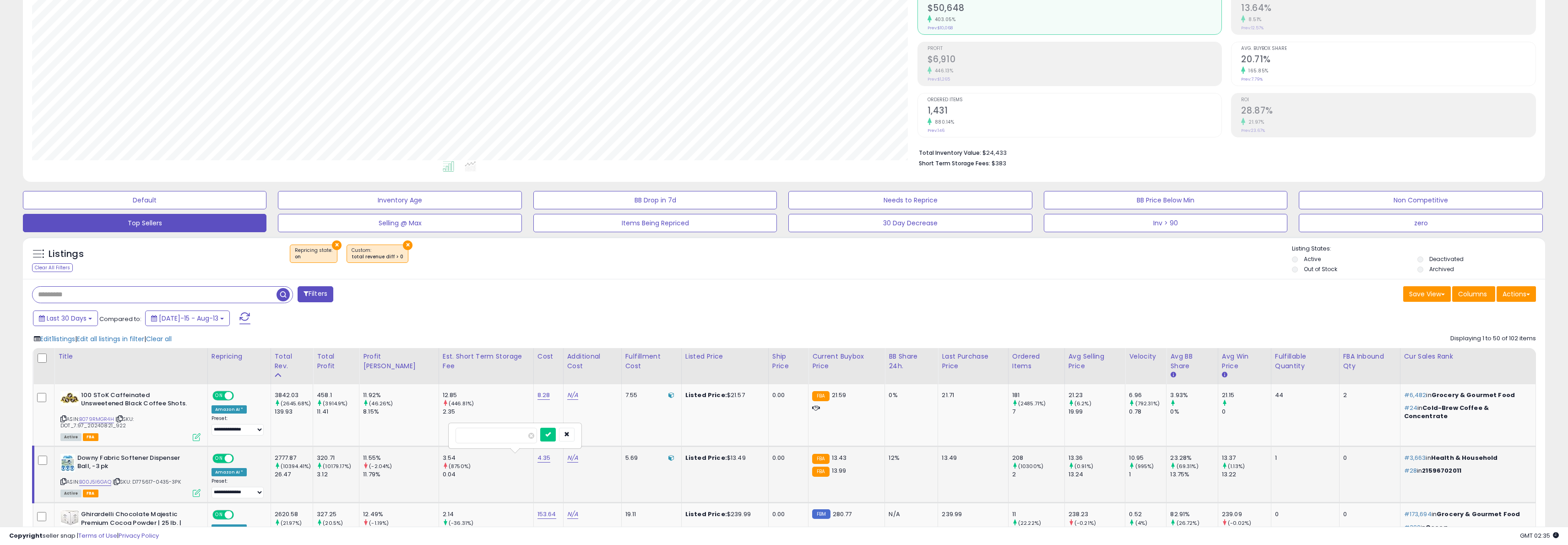
scroll to position [457590, 456954]
click at [650, 469] on td "5.69" at bounding box center [650, 474] width 61 height 57
click at [574, 437] on button "button" at bounding box center [566, 433] width 15 height 14
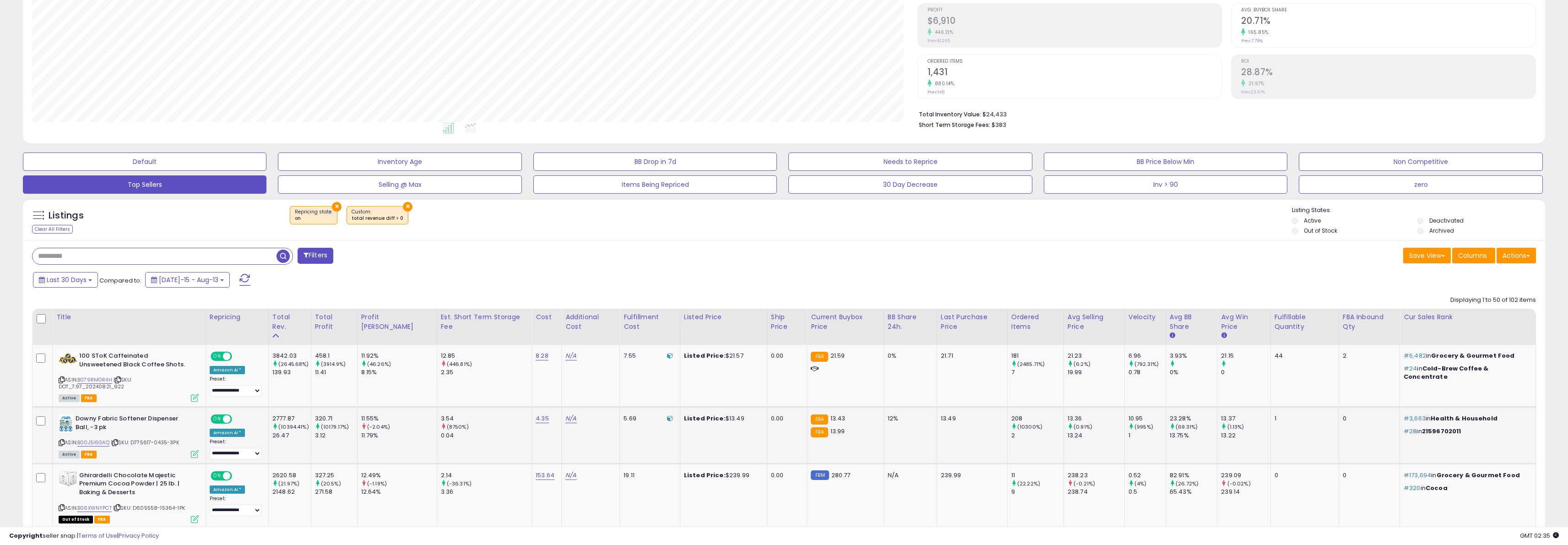
click at [123, 422] on b "Downy Fabric Softener Dispenser Ball, -3 pk" at bounding box center [131, 424] width 111 height 19
click at [137, 429] on b "Downy Fabric Softener Dispenser Ball, -3 pk" at bounding box center [131, 424] width 111 height 19
click at [141, 438] on span "| SKU: D775617-0435-3PK" at bounding box center [145, 442] width 68 height 7
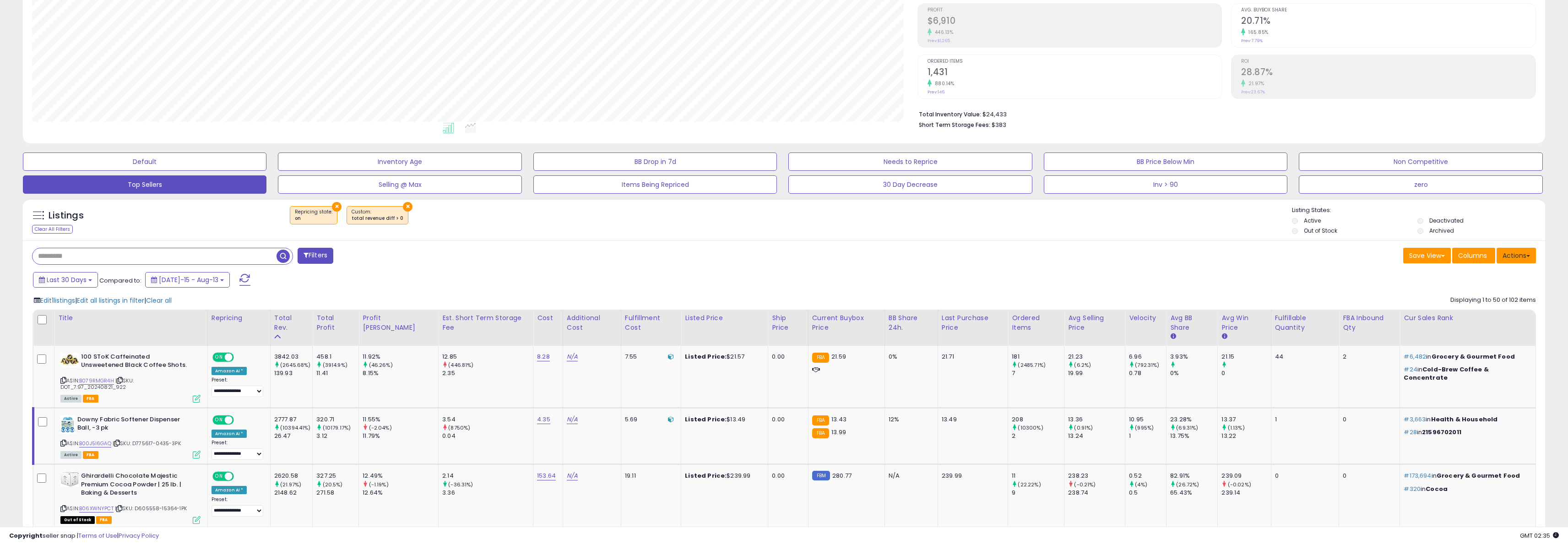
click at [1512, 262] on button "Actions" at bounding box center [1516, 255] width 39 height 15
click at [1517, 259] on button "Actions" at bounding box center [1516, 255] width 39 height 15
click at [107, 419] on b "Downy Fabric Softener Dispenser Ball, -3 pk" at bounding box center [131, 424] width 111 height 19
click at [197, 454] on icon at bounding box center [194, 454] width 8 height 8
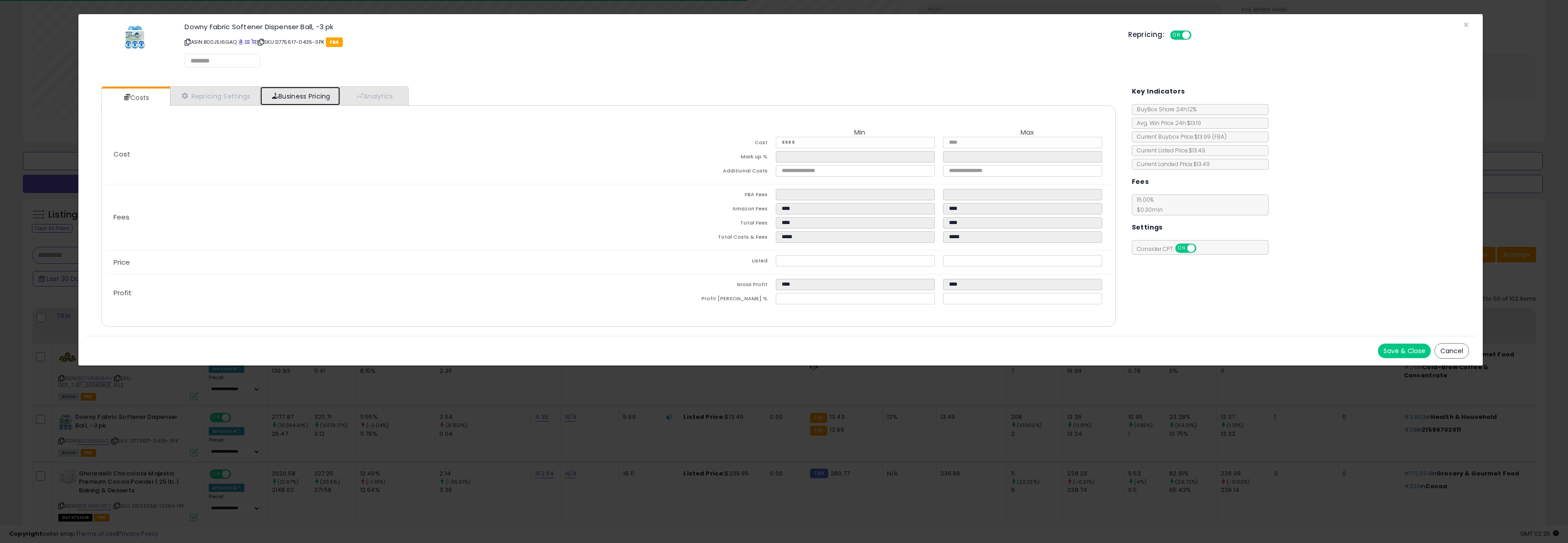
click at [287, 102] on link "Business Pricing" at bounding box center [300, 96] width 80 height 19
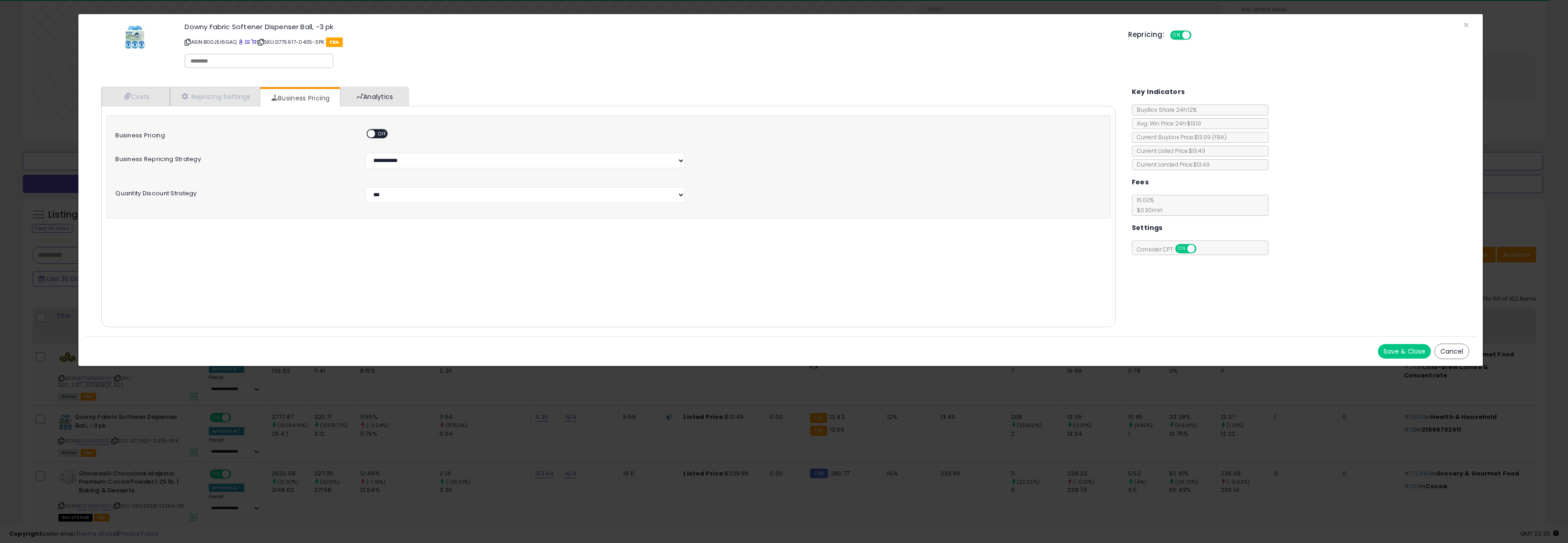
click at [376, 98] on link "Analytics" at bounding box center [373, 97] width 68 height 19
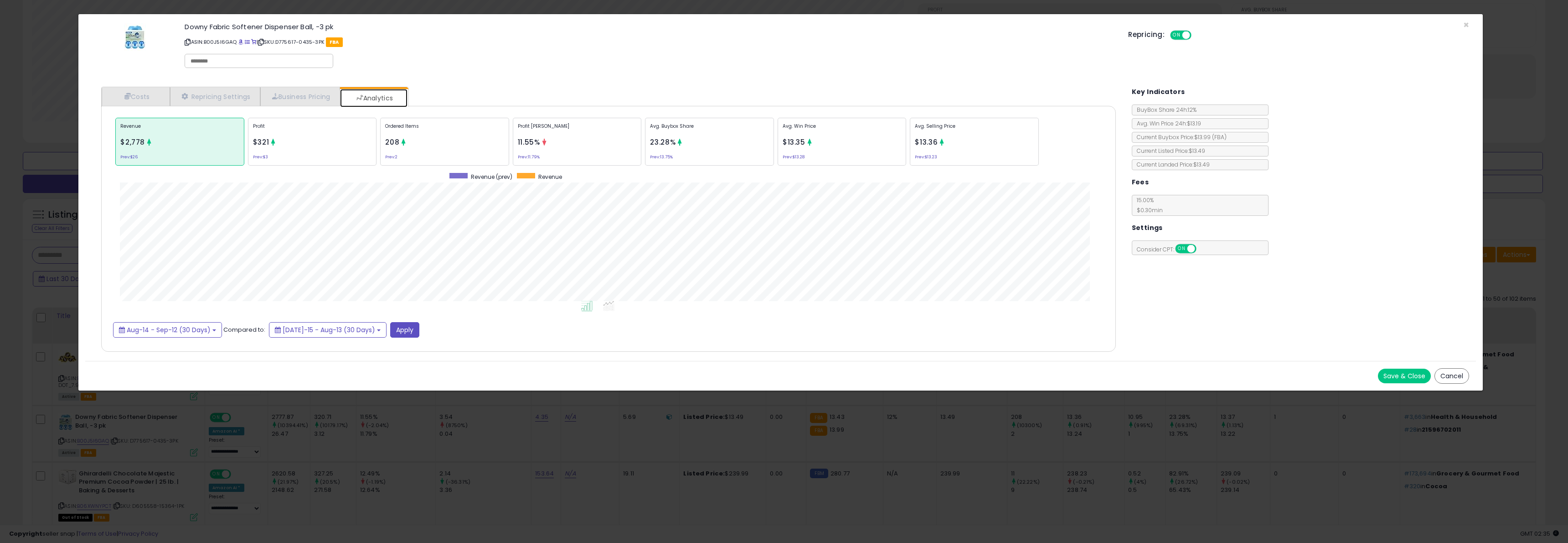
scroll to position [280, 1033]
click at [243, 42] on span at bounding box center [241, 42] width 5 height 5
click at [268, 140] on div "Profit $321 Prev: $3" at bounding box center [312, 142] width 129 height 48
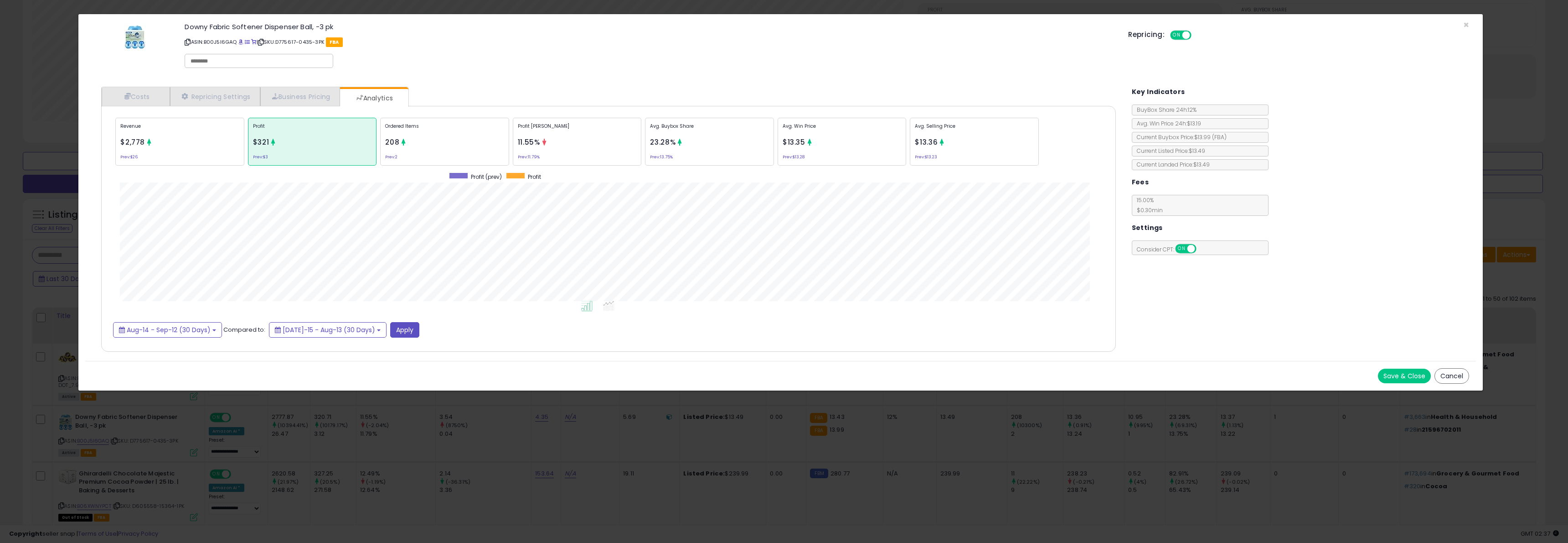
click at [511, 148] on div "Revenue $2,778 Prev: $26 Profit $321 Prev: $3 Ordered Items 208 Prev: 2 Profit …" at bounding box center [608, 142] width 991 height 53
click at [449, 154] on div "Ordered Items 208 Prev: 2" at bounding box center [444, 142] width 129 height 48
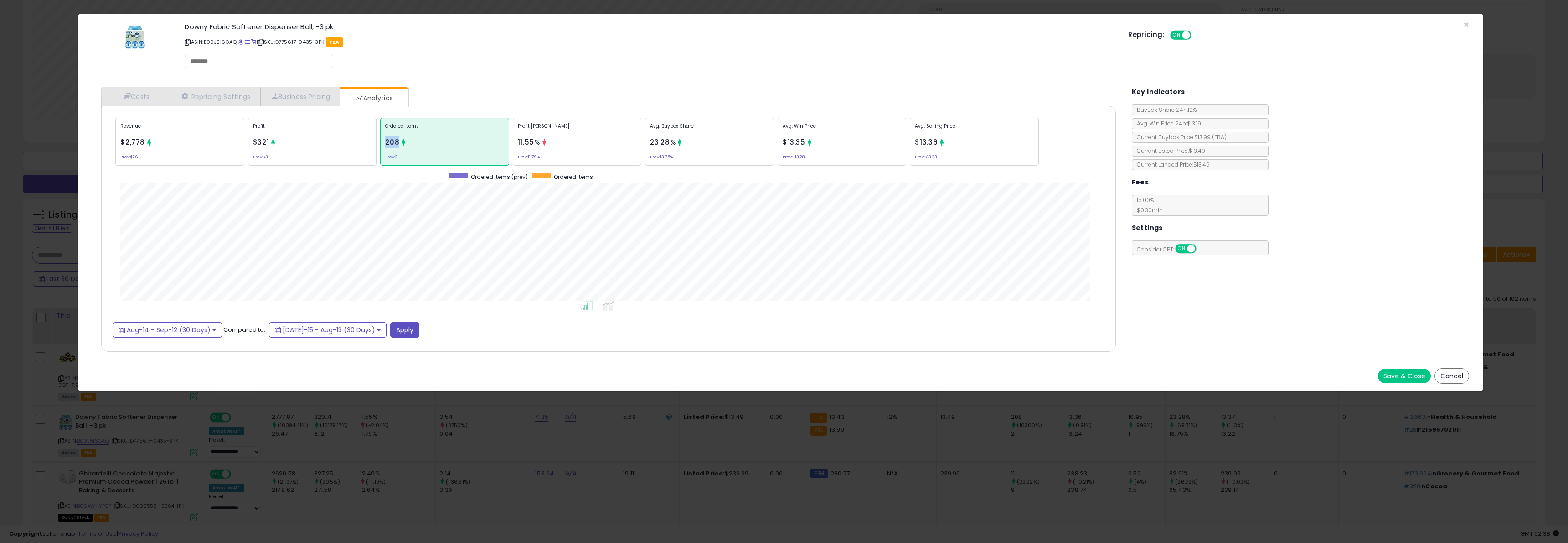
drag, startPoint x: 388, startPoint y: 143, endPoint x: 399, endPoint y: 143, distance: 11.0
click at [399, 143] on span "208" at bounding box center [391, 142] width 14 height 9
click at [465, 140] on div "Ordered Items 208 Prev: 2" at bounding box center [444, 142] width 129 height 48
drag, startPoint x: 399, startPoint y: 145, endPoint x: 380, endPoint y: 143, distance: 19.1
click at [380, 143] on div "Ordered Items 208 Prev: 2" at bounding box center [444, 142] width 129 height 48
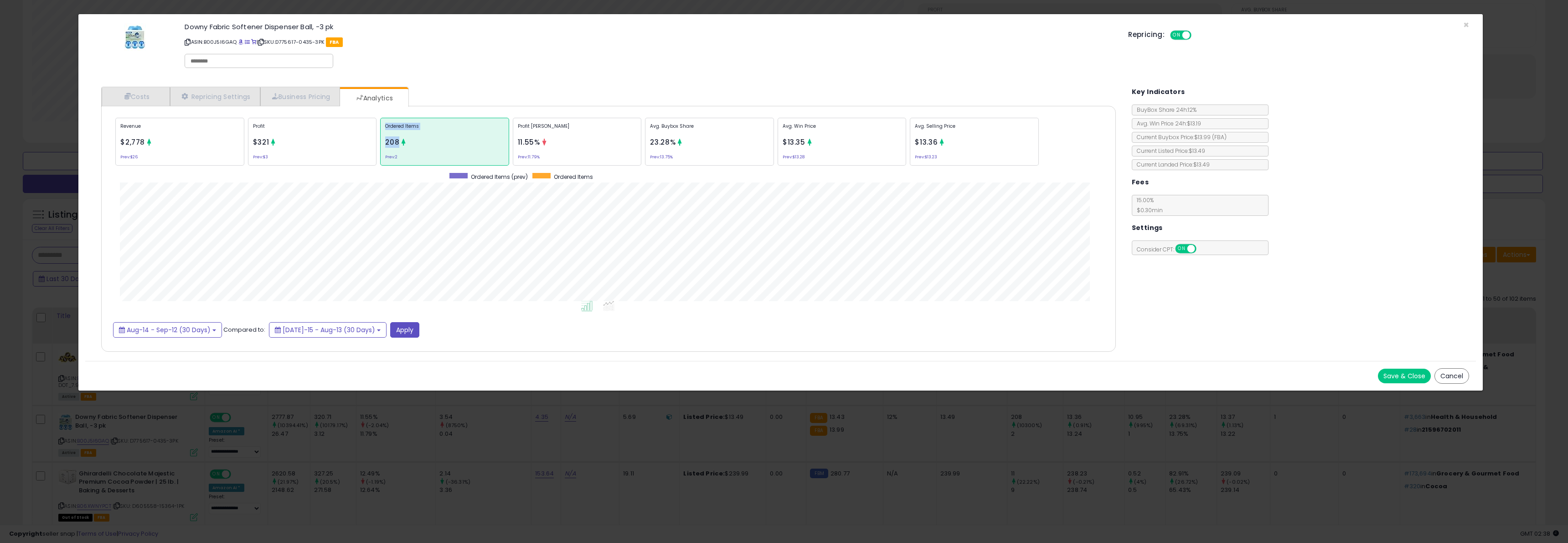
click at [384, 140] on div "Ordered Items 208 Prev: 2" at bounding box center [444, 142] width 129 height 48
click at [436, 132] on p "Ordered Items" at bounding box center [444, 130] width 119 height 14
click at [436, 133] on p "Ordered Items" at bounding box center [444, 130] width 119 height 14
click at [1455, 373] on button "Cancel" at bounding box center [1452, 376] width 35 height 15
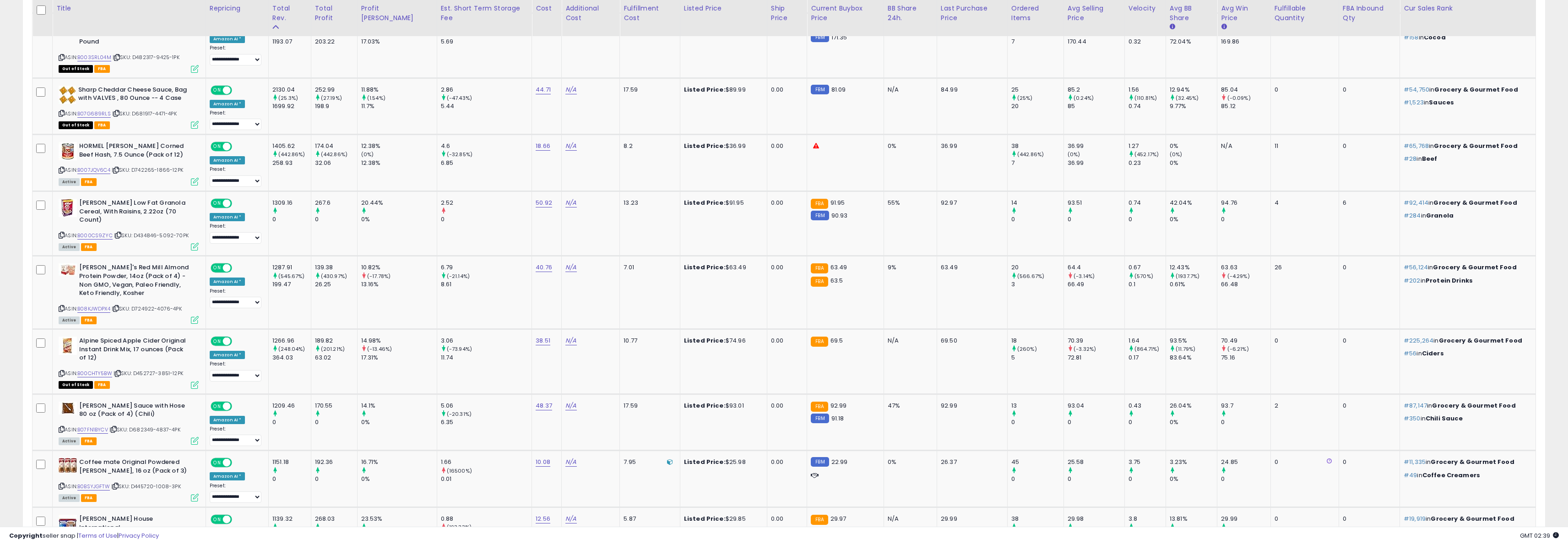
scroll to position [0, 0]
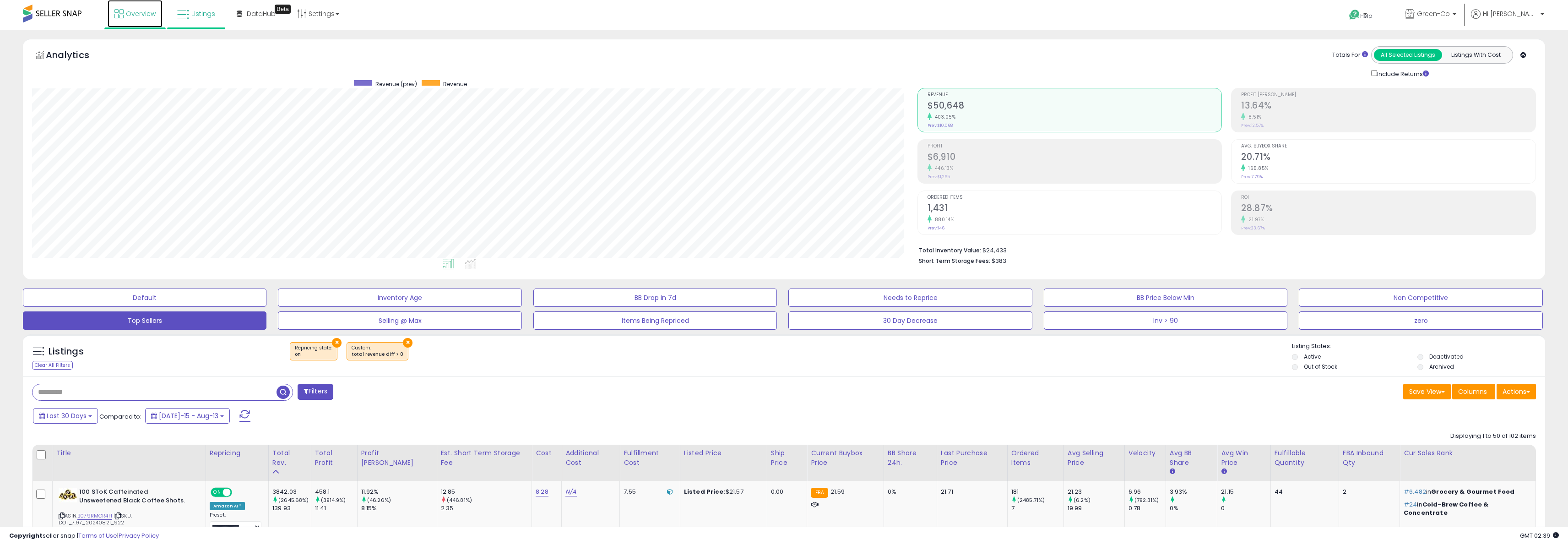
click at [139, 8] on link "Overview" at bounding box center [134, 14] width 55 height 28
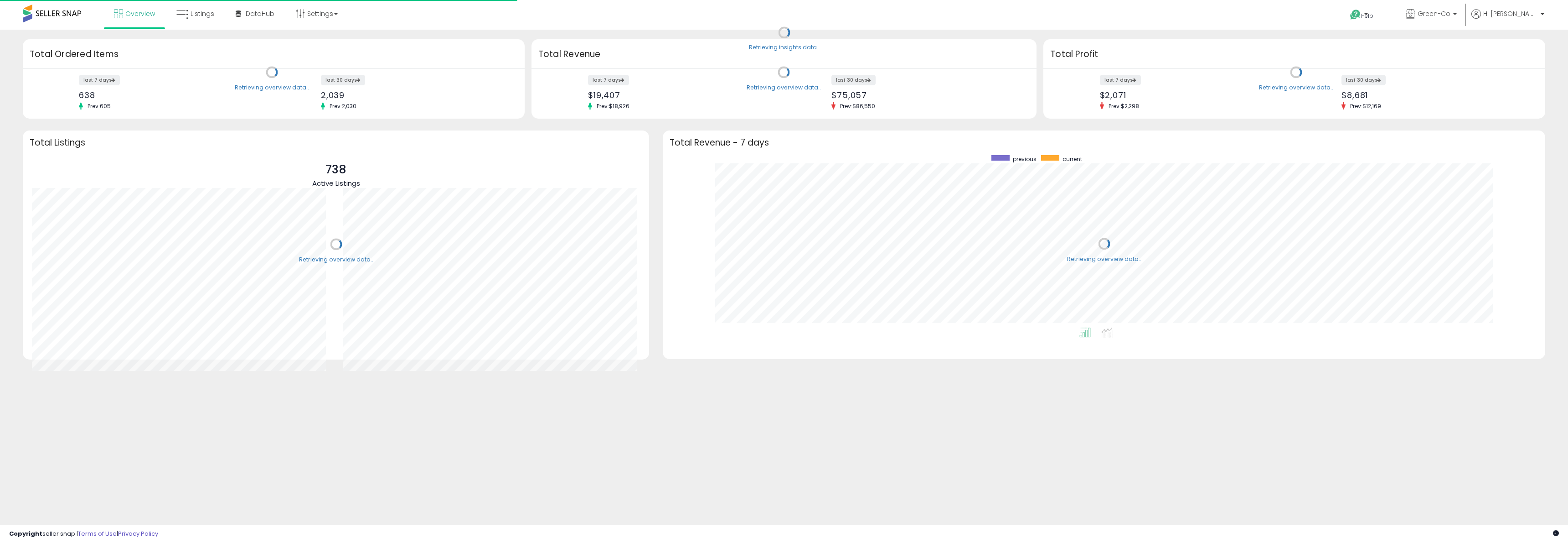
scroll to position [173, 864]
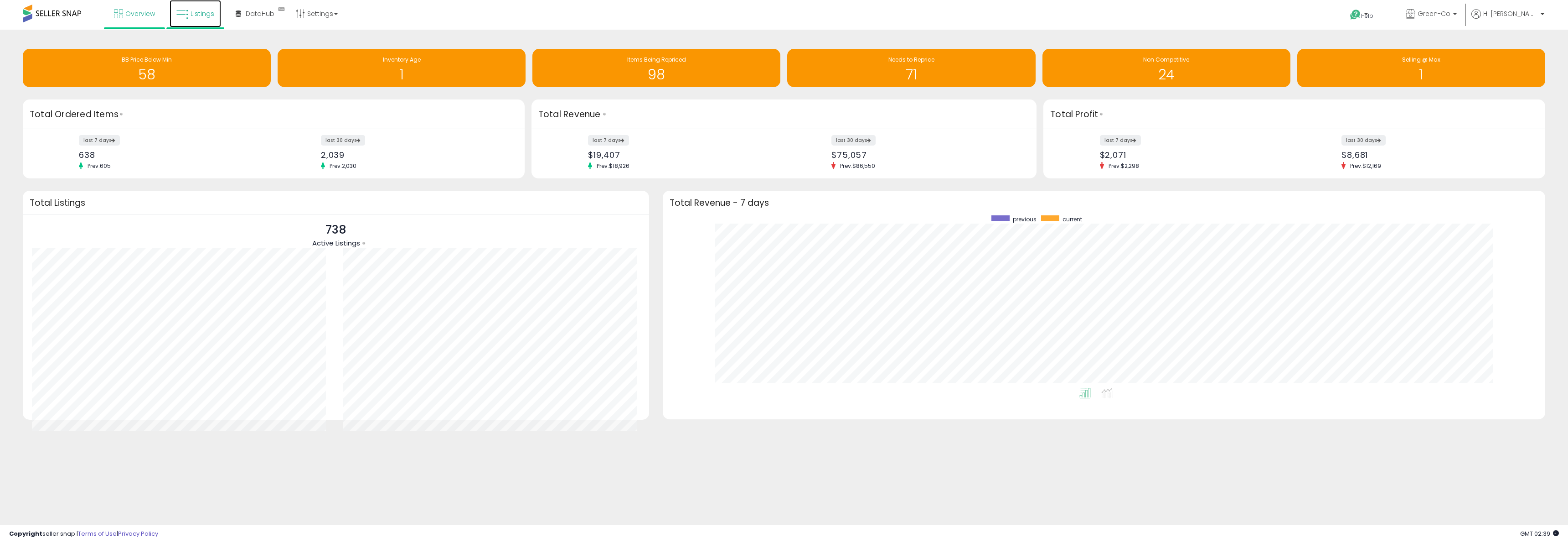
click at [185, 12] on icon at bounding box center [182, 15] width 12 height 12
